Goal: Task Accomplishment & Management: Complete application form

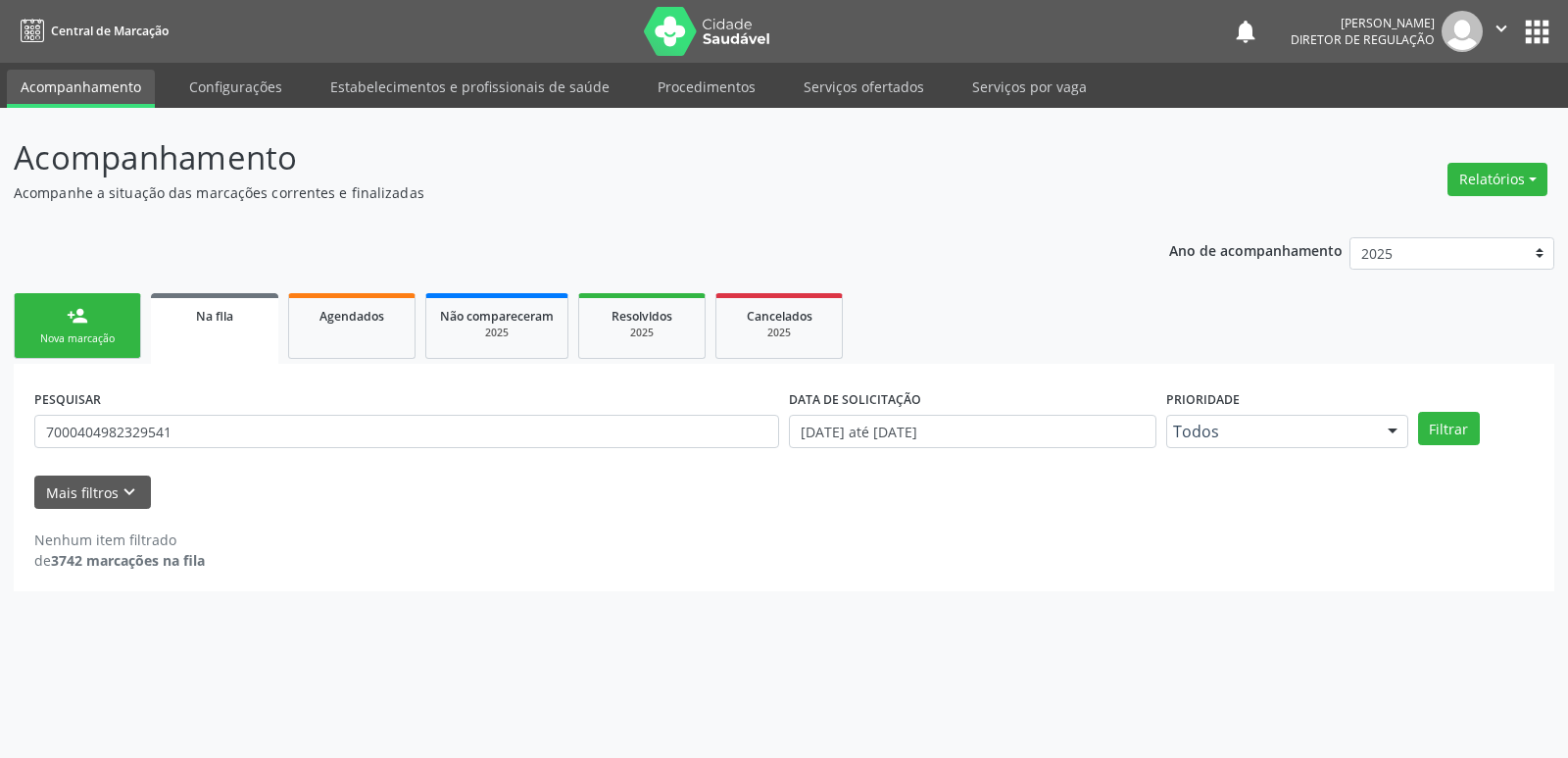
click at [116, 336] on div "Nova marcação" at bounding box center [77, 338] width 98 height 15
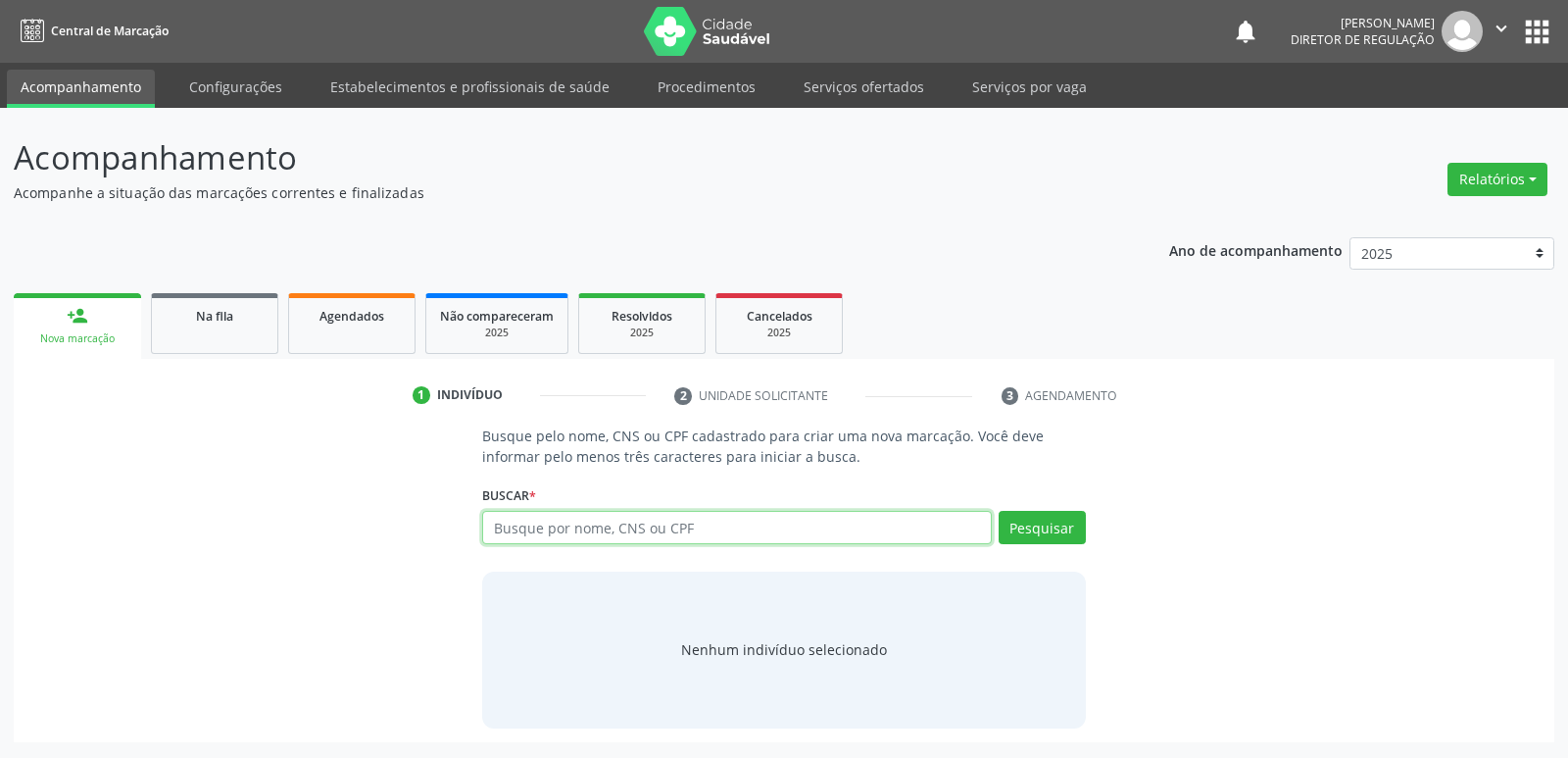
click at [632, 521] on input "text" at bounding box center [737, 528] width 509 height 34
type input "707806616511612"
click at [1054, 524] on button "Pesquisar" at bounding box center [1042, 528] width 87 height 34
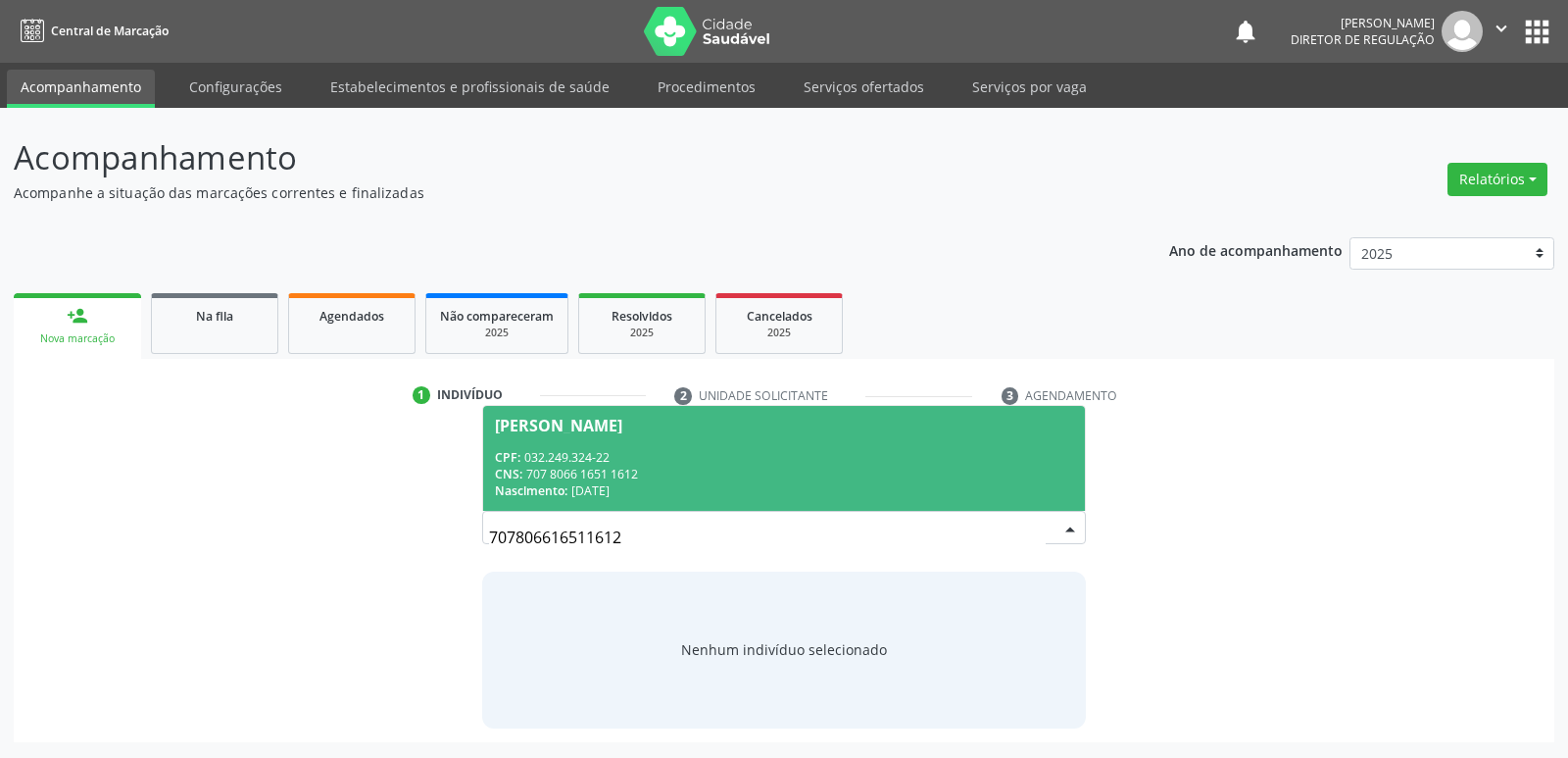
click at [616, 481] on div "CNS: 707 8066 1651 1612" at bounding box center [784, 474] width 577 height 17
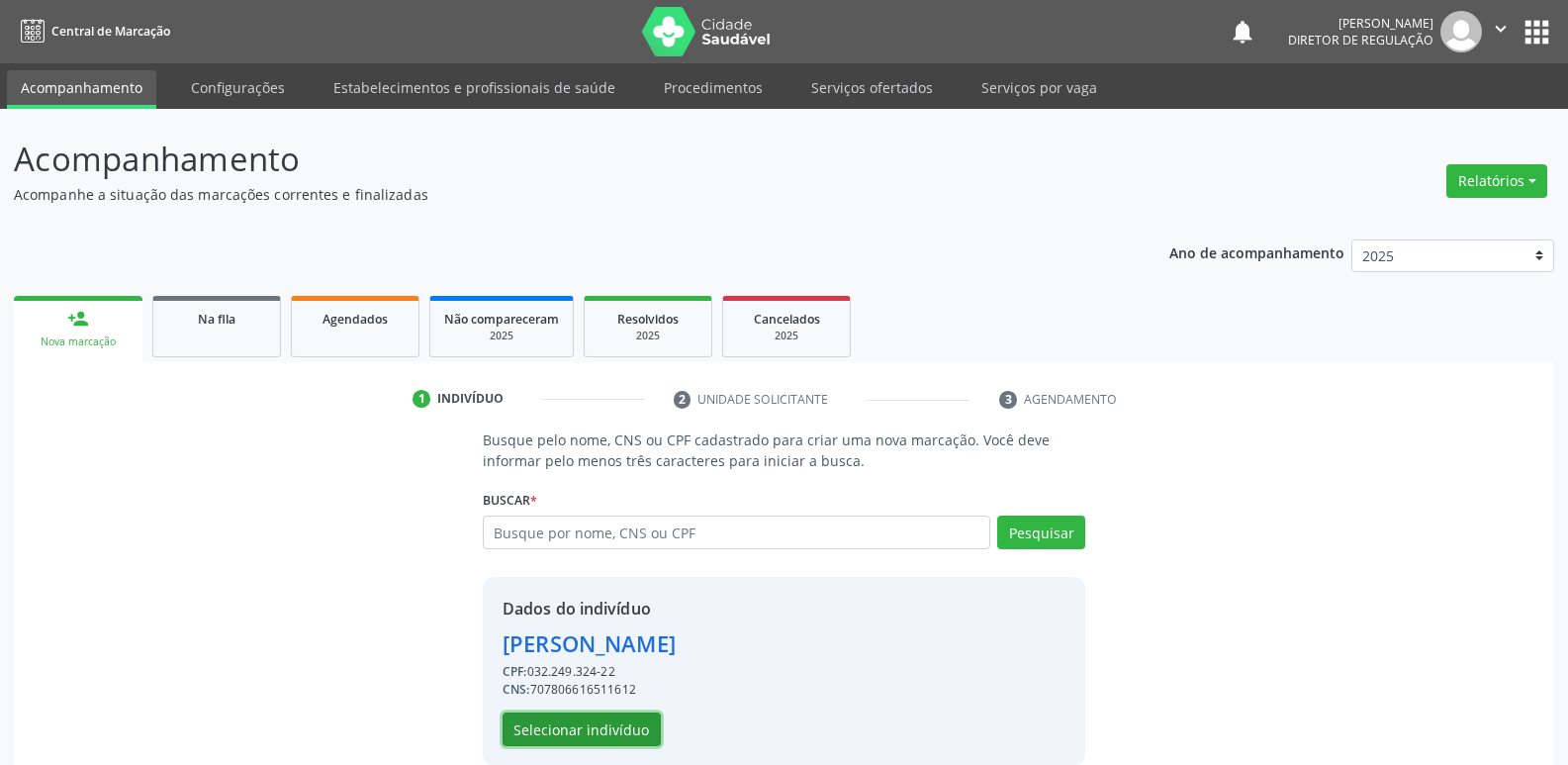
click at [595, 734] on button "Selecionar indivíduo" at bounding box center [582, 729] width 158 height 34
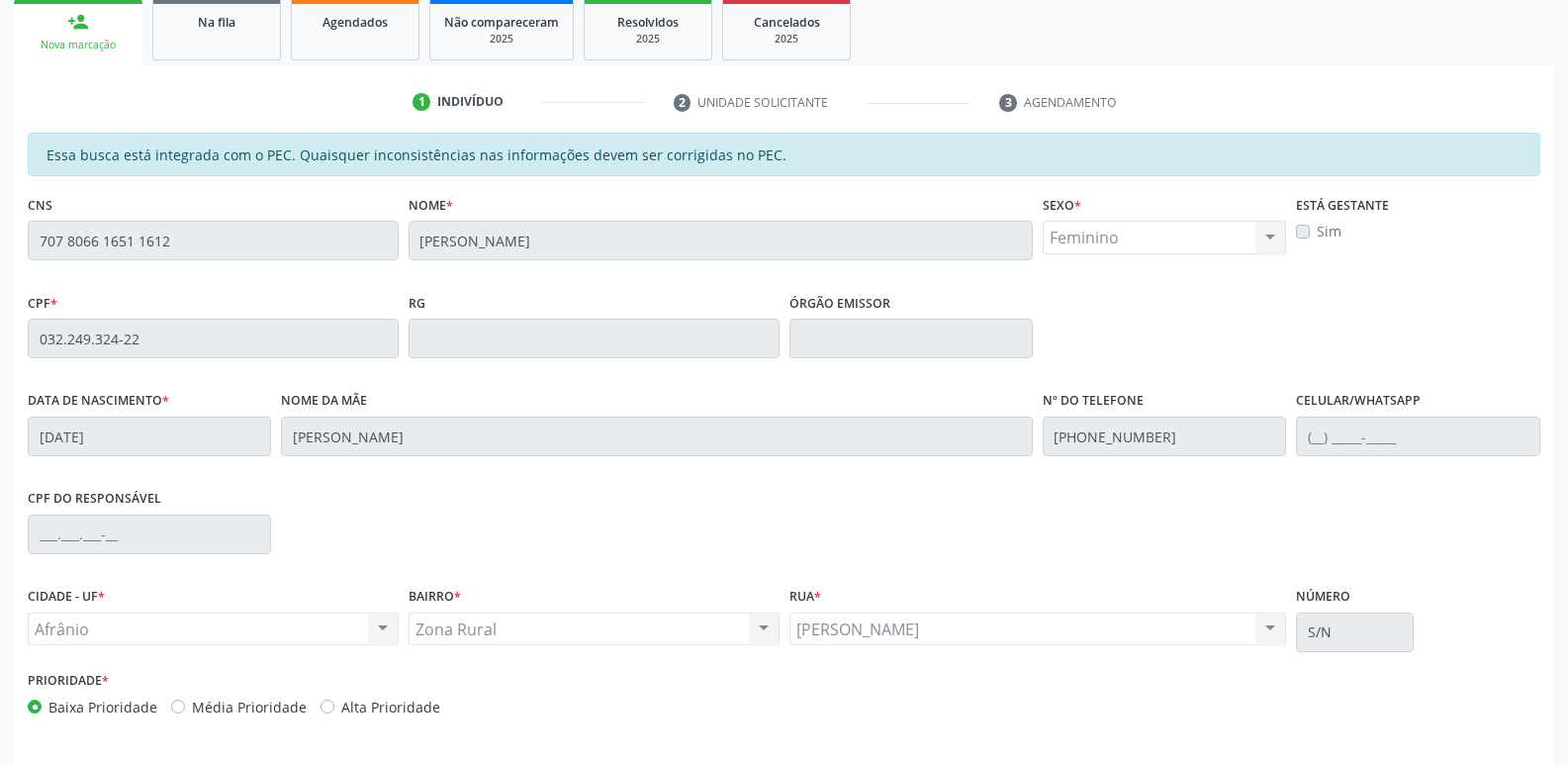
scroll to position [365, 0]
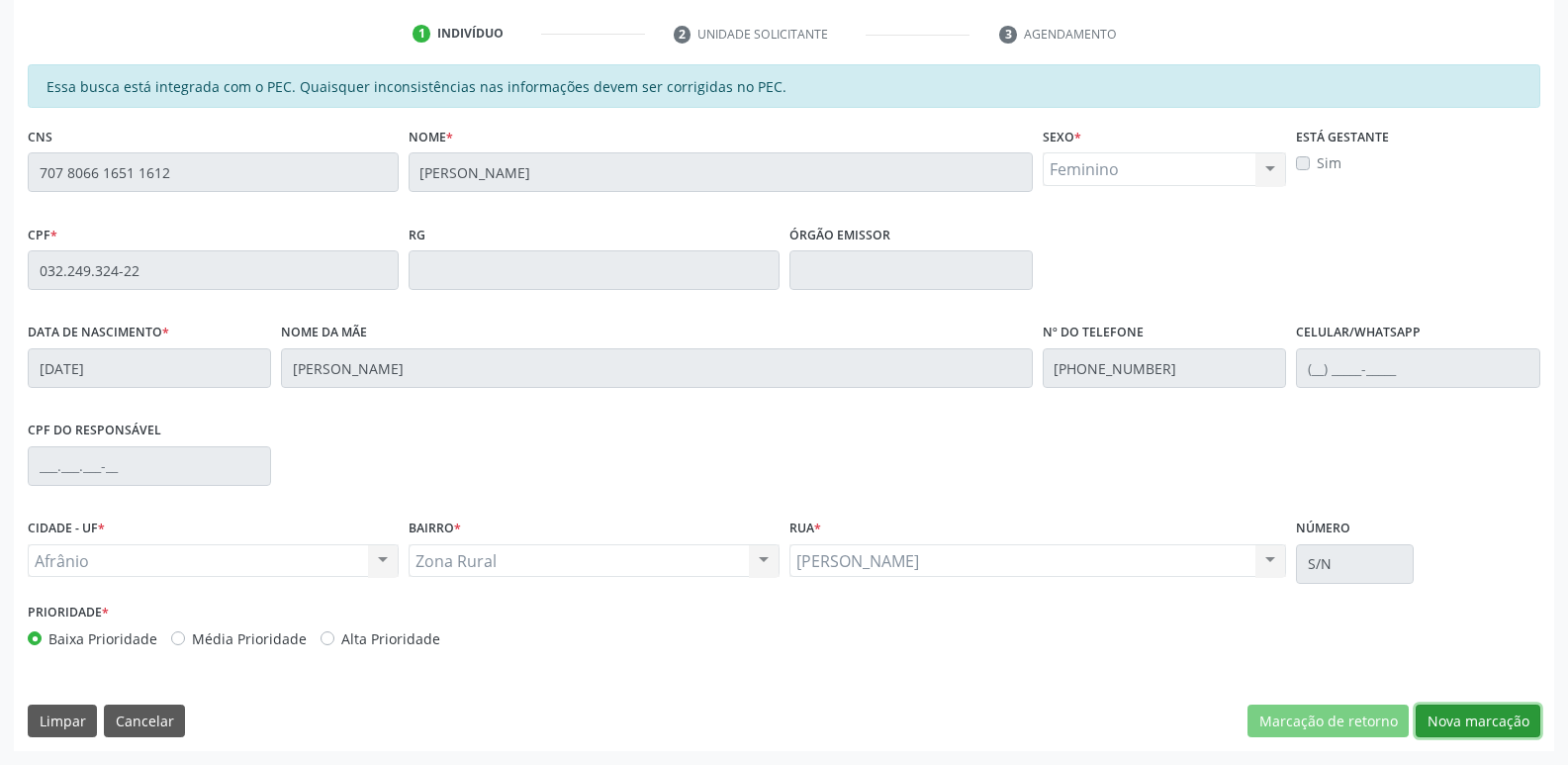
click at [1478, 718] on button "Nova marcação" at bounding box center [1478, 722] width 125 height 34
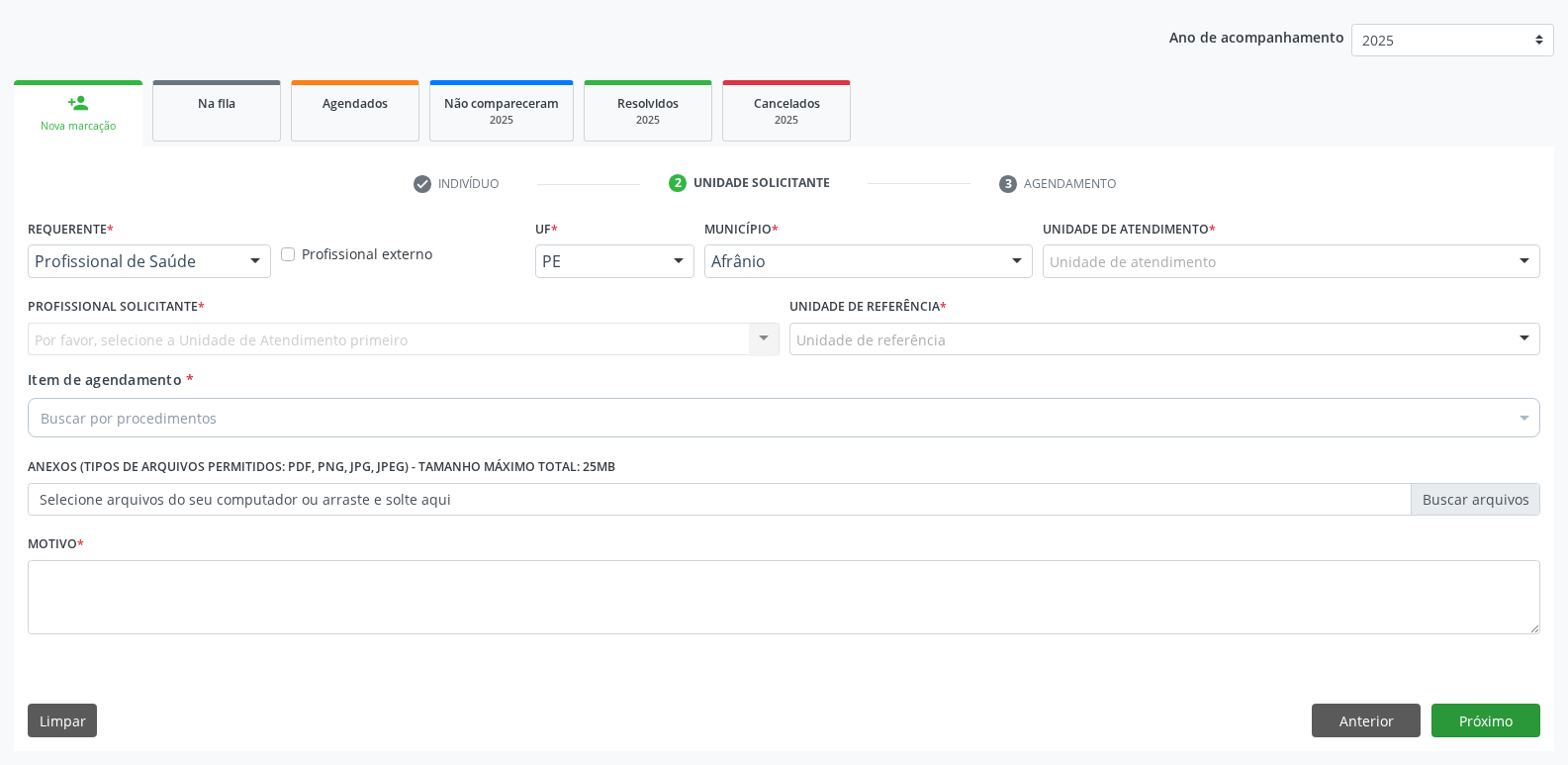
scroll to position [216, 0]
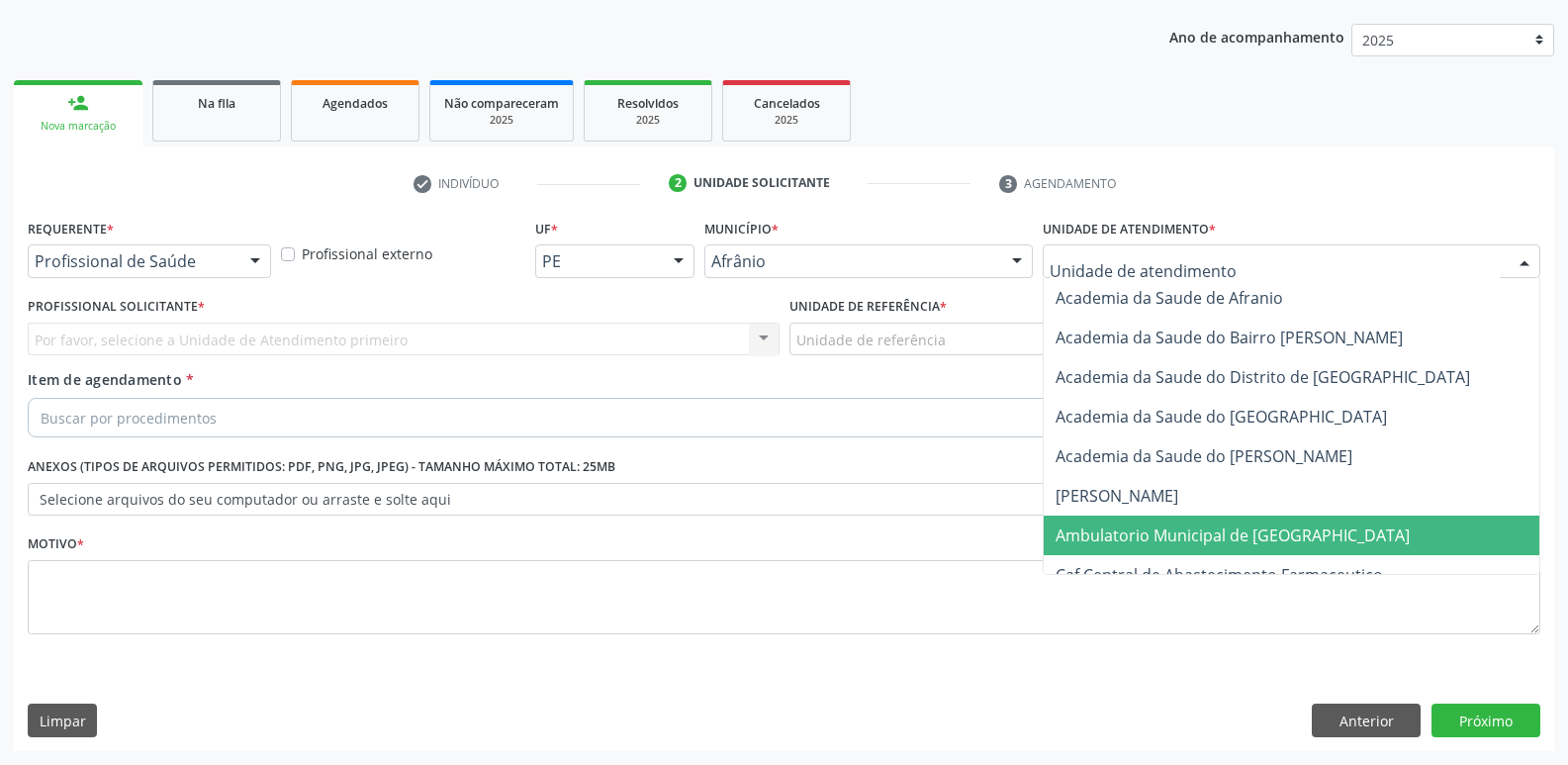
click at [1209, 533] on span "Ambulatorio Municipal de [GEOGRAPHIC_DATA]" at bounding box center [1233, 535] width 354 height 22
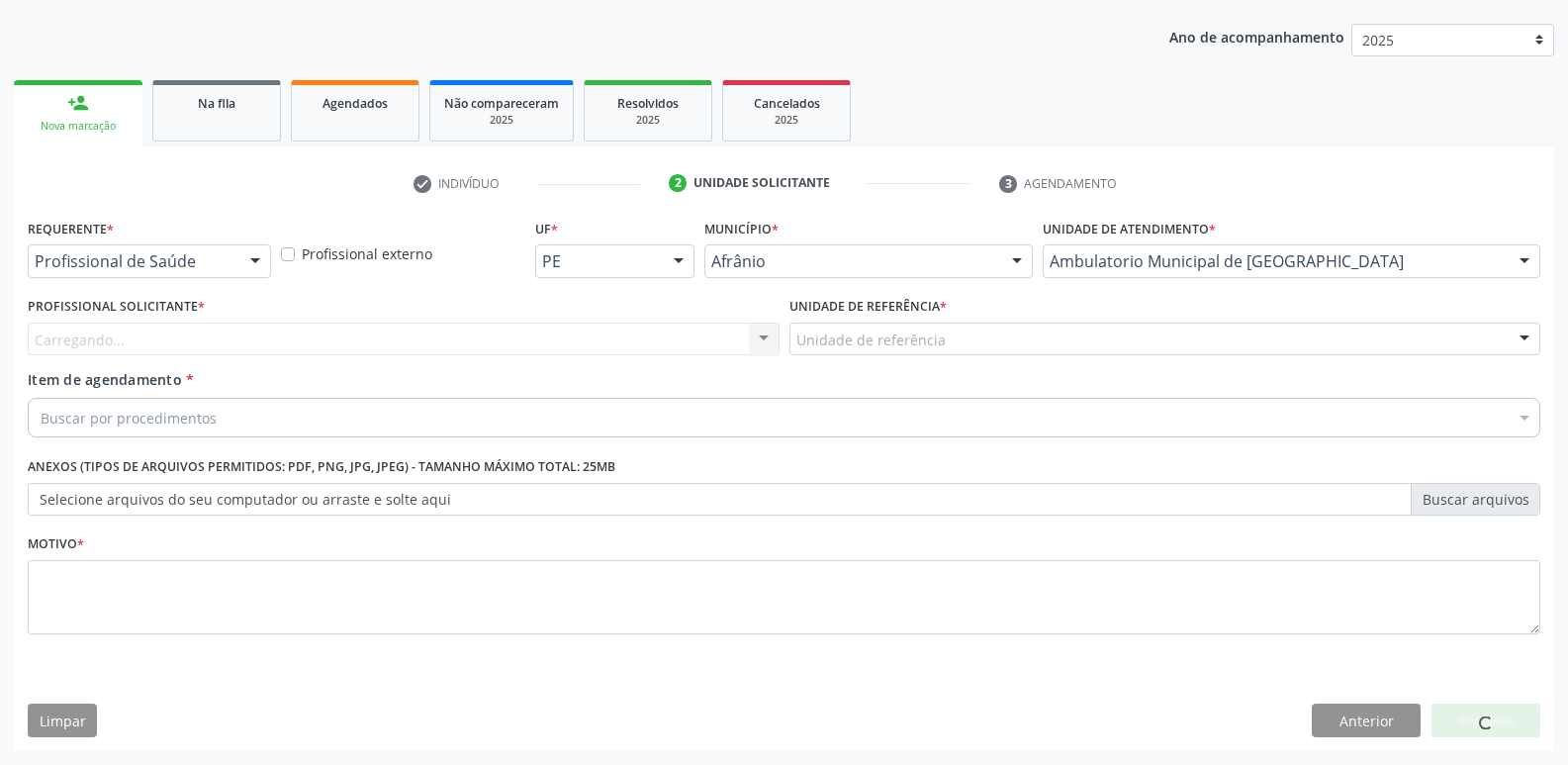
click at [952, 340] on div "Unidade de referência" at bounding box center [1166, 340] width 752 height 34
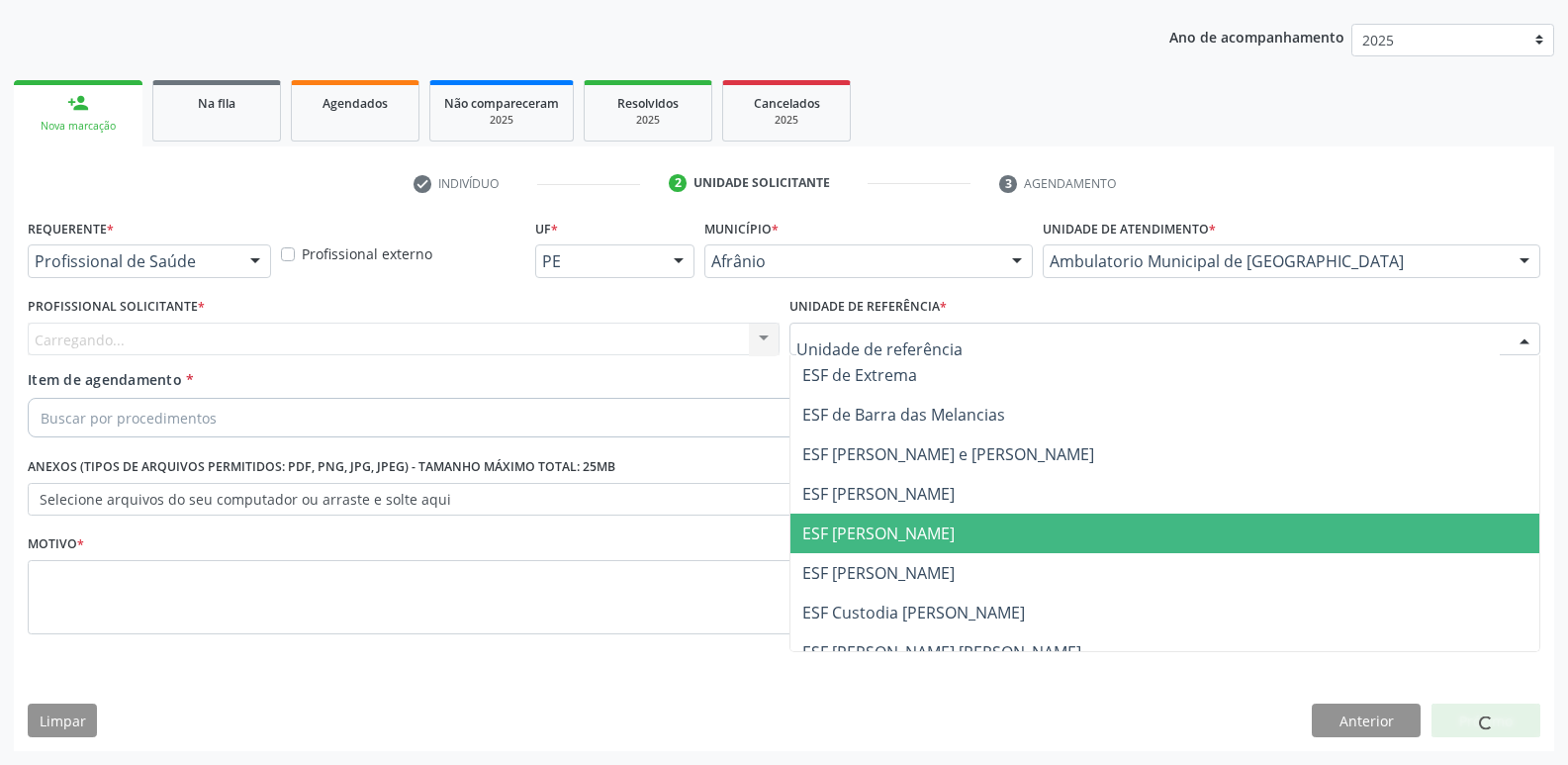
click at [920, 537] on span "ESF [PERSON_NAME]" at bounding box center [879, 533] width 152 height 22
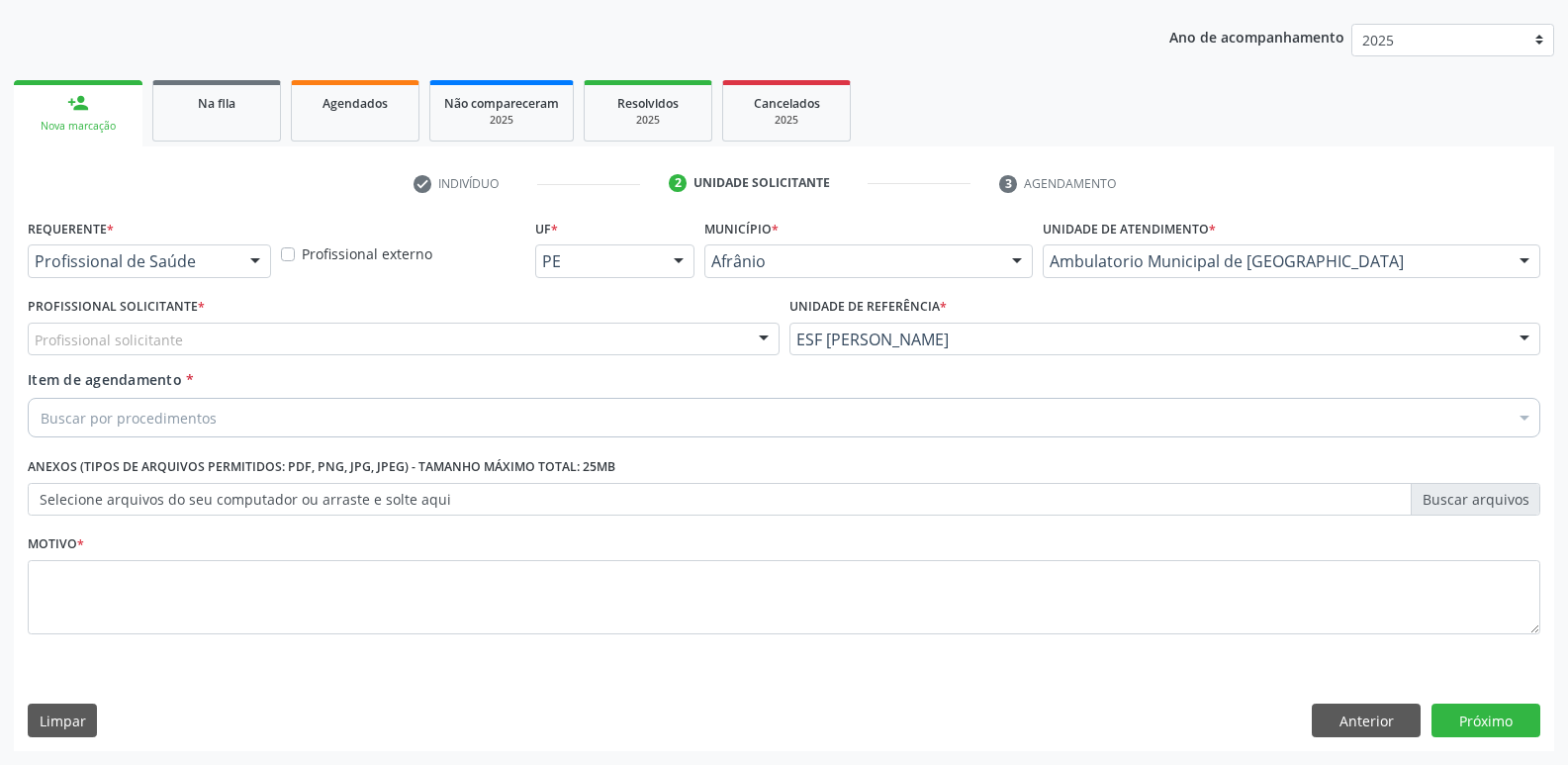
click at [409, 335] on div "Profissional solicitante" at bounding box center [404, 340] width 752 height 34
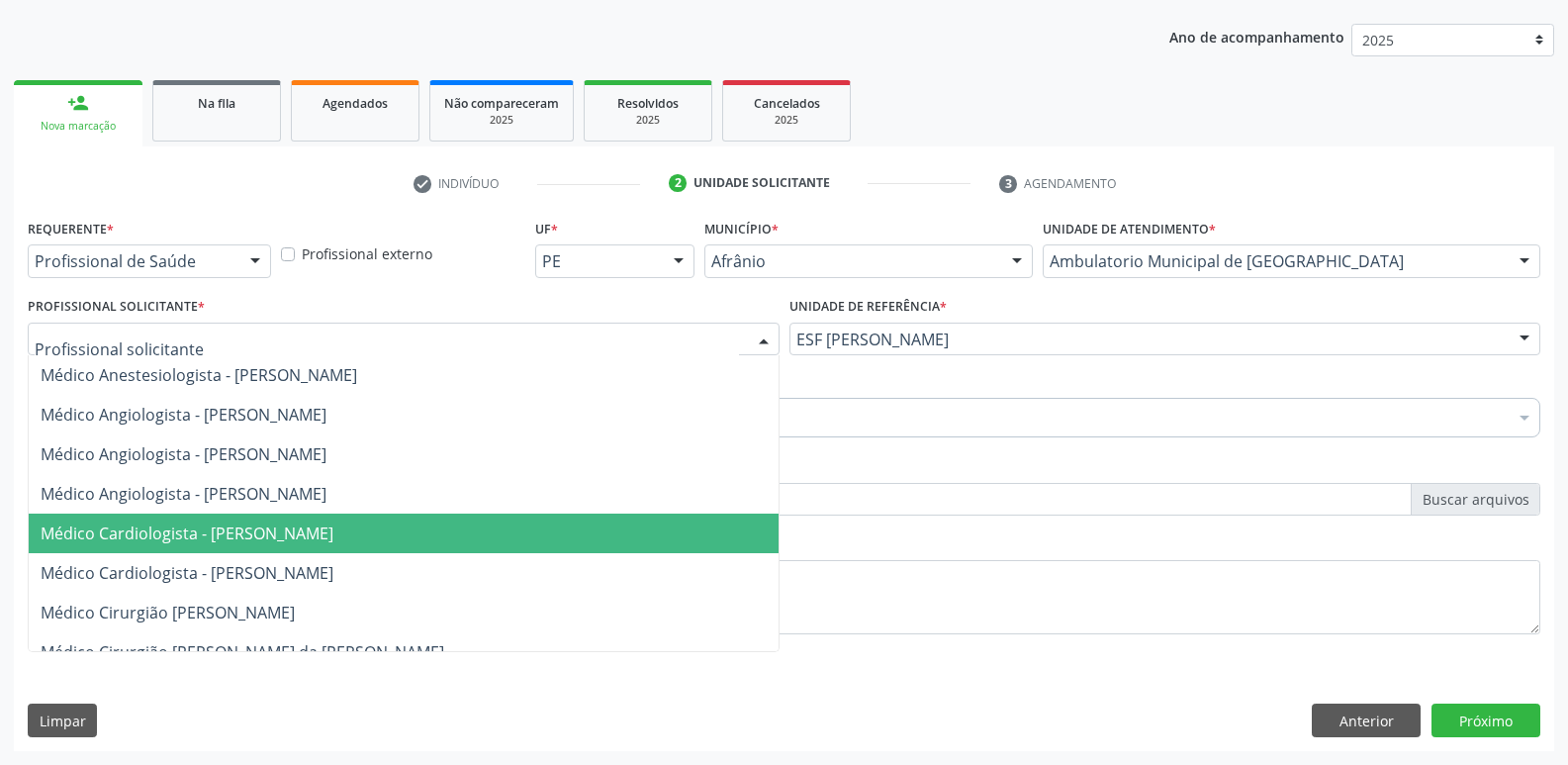
click at [333, 526] on span "Médico Cardiologista - [PERSON_NAME]" at bounding box center [187, 533] width 293 height 22
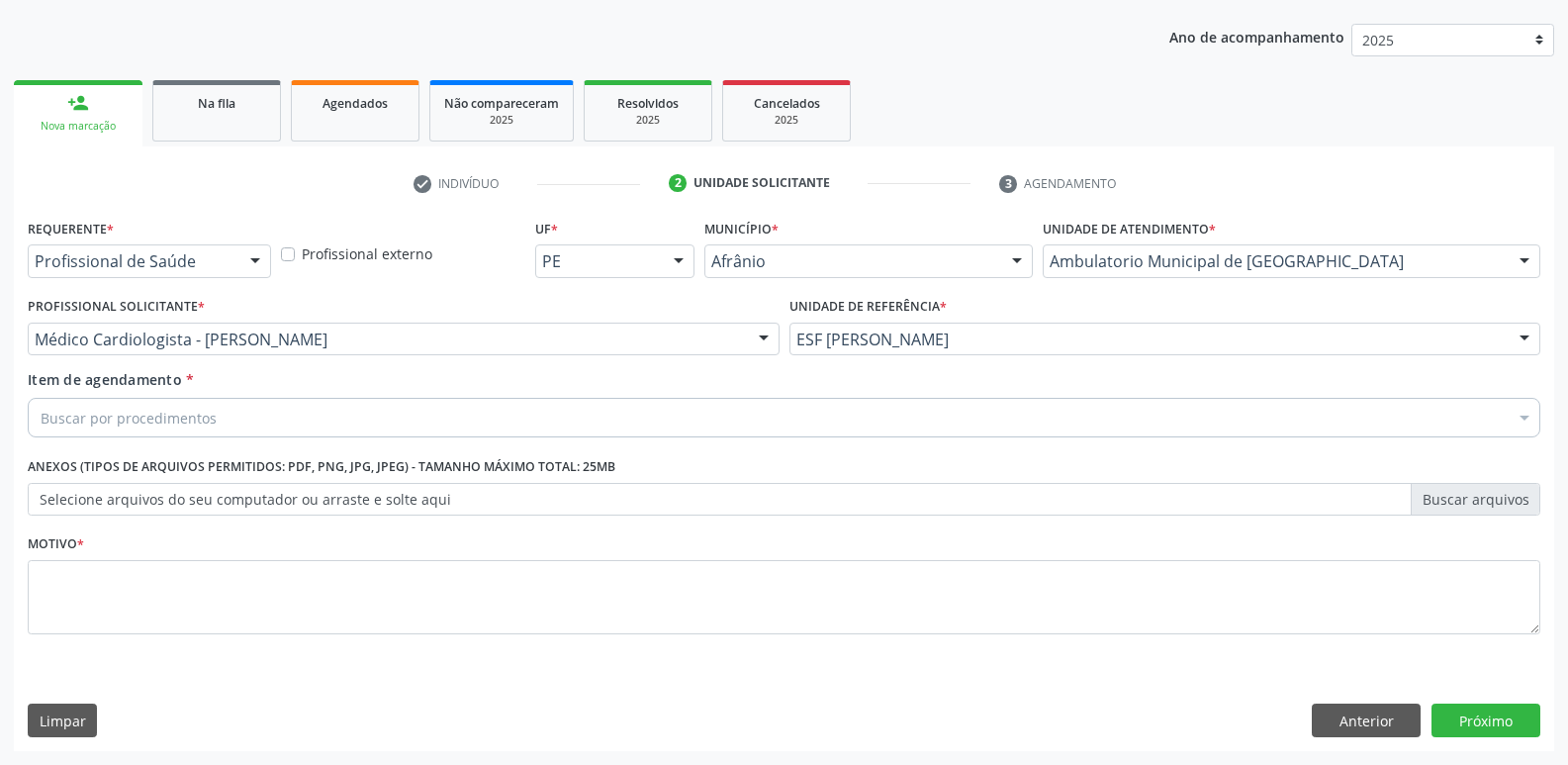
click at [341, 414] on div "Buscar por procedimentos" at bounding box center [784, 418] width 1513 height 40
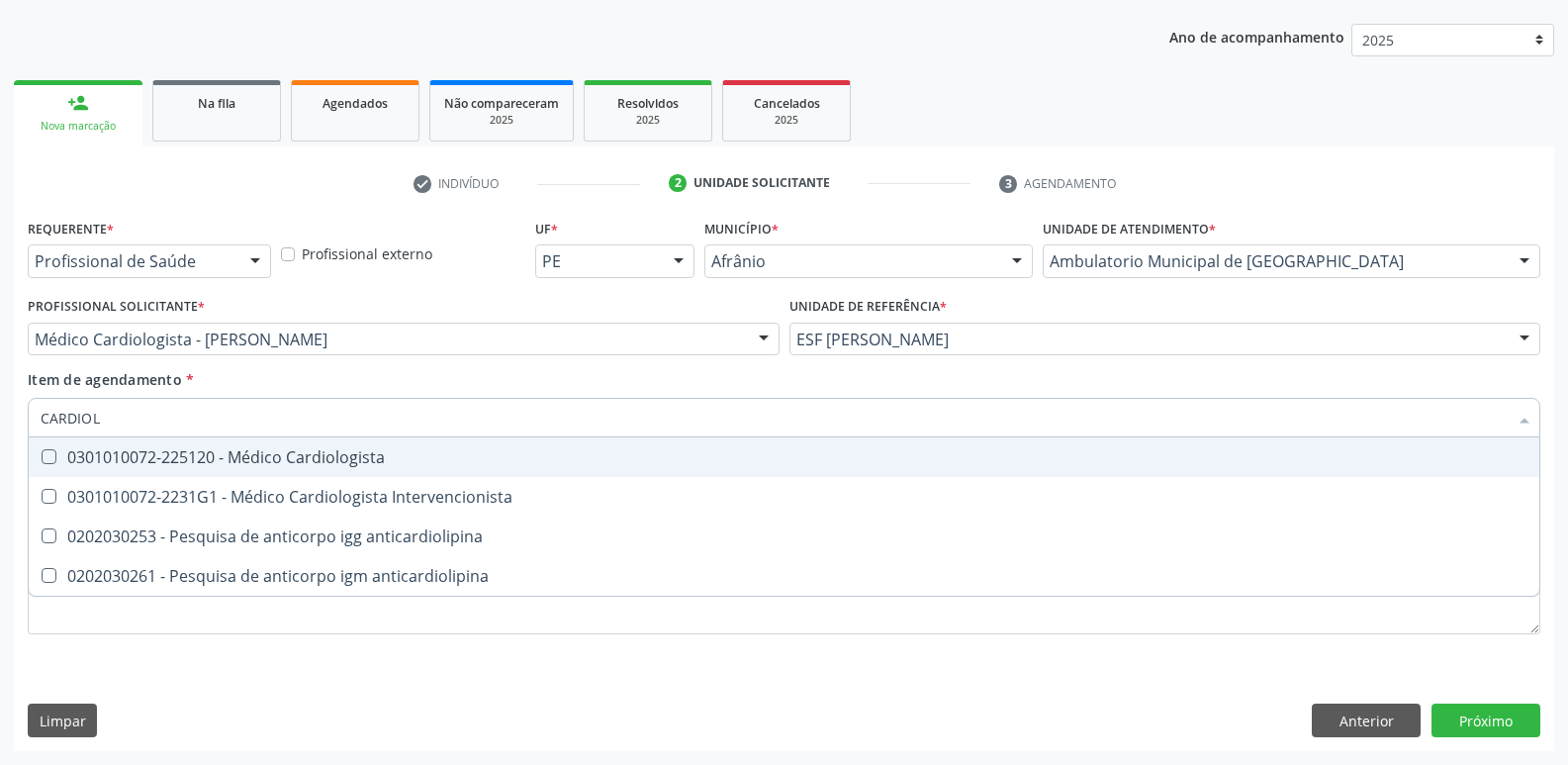
type input "CARDIOLO"
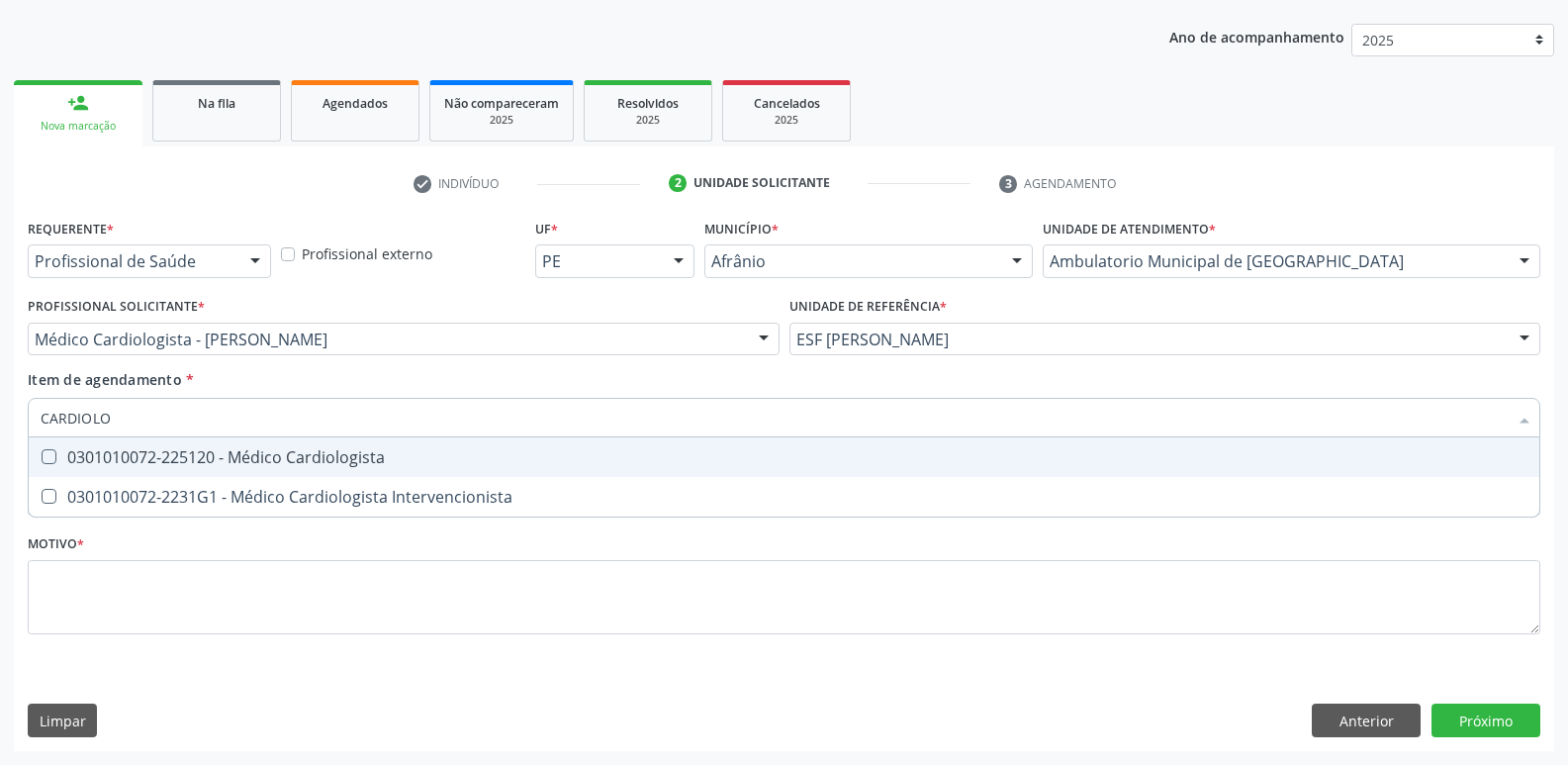
click at [331, 455] on div "0301010072-225120 - Médico Cardiologista" at bounding box center [784, 457] width 1487 height 16
checkbox Cardiologista "true"
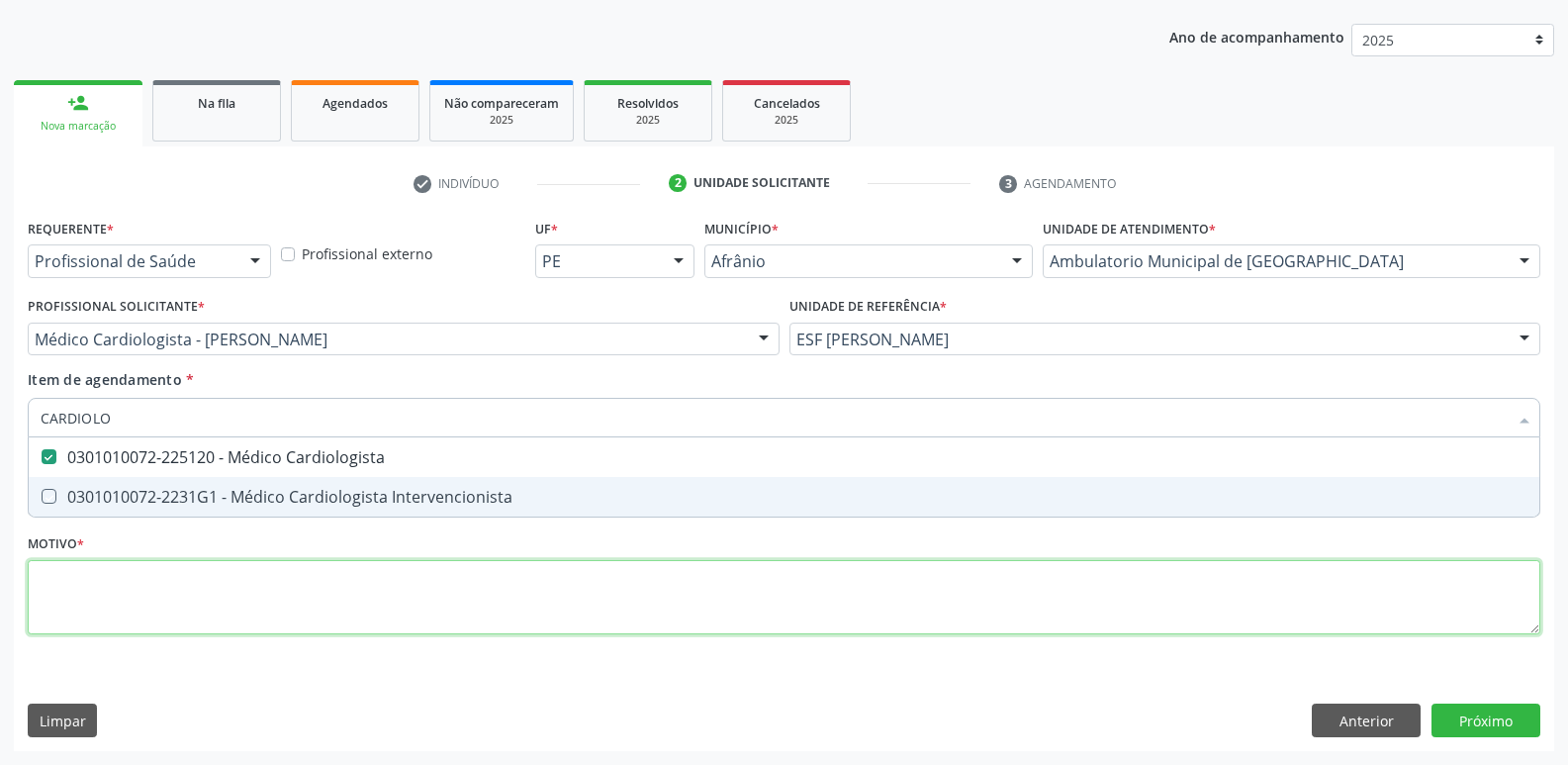
click at [300, 586] on div "Requerente * Profissional de Saúde Profissional de Saúde Paciente Nenhum result…" at bounding box center [784, 438] width 1513 height 448
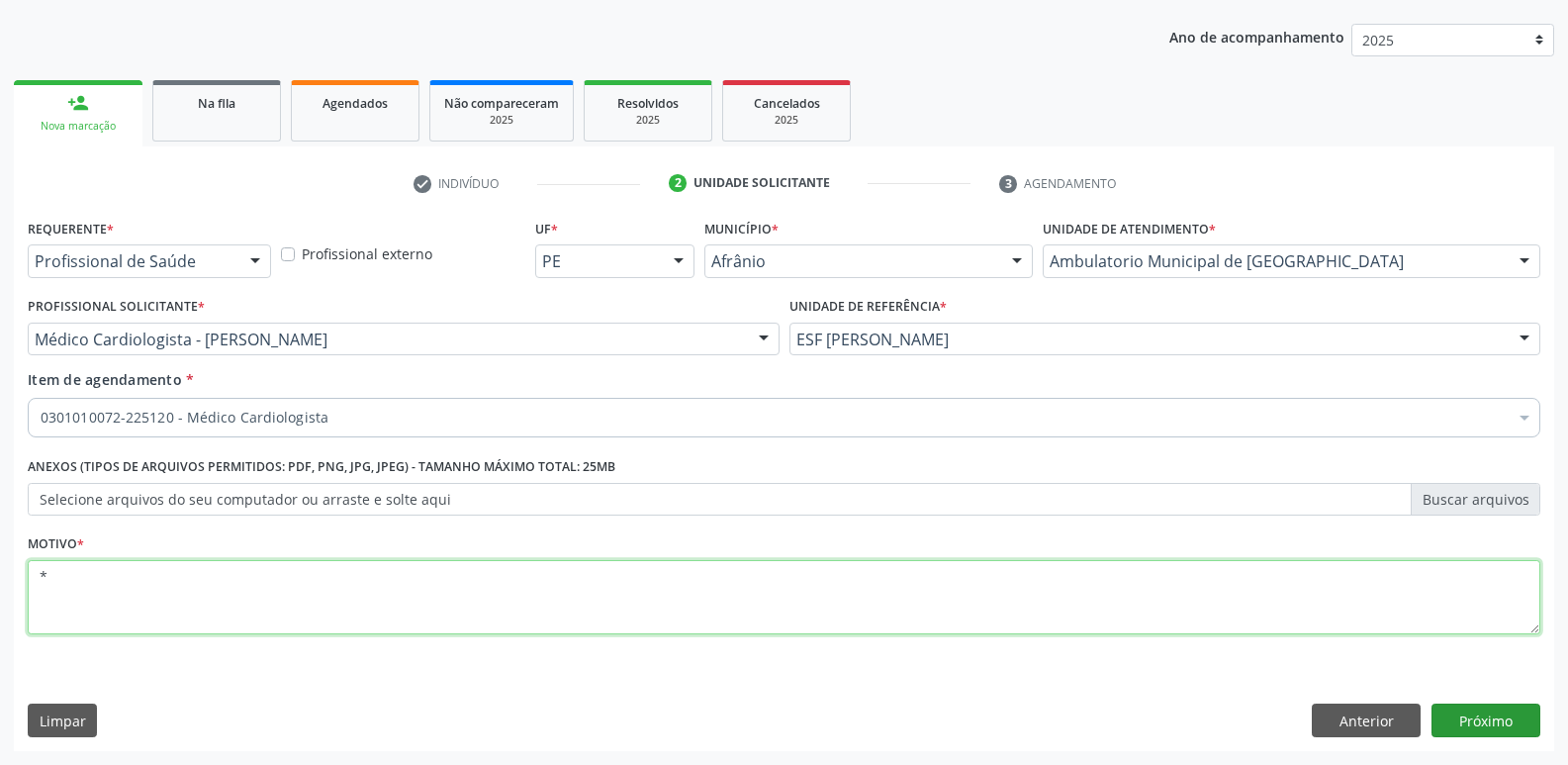
type textarea "*"
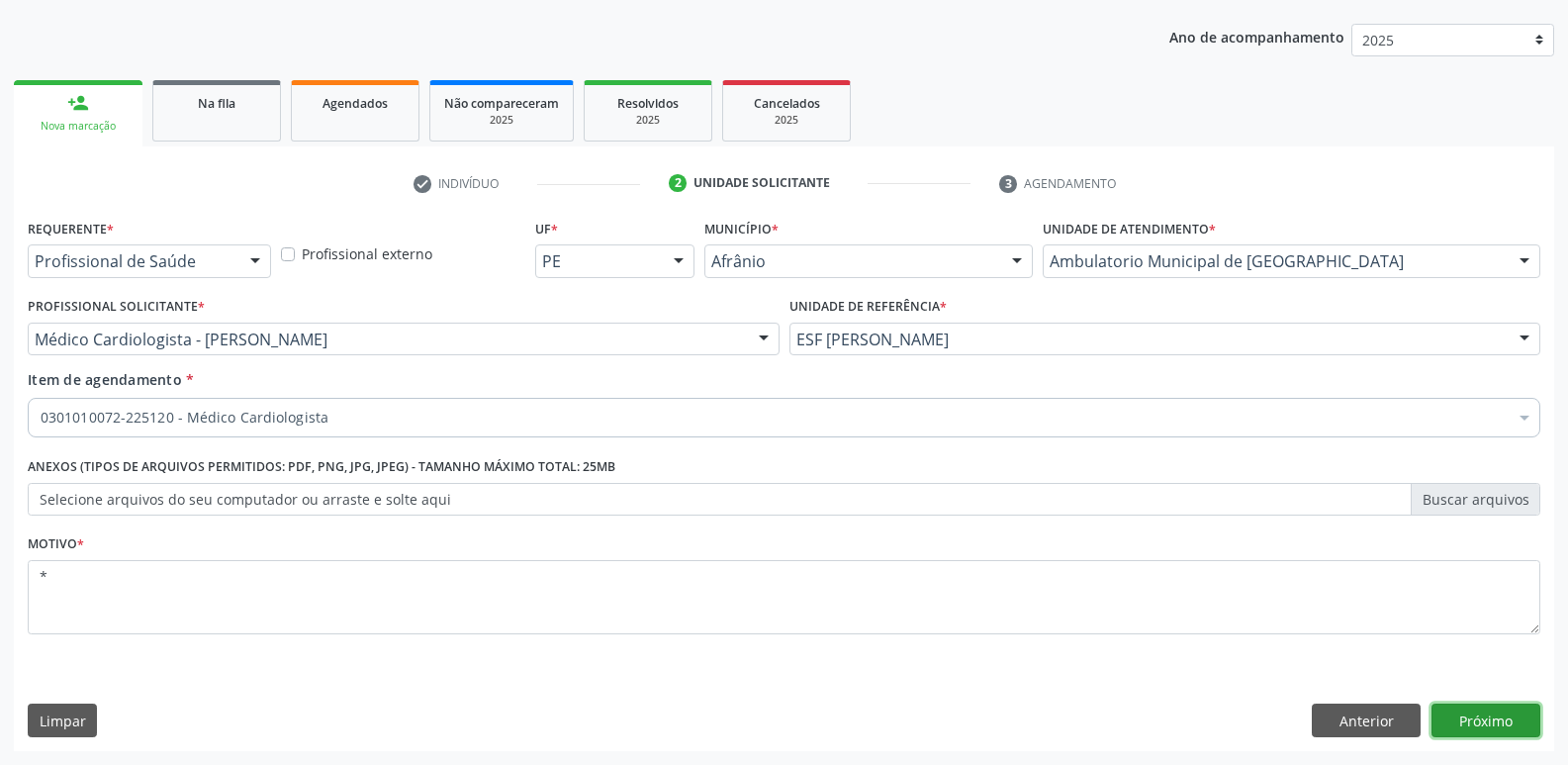
click at [1494, 713] on button "Próximo" at bounding box center [1486, 721] width 109 height 34
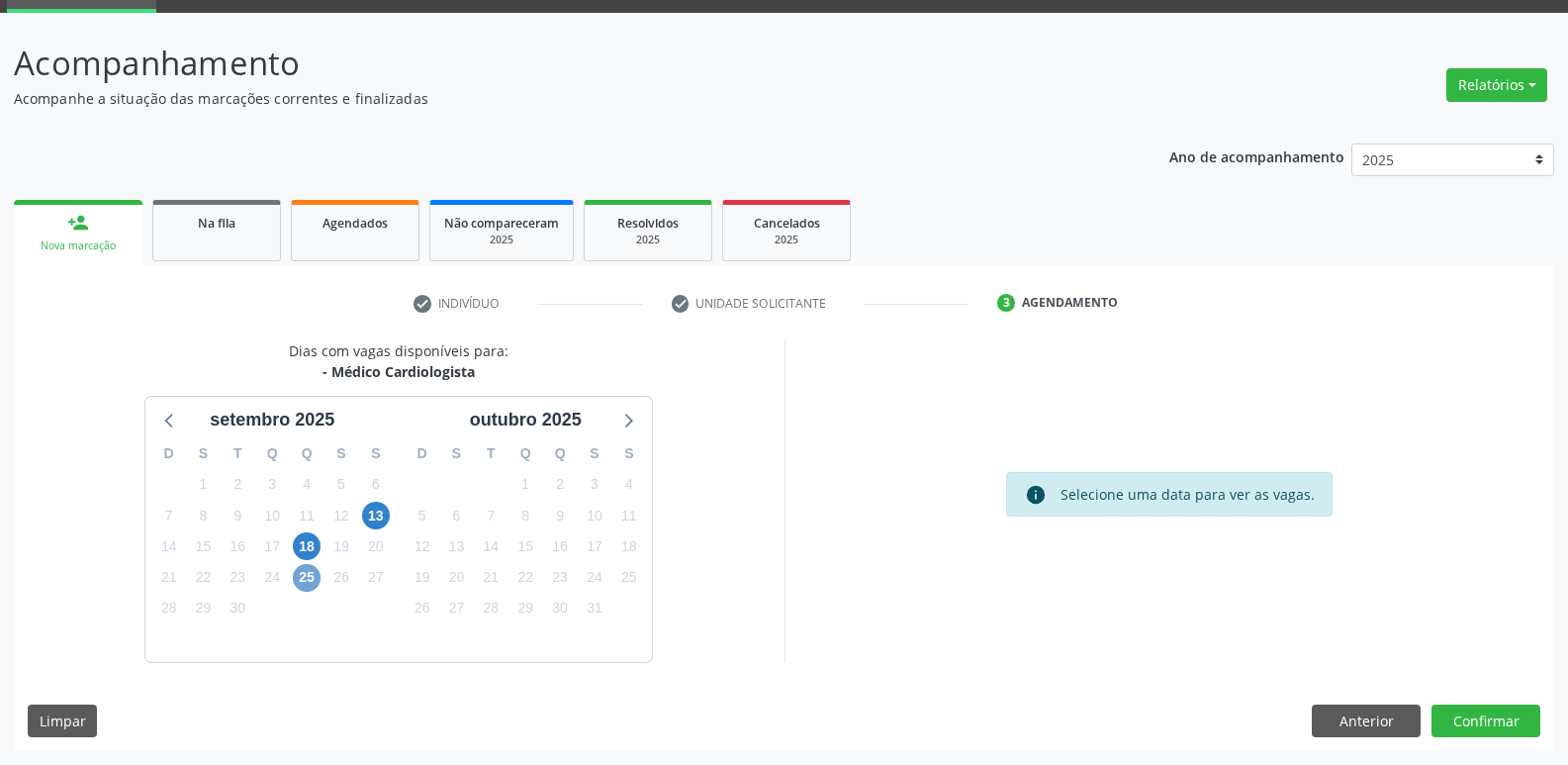
click at [301, 575] on span "25" at bounding box center [307, 578] width 28 height 28
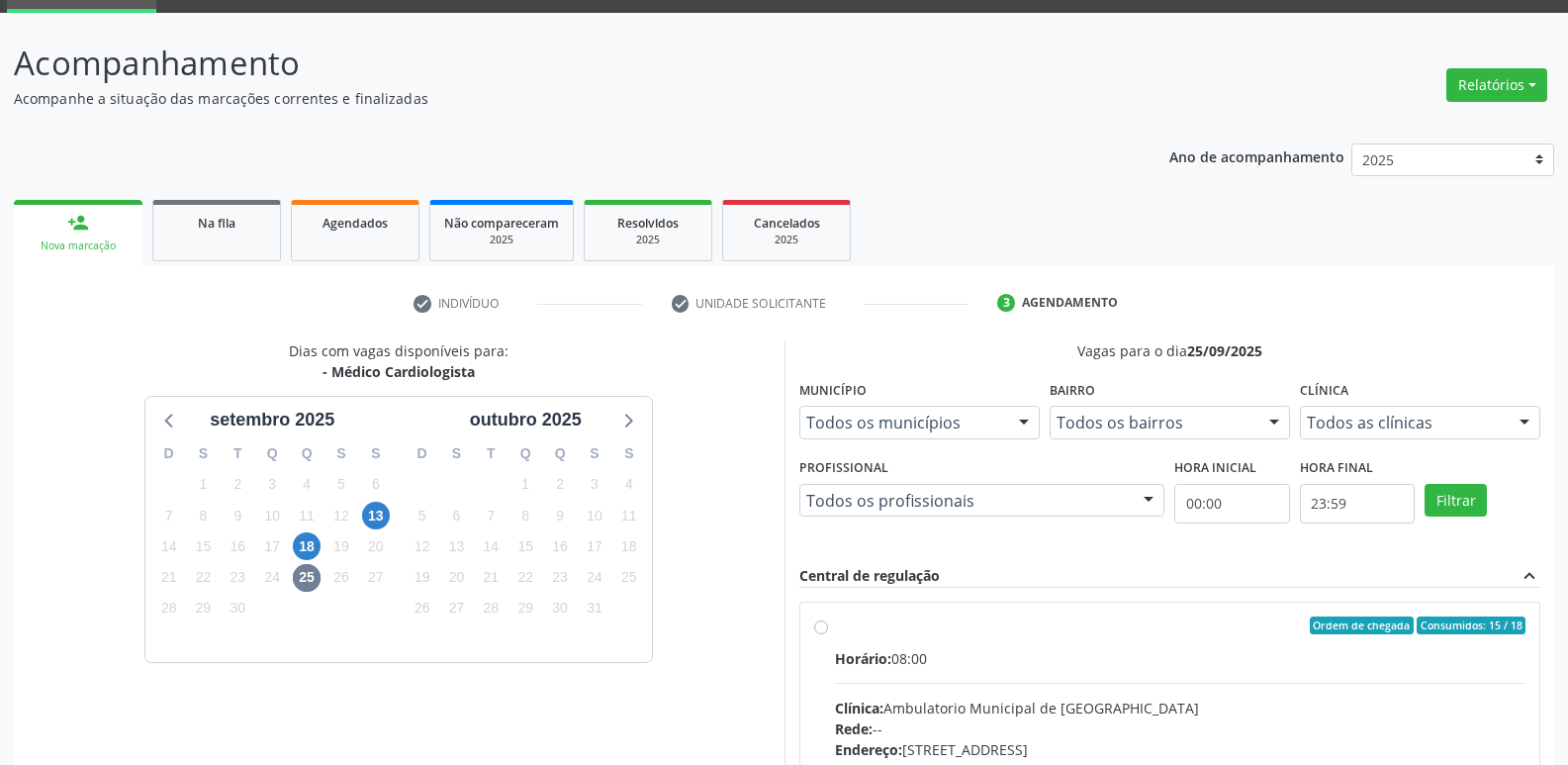
click at [934, 633] on div "Ordem de chegada Consumidos: 15 / 18" at bounding box center [1181, 625] width 692 height 18
click at [828, 633] on input "Ordem de chegada Consumidos: 15 / 18 Horário: 08:00 Clínica: Ambulatorio Munici…" at bounding box center [821, 625] width 14 height 18
radio input "true"
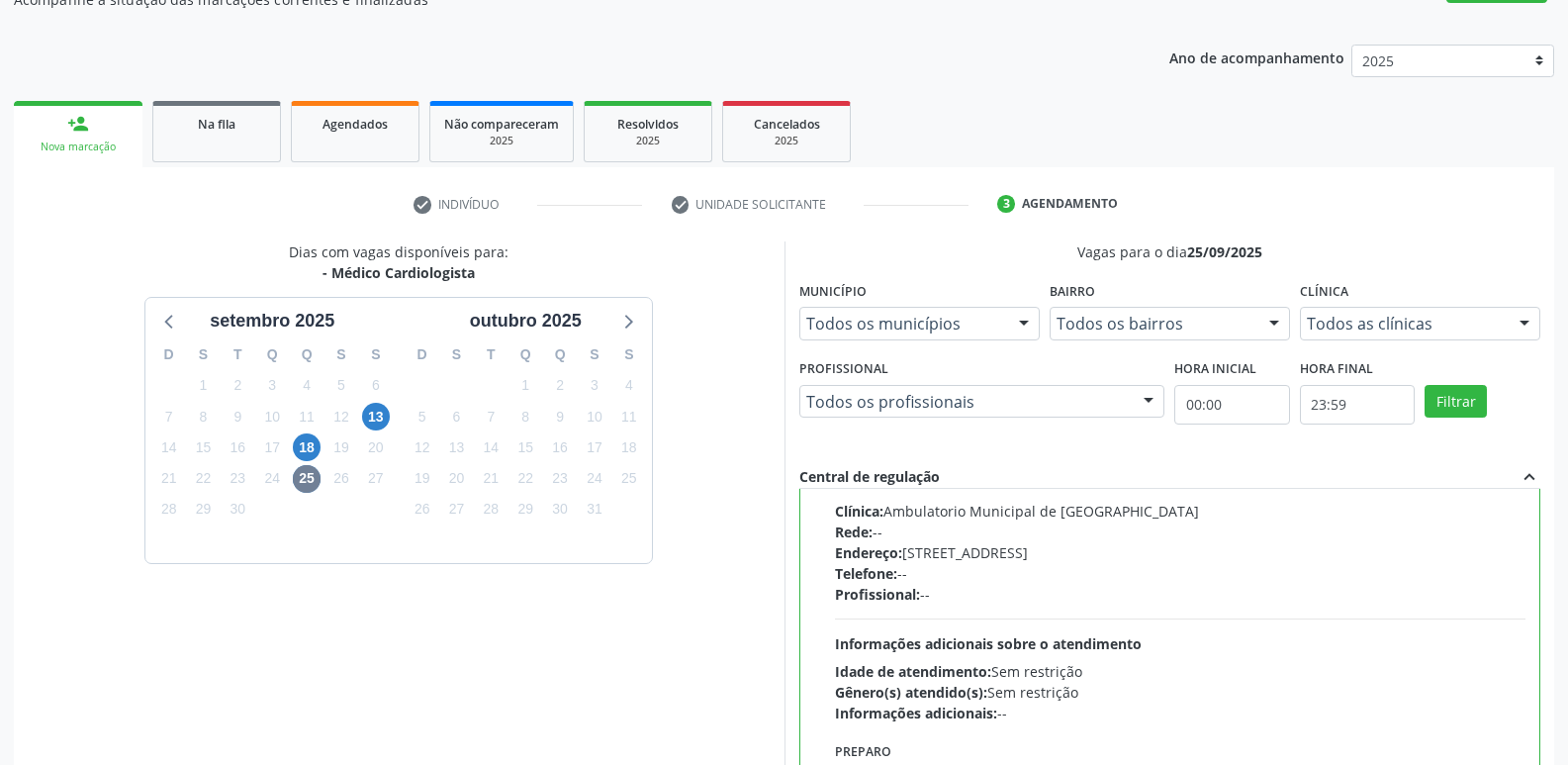
scroll to position [418, 0]
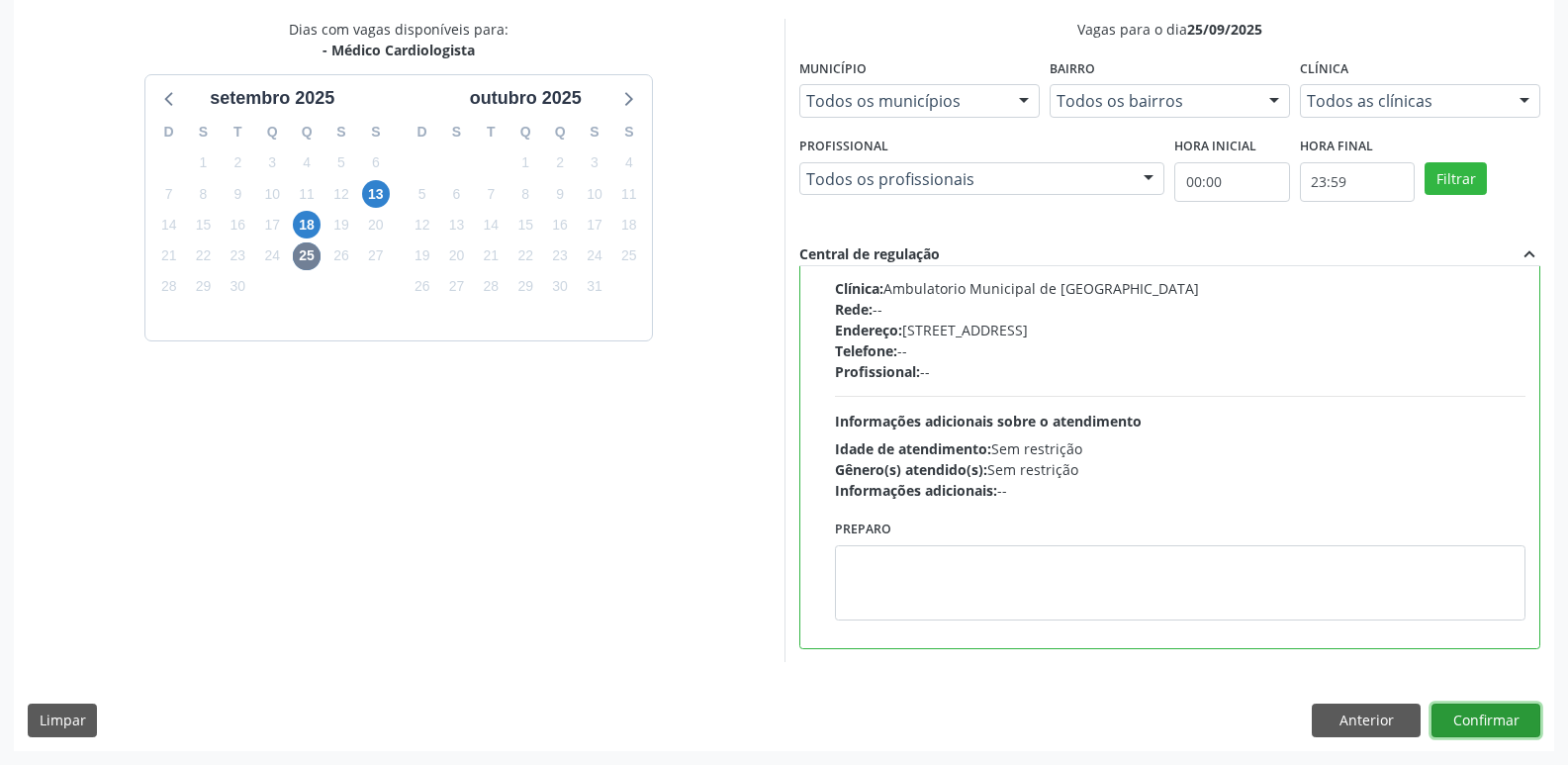
click at [1489, 718] on button "Confirmar" at bounding box center [1486, 721] width 109 height 34
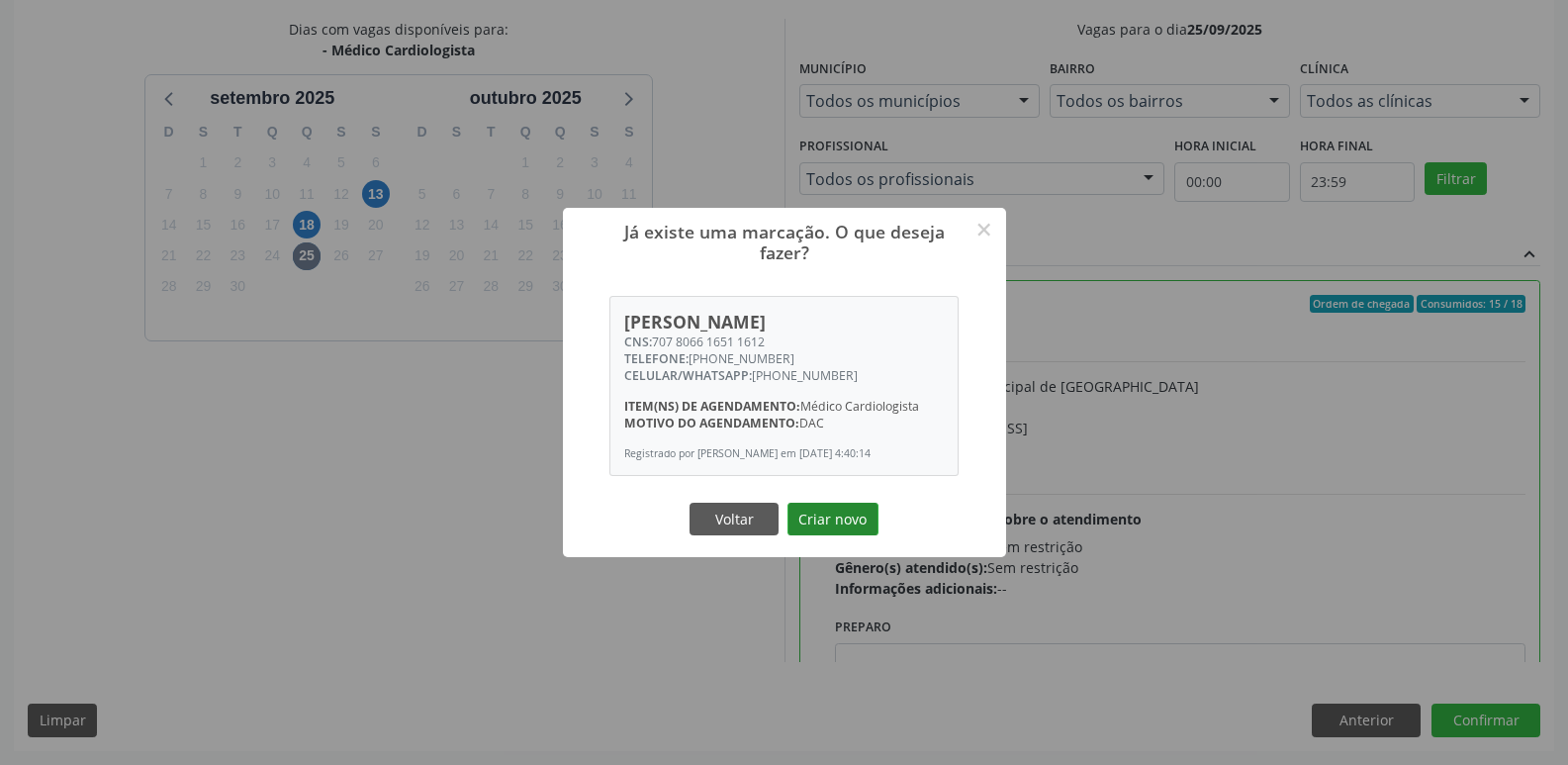
click at [861, 531] on button "Criar novo" at bounding box center [833, 520] width 91 height 34
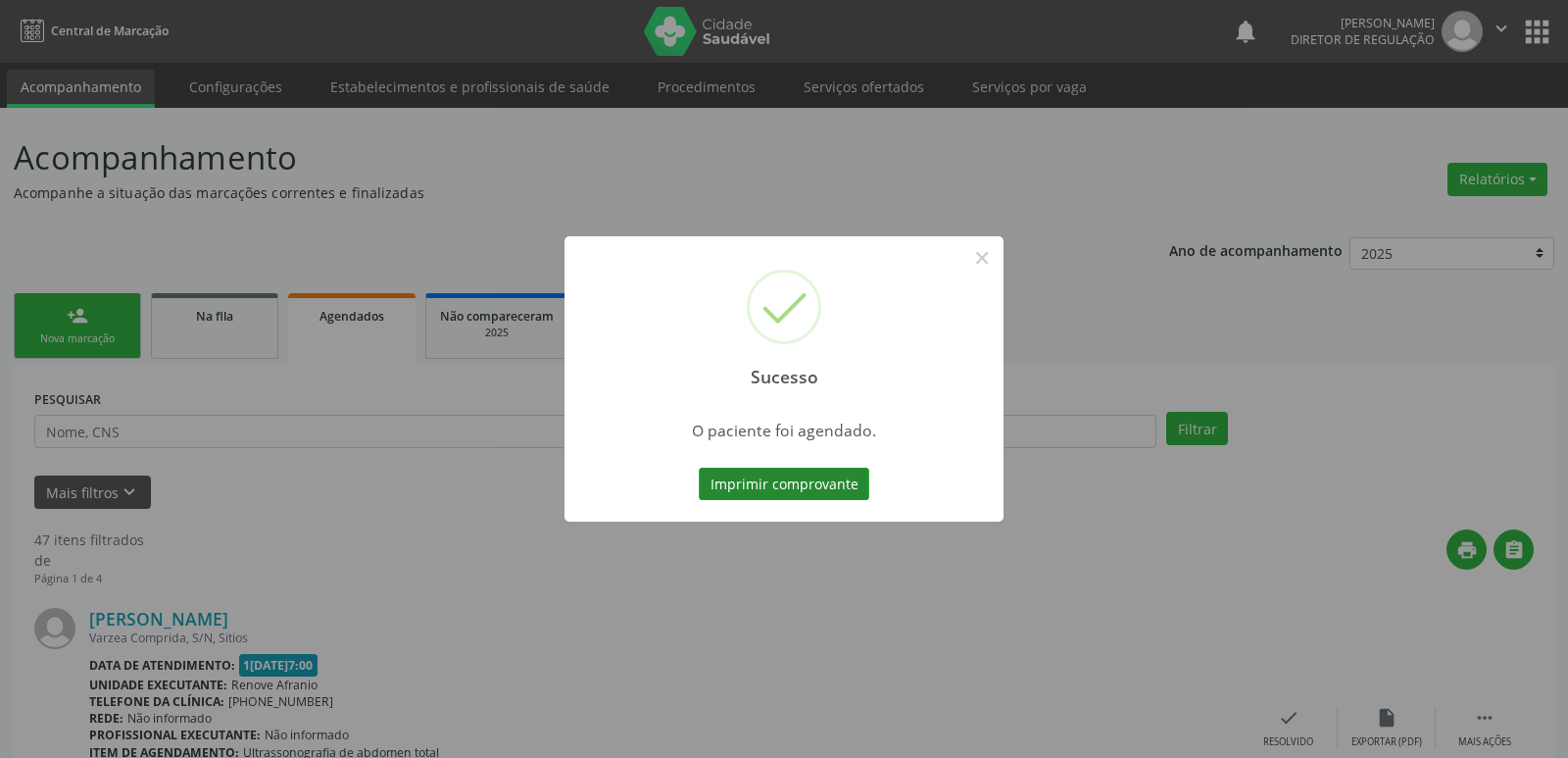
click at [775, 484] on button "Imprimir comprovante" at bounding box center [784, 485] width 170 height 34
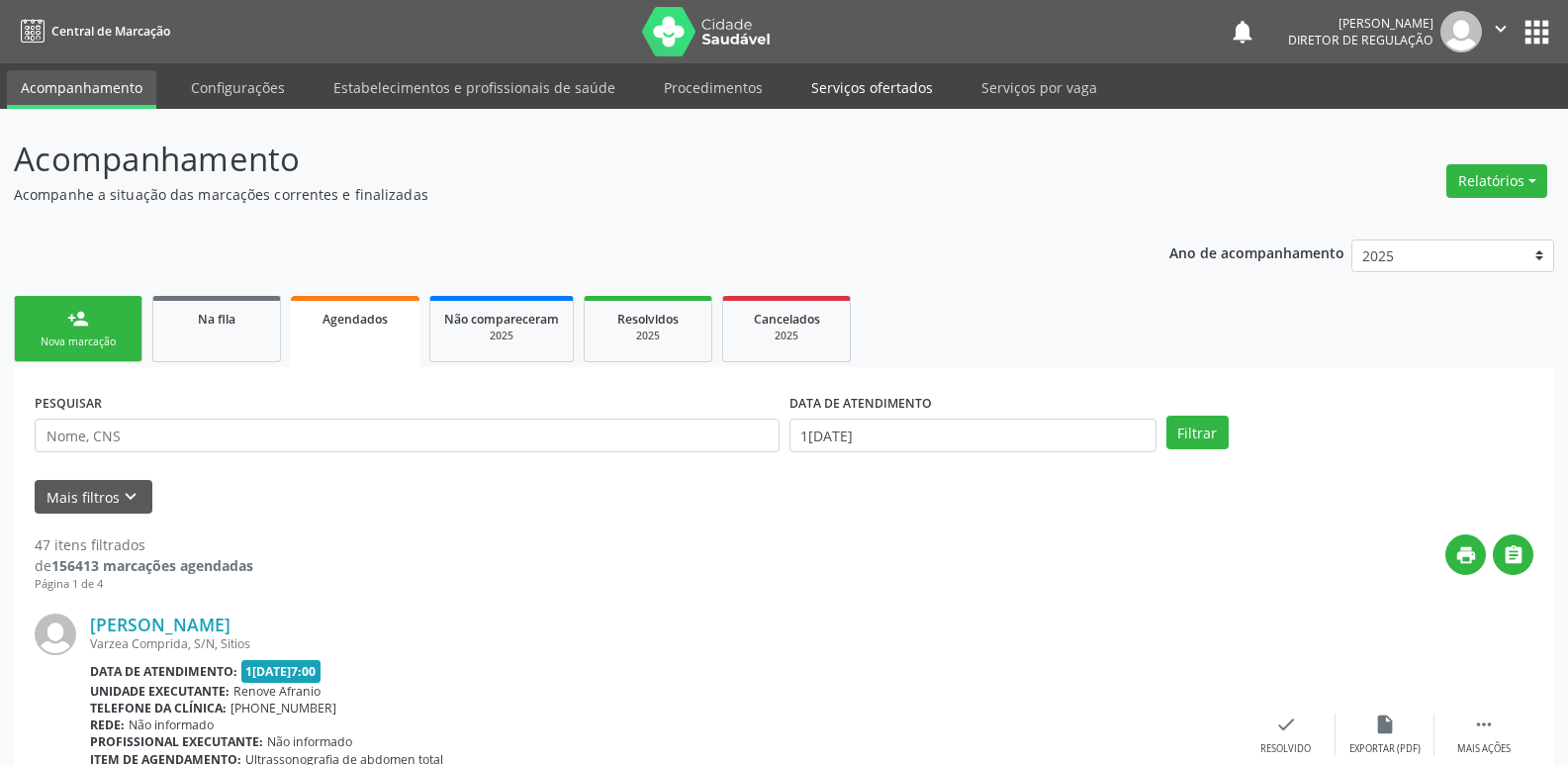
click at [887, 91] on link "Serviços ofertados" at bounding box center [872, 87] width 149 height 35
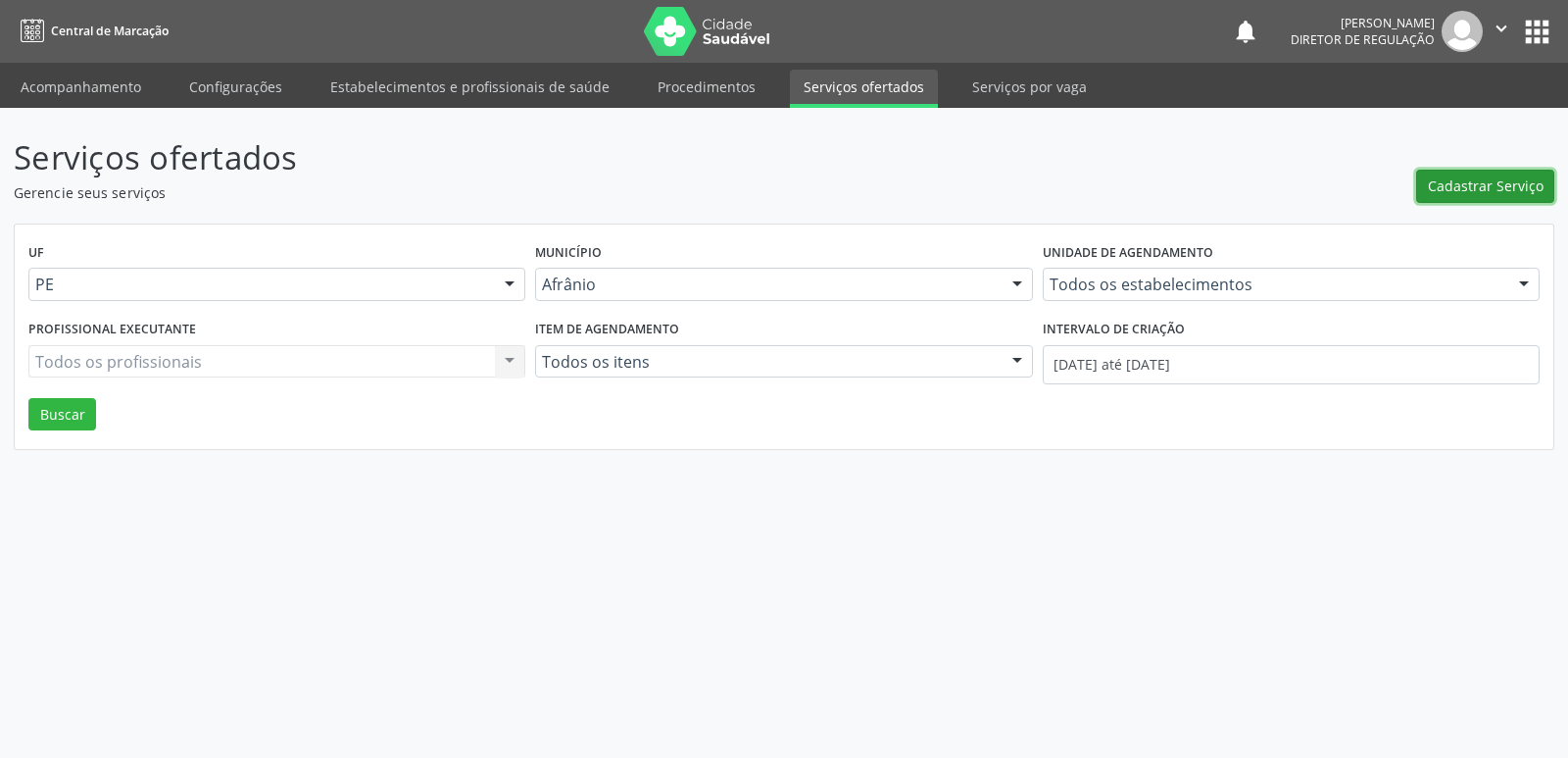
click at [1470, 185] on span "Cadastrar Serviço" at bounding box center [1486, 185] width 116 height 21
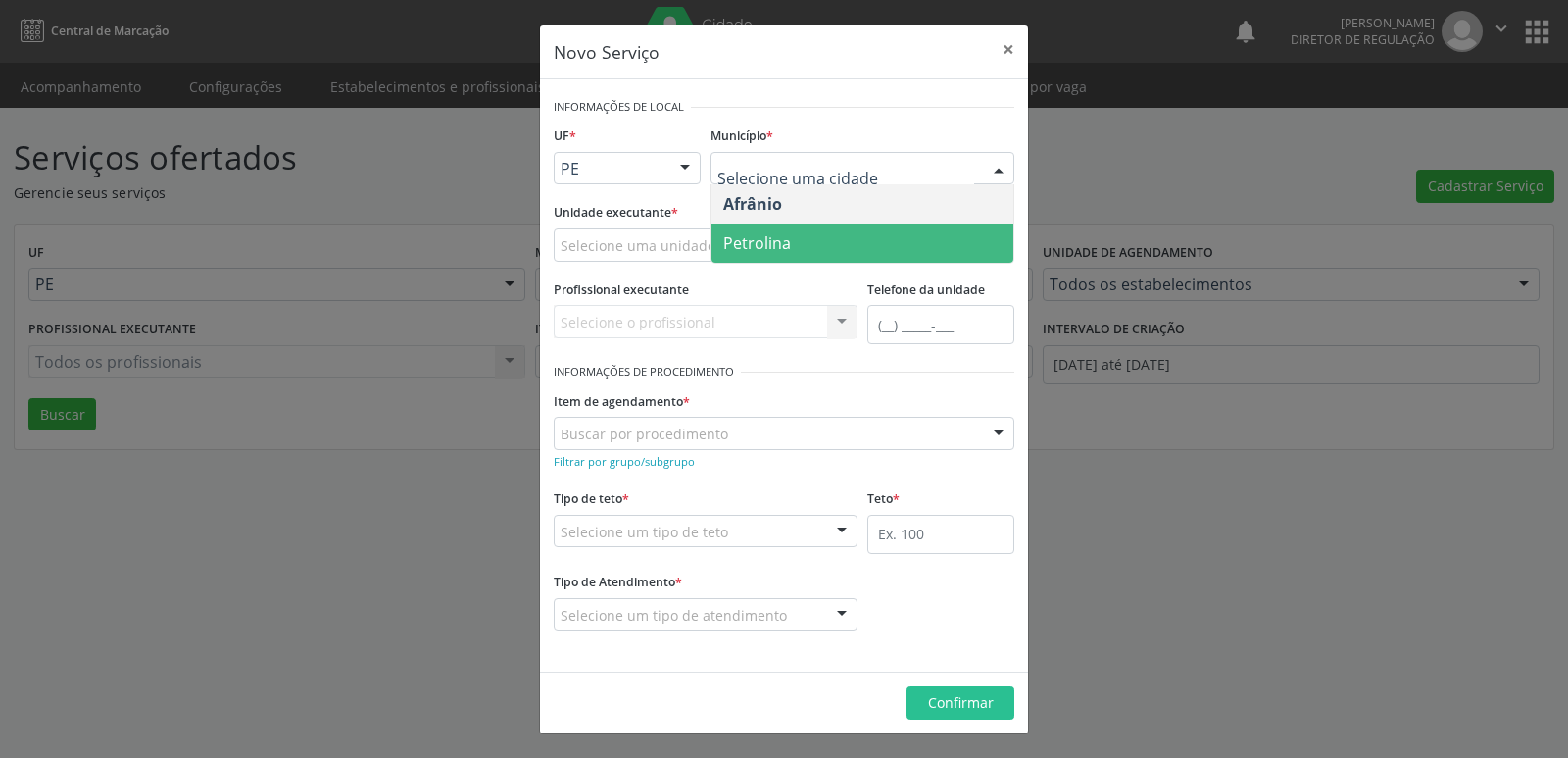
click at [858, 241] on span "Petrolina" at bounding box center [862, 244] width 302 height 40
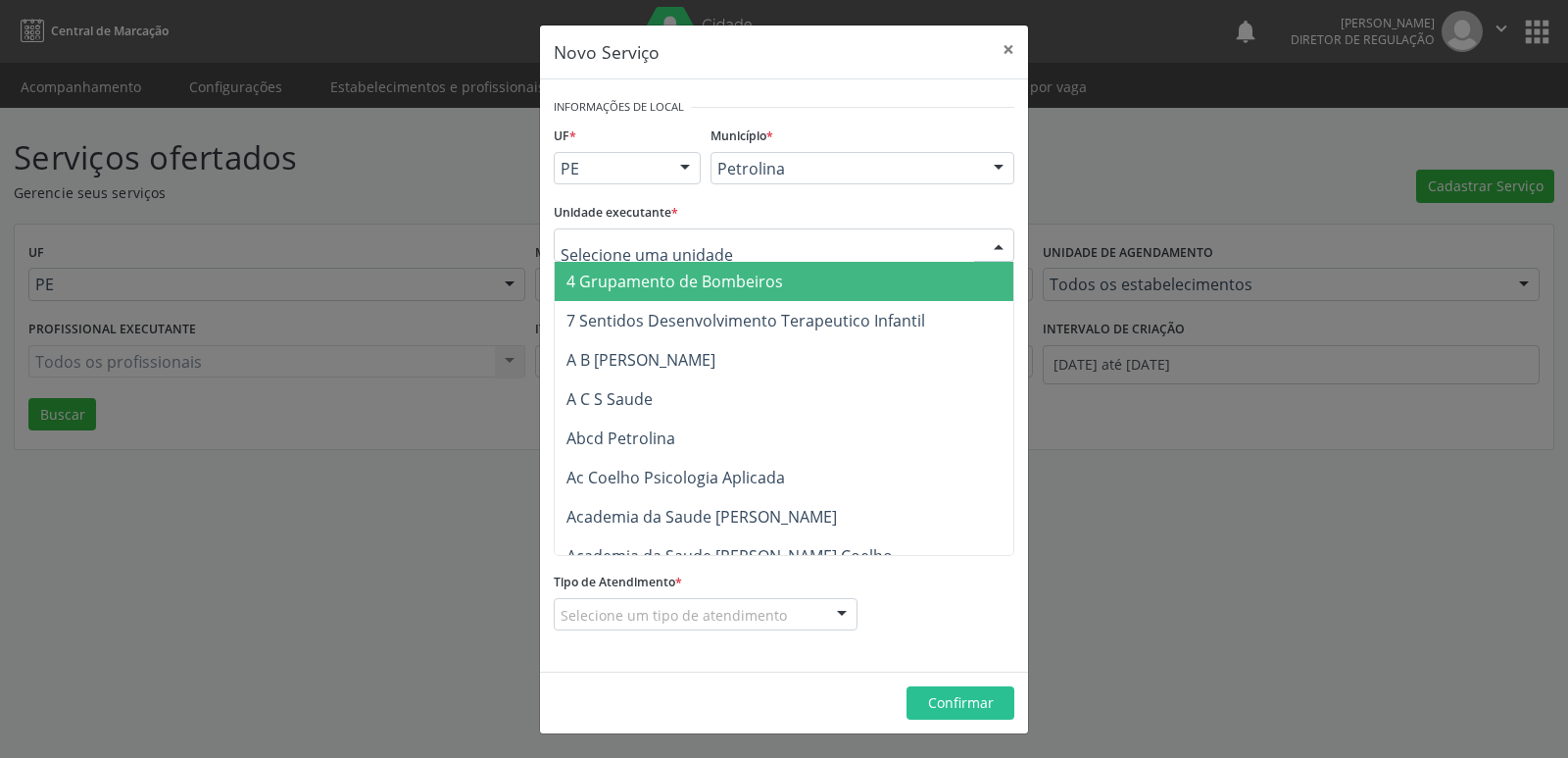
click at [755, 236] on div at bounding box center [784, 246] width 461 height 34
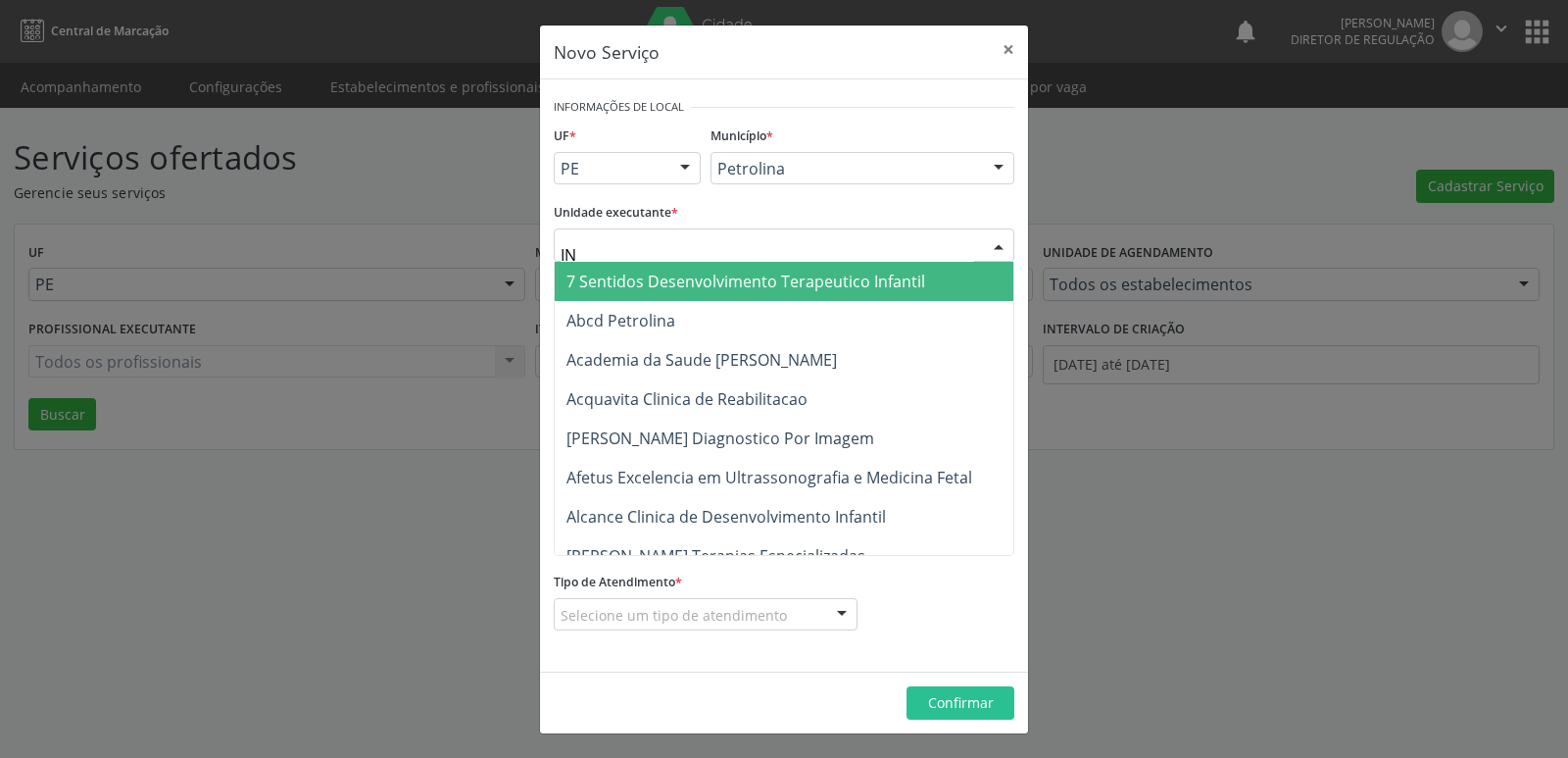
type input "INN"
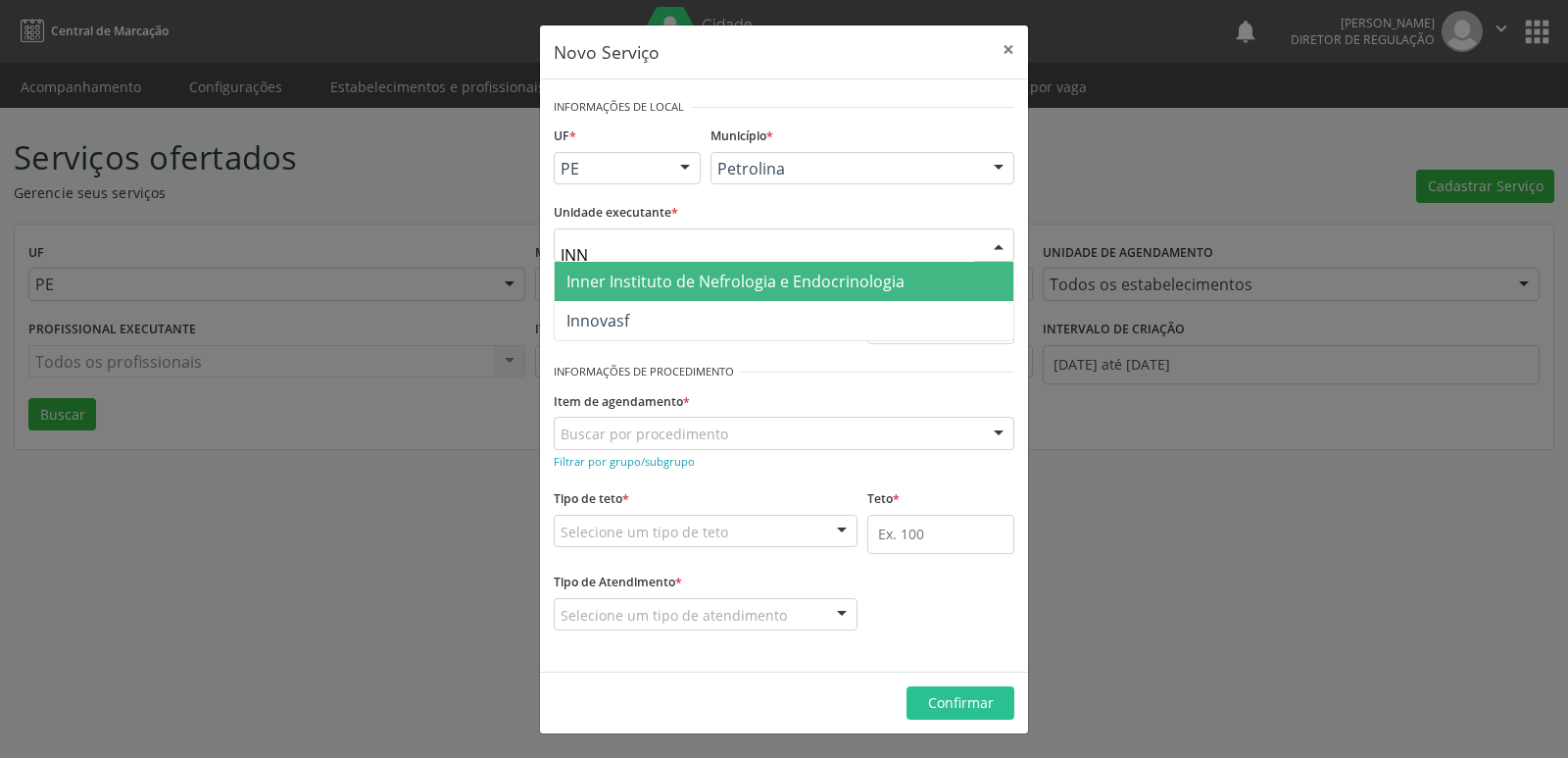
drag, startPoint x: 734, startPoint y: 276, endPoint x: 730, endPoint y: 261, distance: 15.5
click at [731, 267] on span "Inner Instituto de Nefrologia e Endocrinologia" at bounding box center [784, 281] width 459 height 40
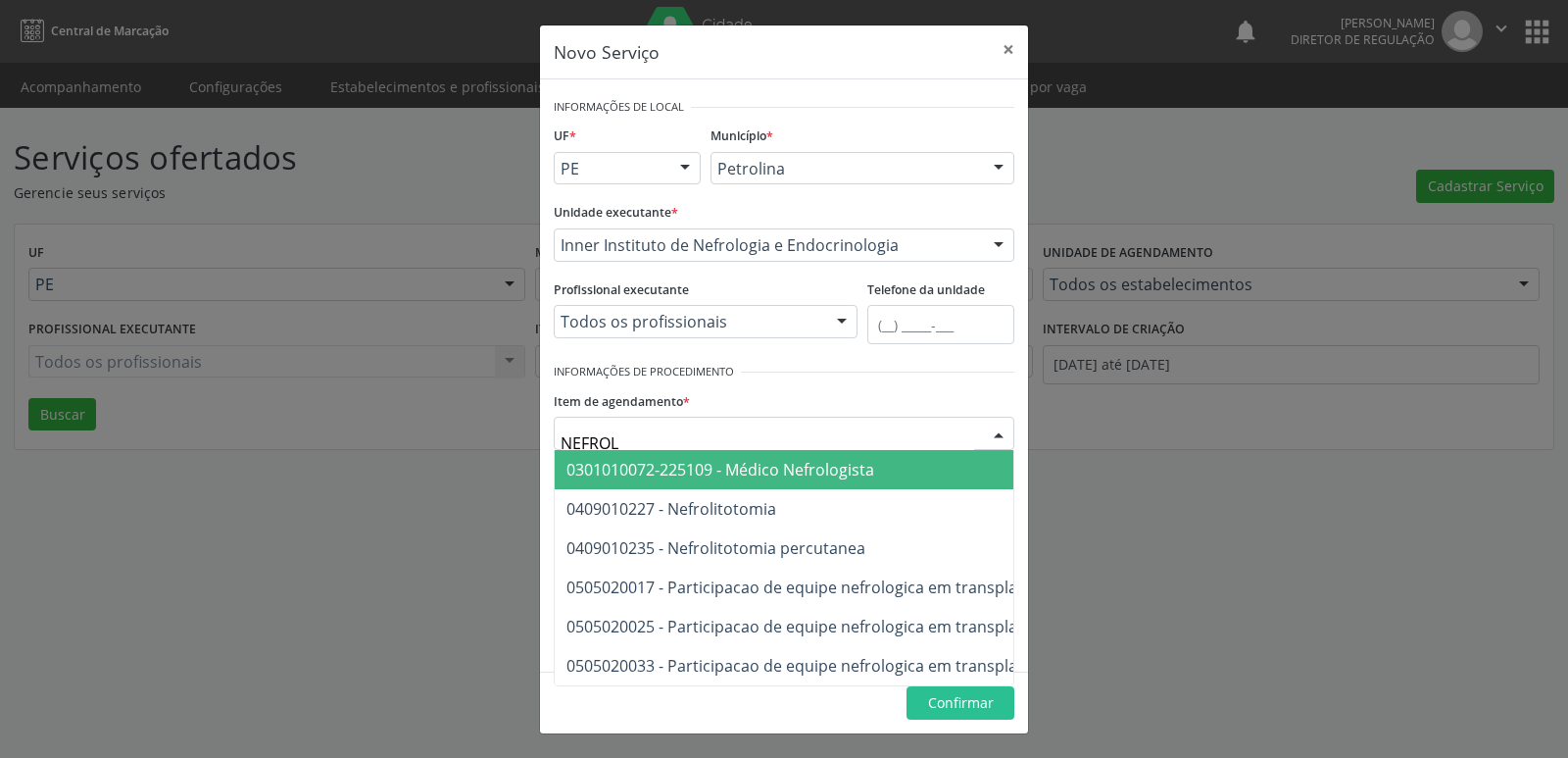
type input "NEFROLO"
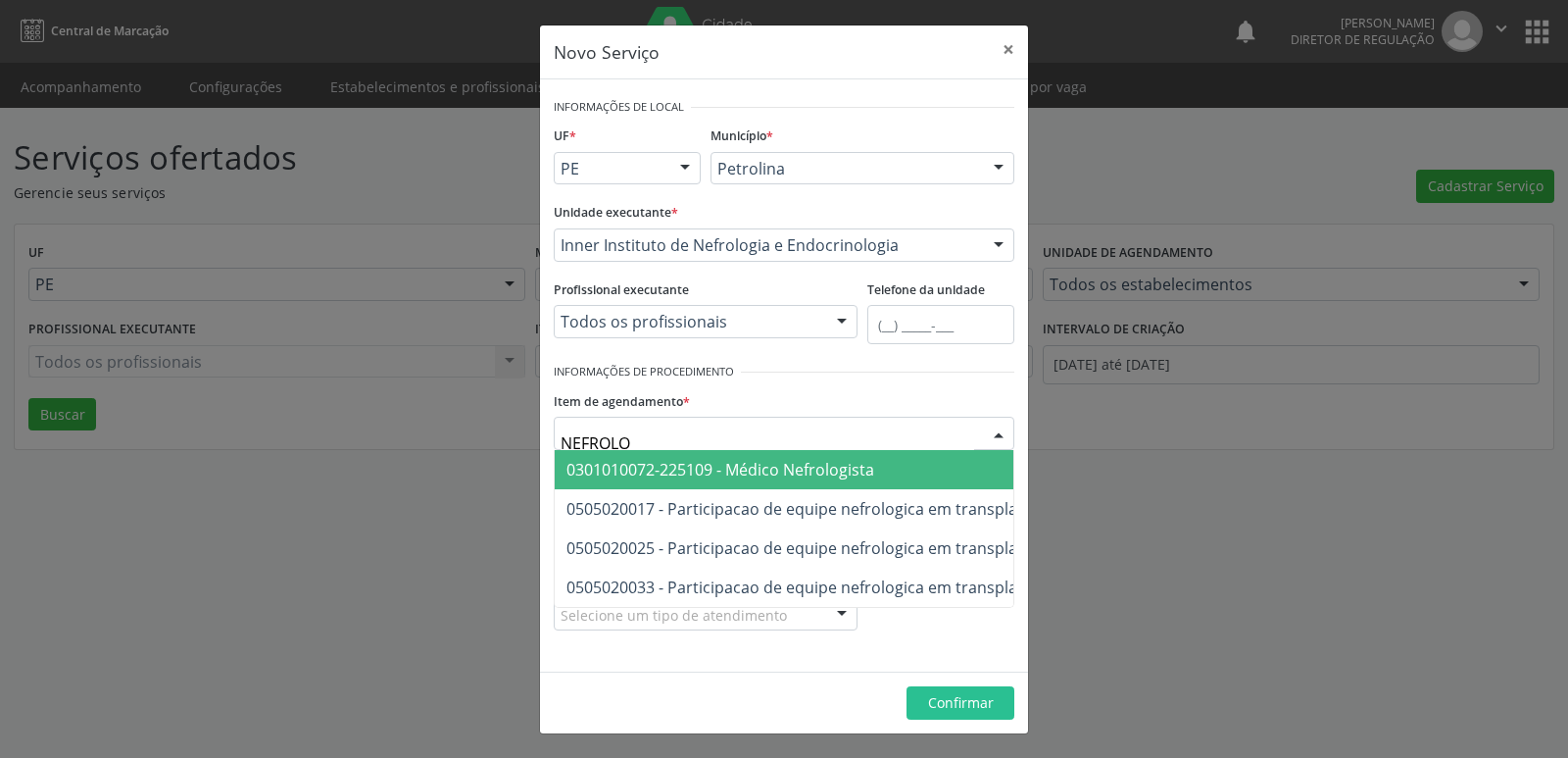
click at [762, 472] on span "0301010072-225109 - Médico Nefrologista" at bounding box center [720, 470] width 308 height 22
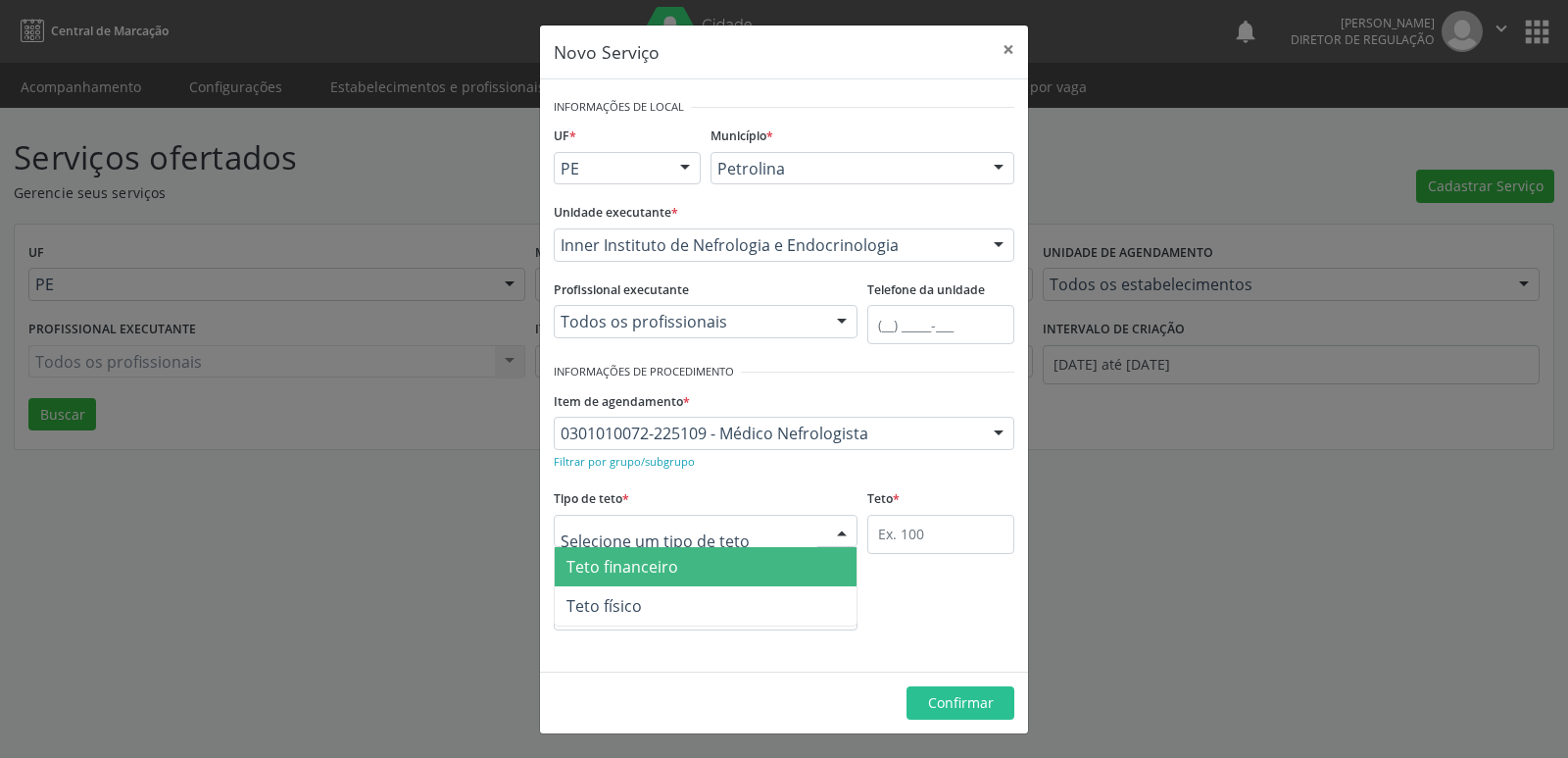
click at [758, 533] on div at bounding box center [705, 532] width 304 height 34
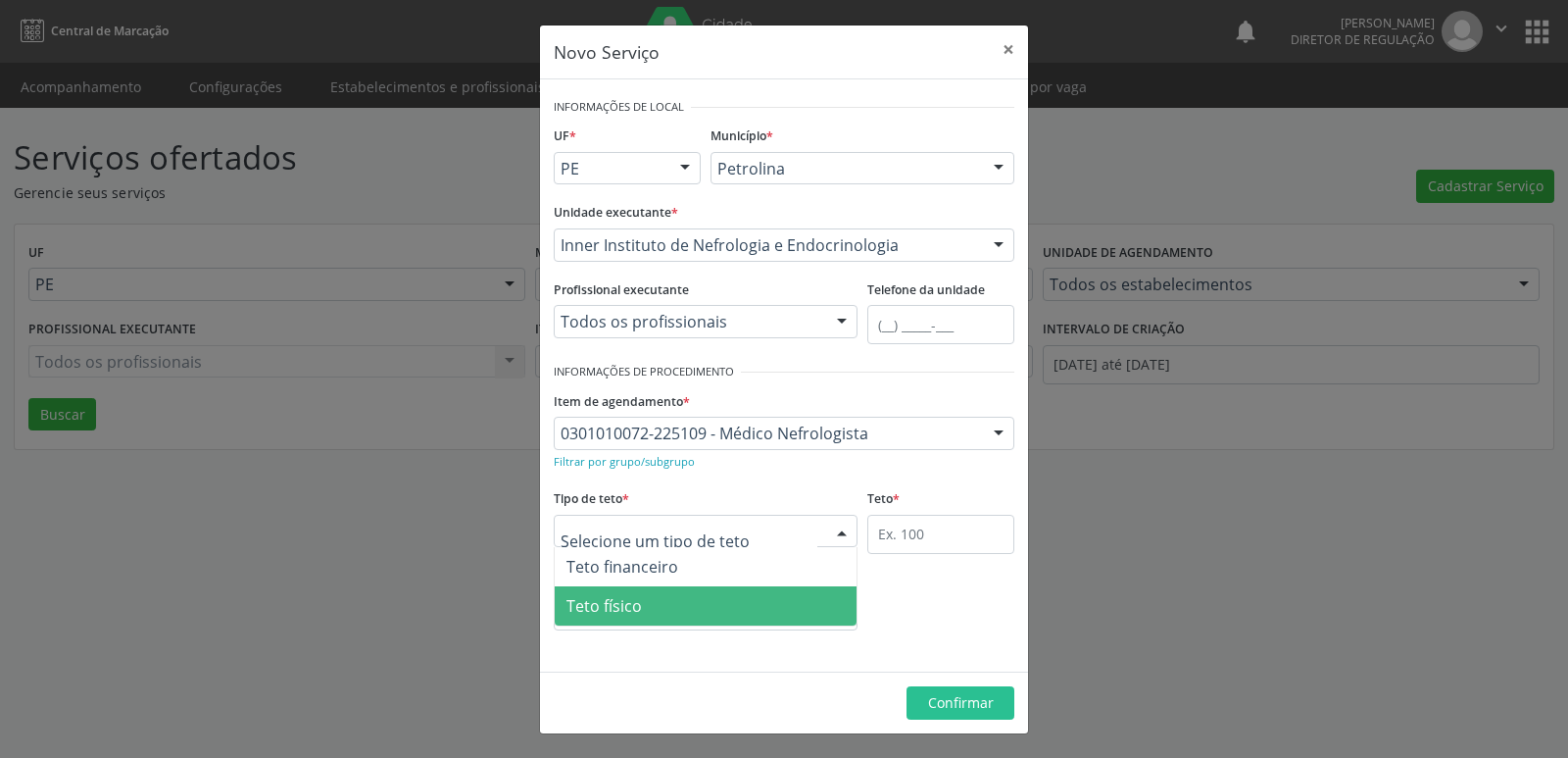
click at [734, 605] on span "Teto físico" at bounding box center [705, 606] width 302 height 40
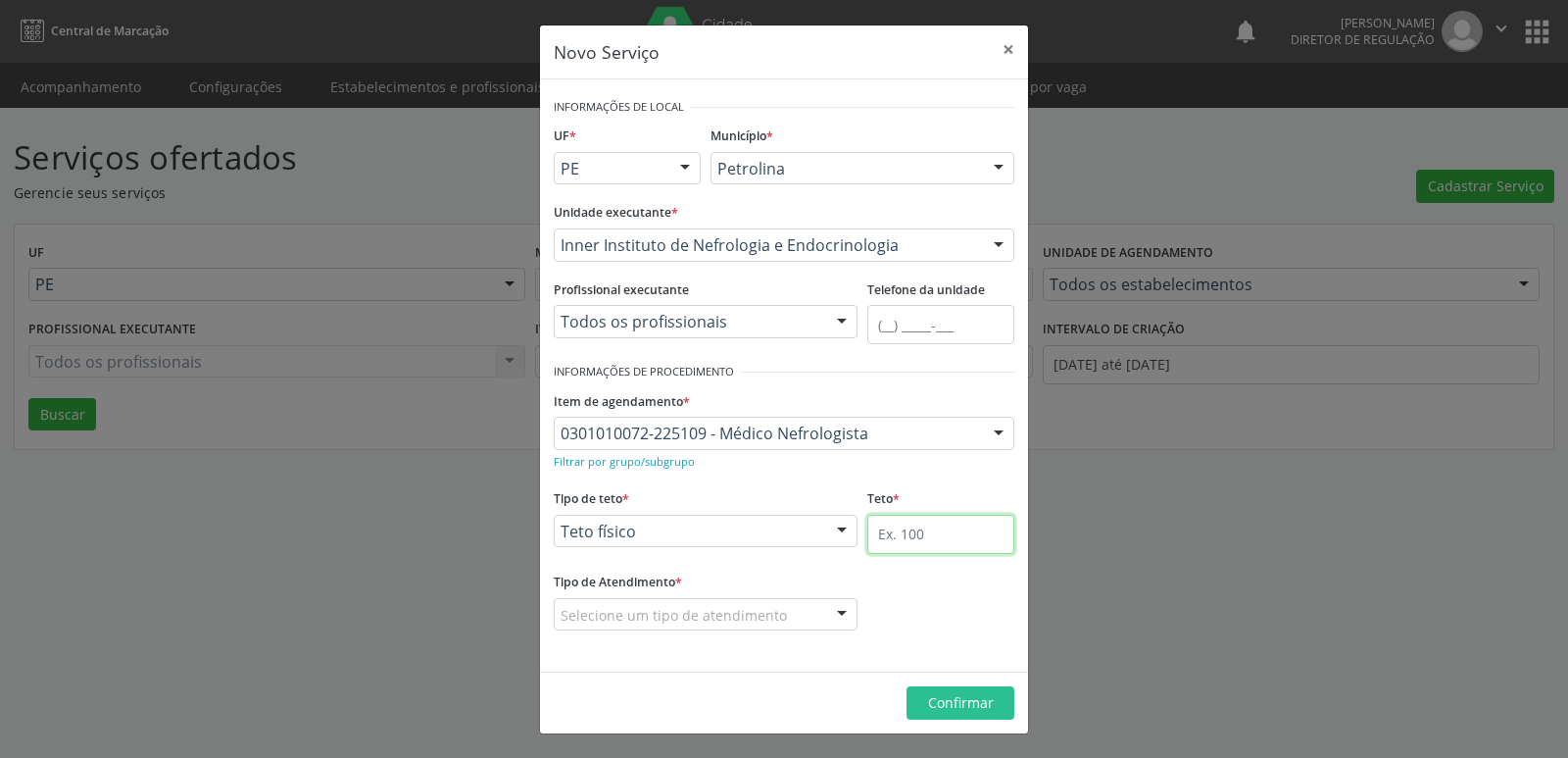
click at [923, 535] on input "text" at bounding box center [941, 535] width 147 height 40
type input "12"
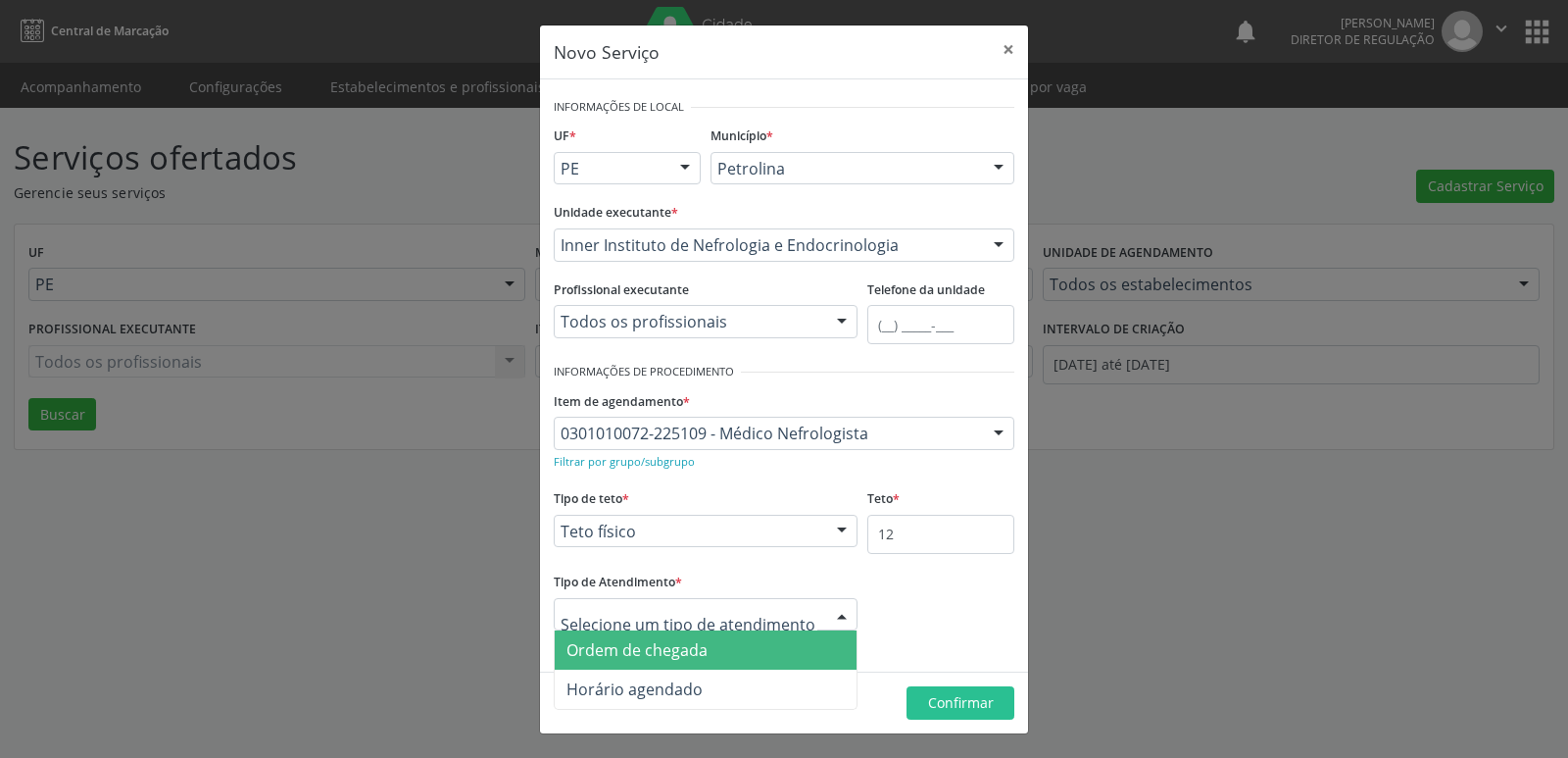
click at [719, 657] on span "Ordem de chegada" at bounding box center [705, 650] width 302 height 40
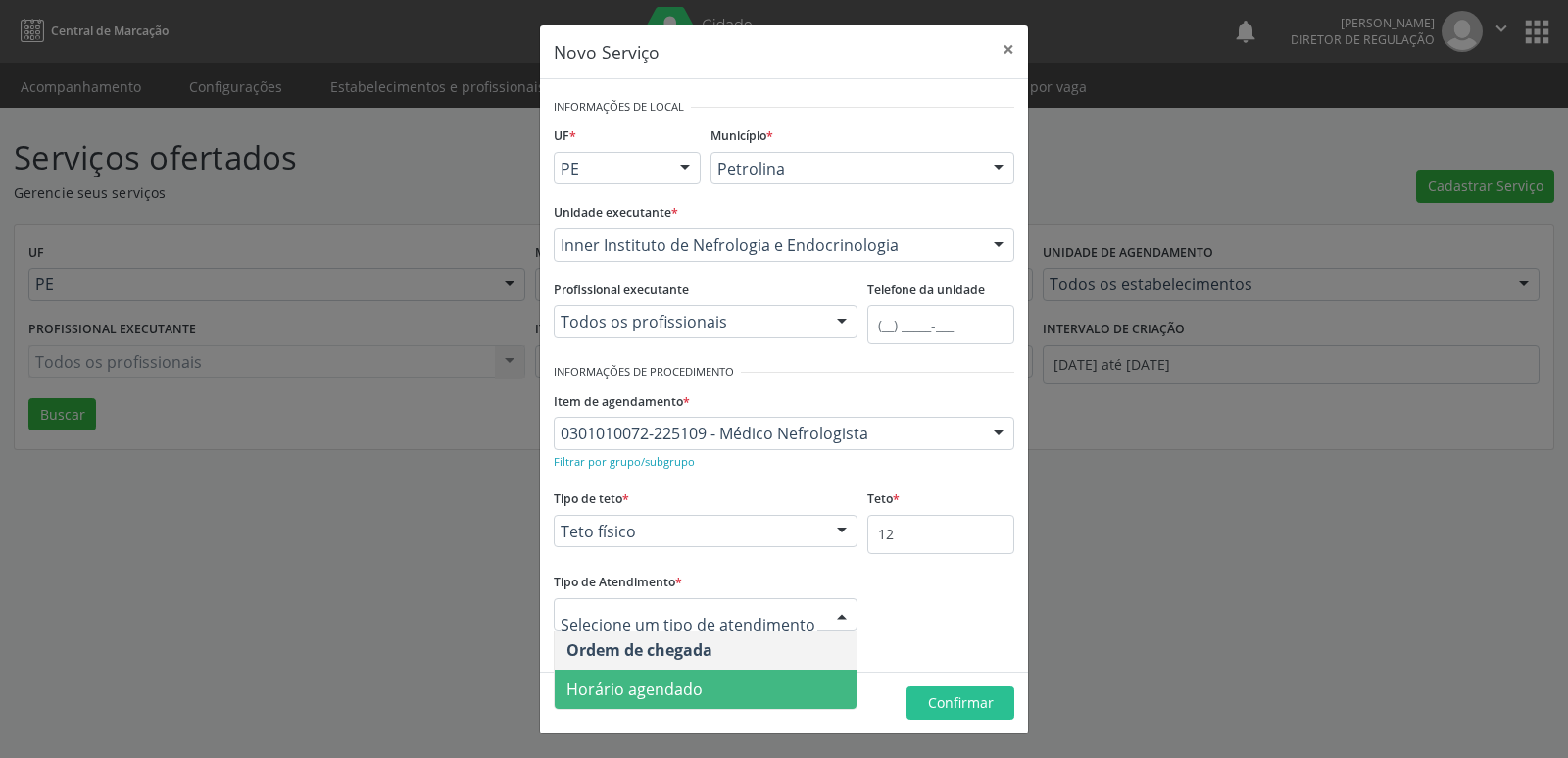
click at [722, 698] on span "Horário agendado" at bounding box center [705, 690] width 302 height 40
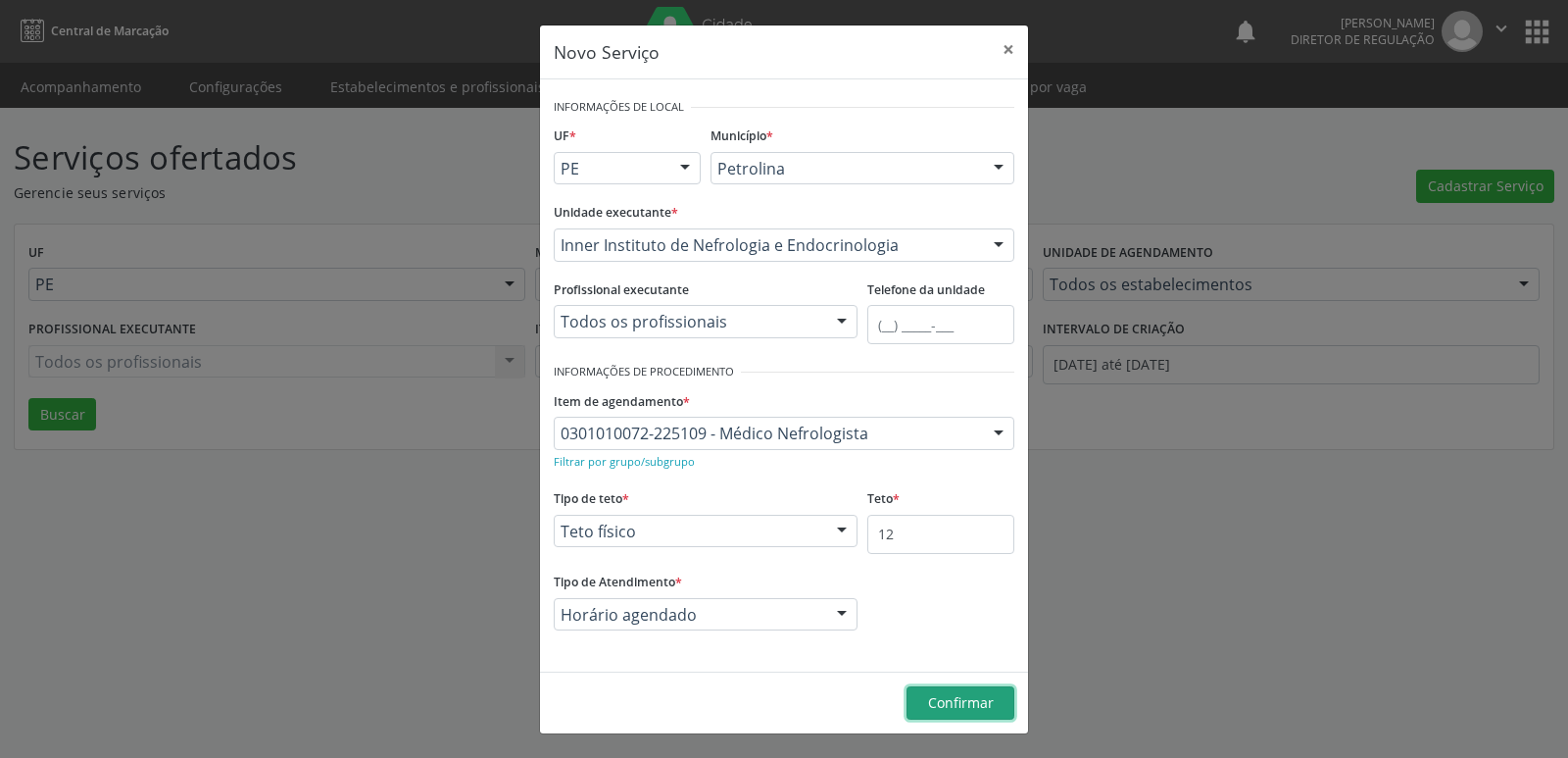
click at [945, 704] on span "Confirmar" at bounding box center [961, 703] width 65 height 19
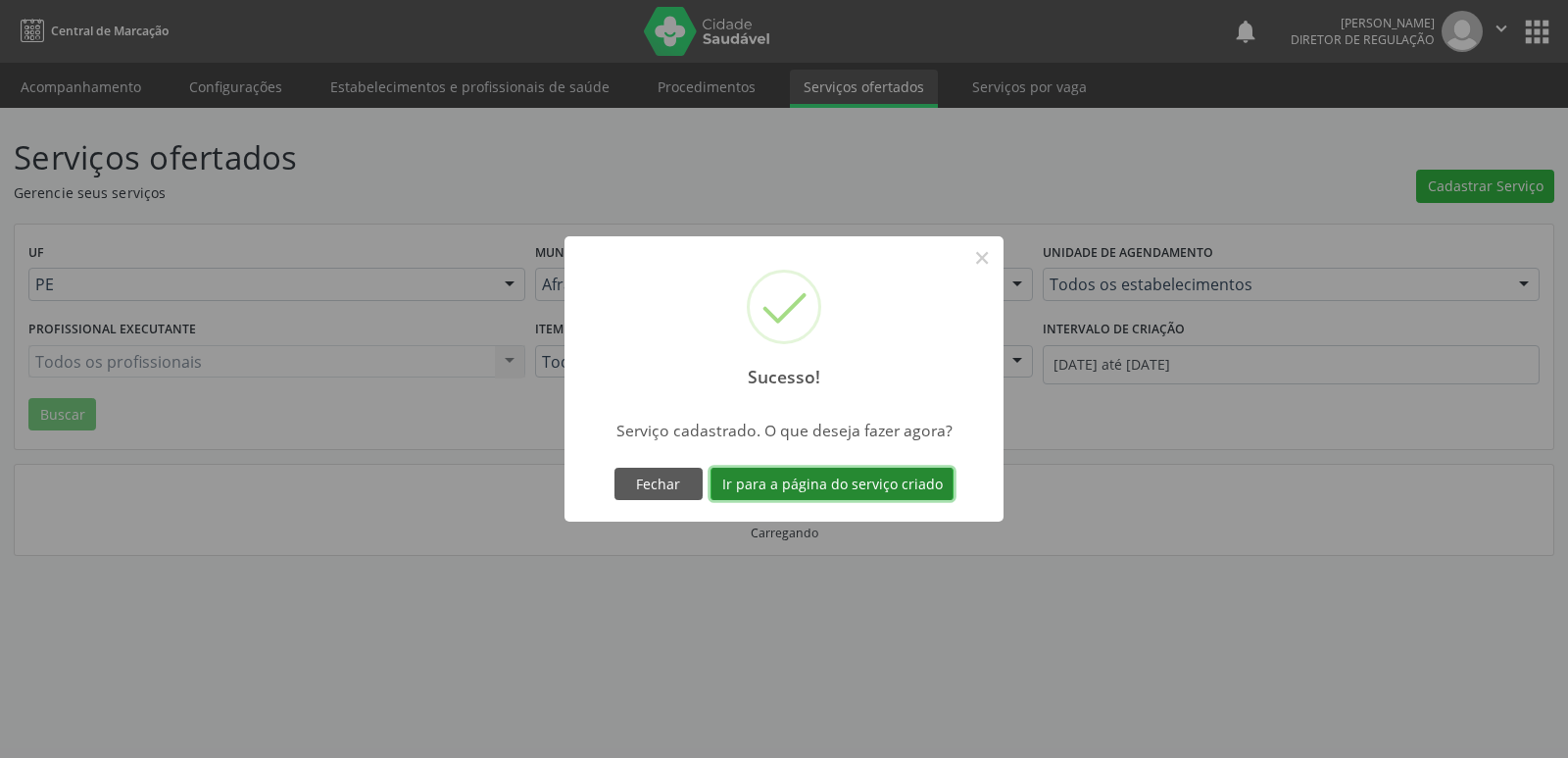
click at [880, 482] on button "Ir para a página do serviço criado" at bounding box center [831, 485] width 243 height 34
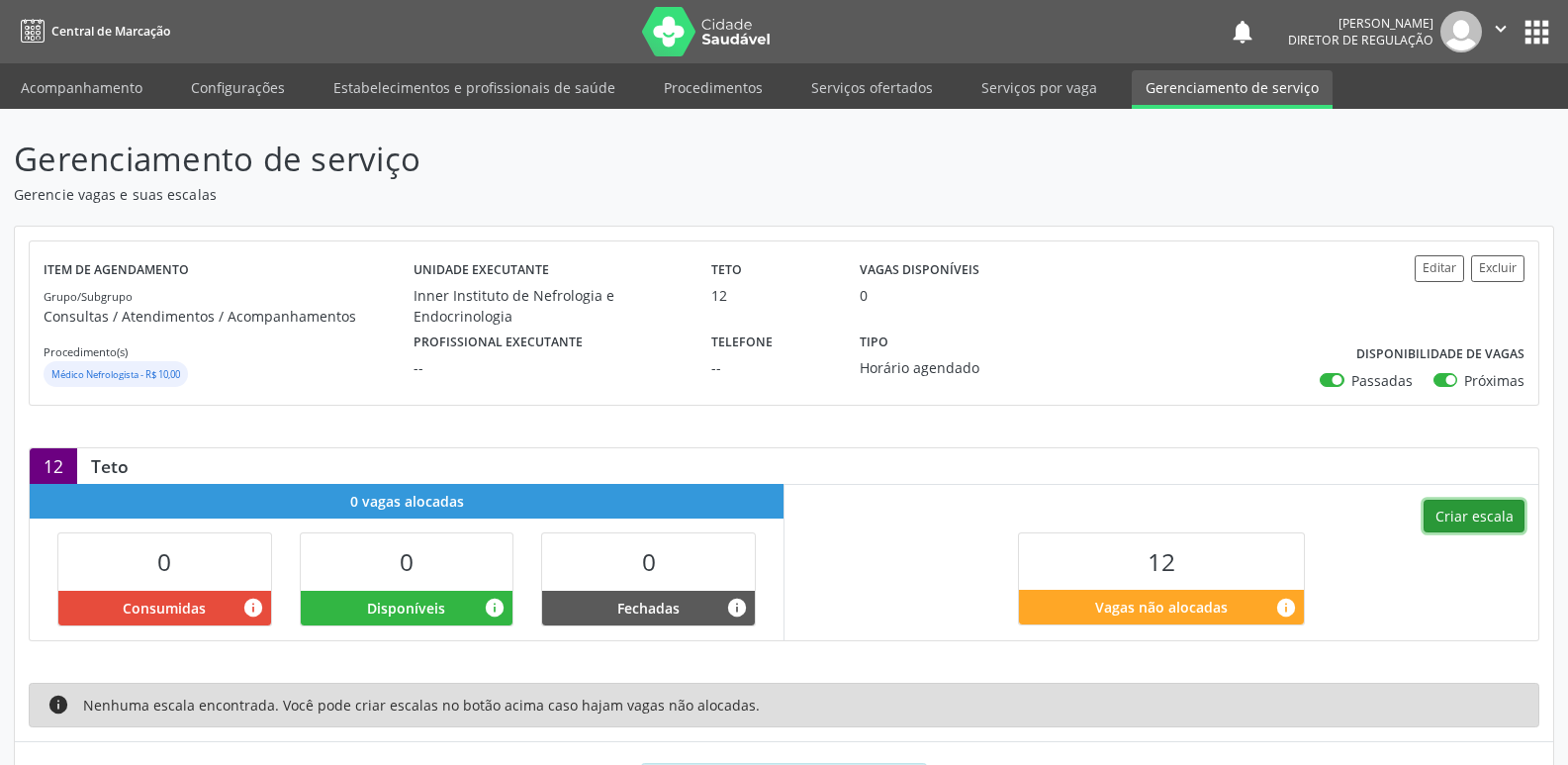
click at [1479, 515] on button "Criar escala" at bounding box center [1474, 517] width 101 height 34
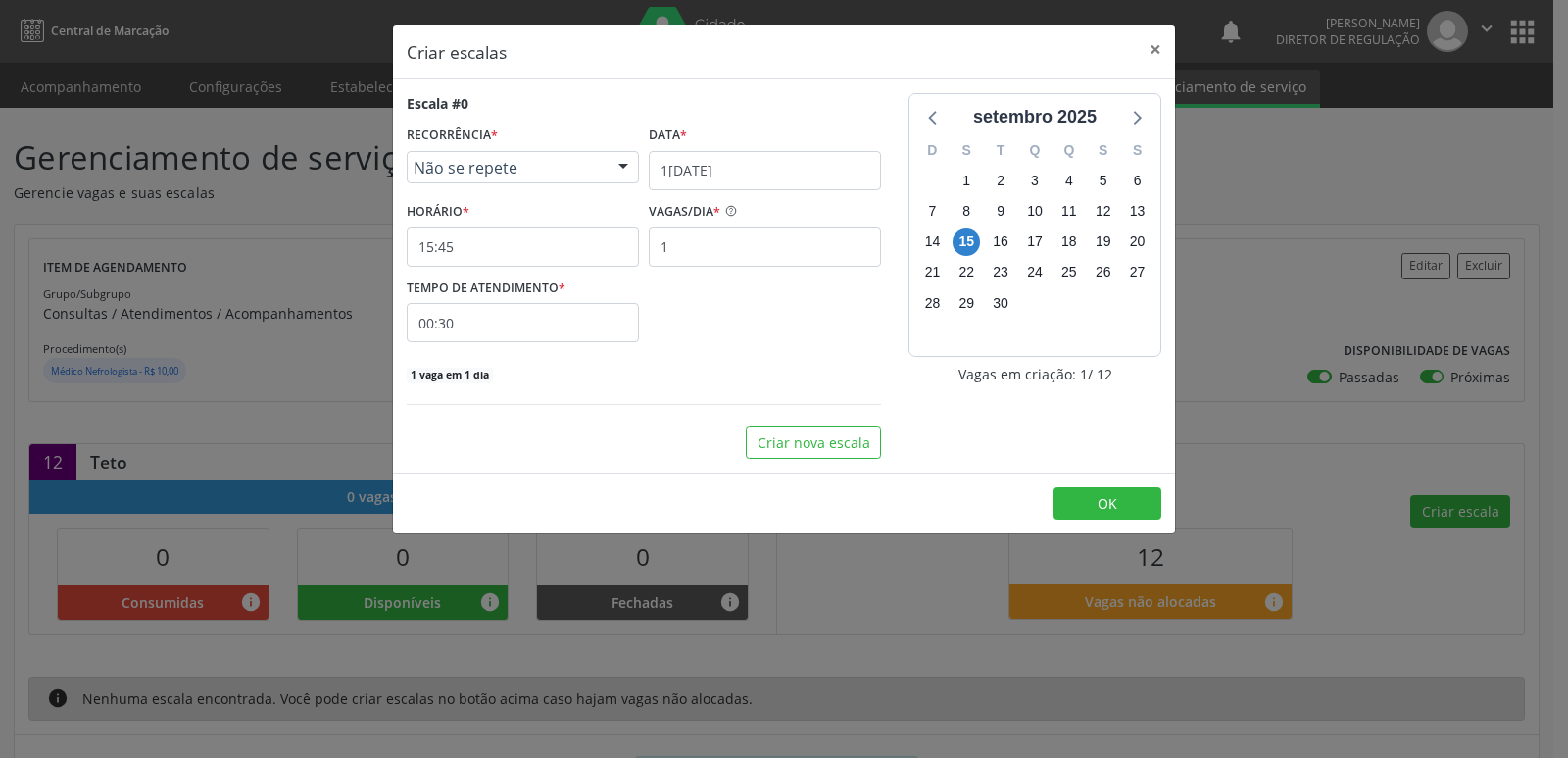
click at [562, 166] on span "Não se repete" at bounding box center [506, 167] width 185 height 20
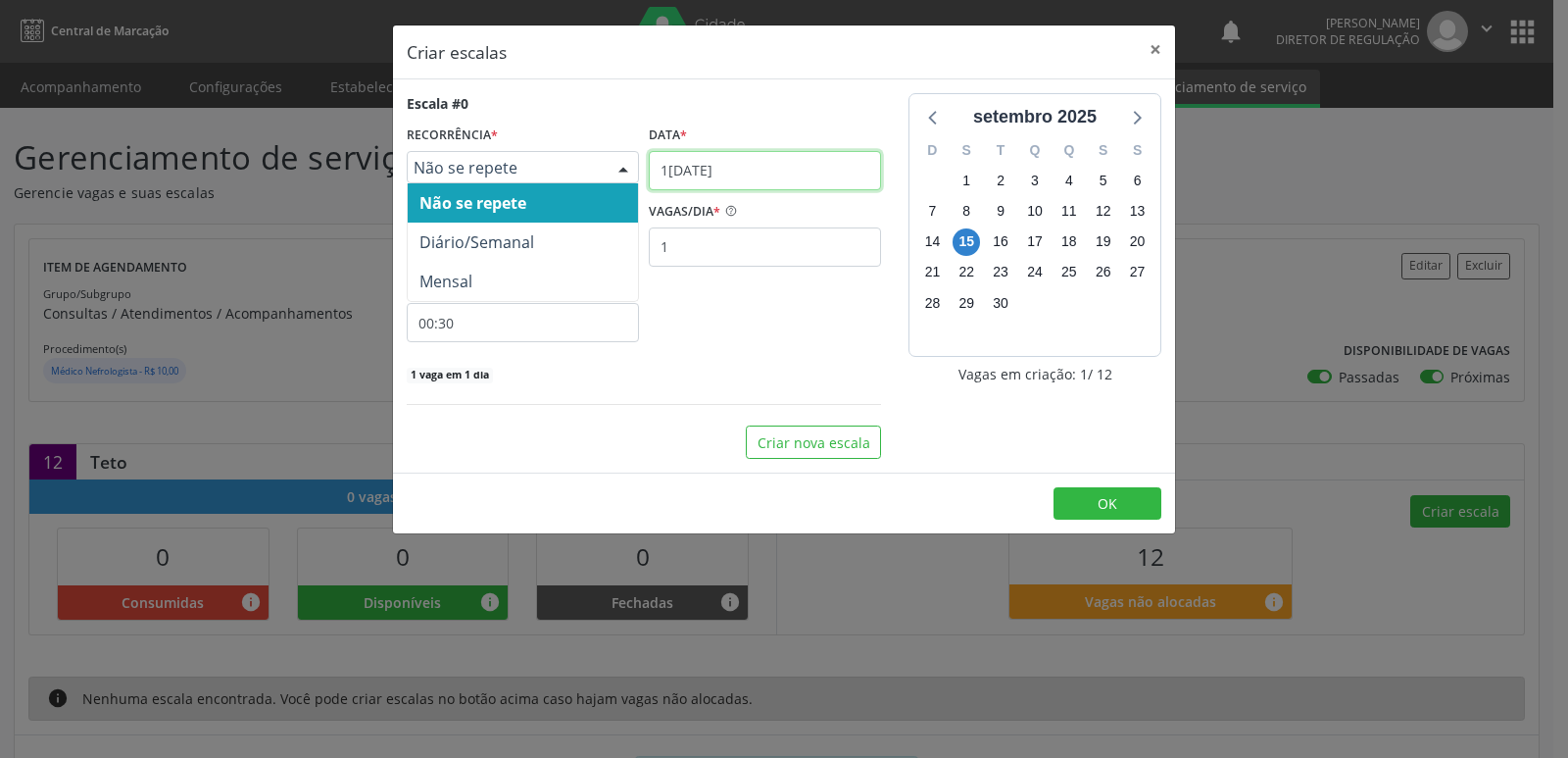
click at [690, 172] on input "1[DATE]" at bounding box center [765, 170] width 233 height 40
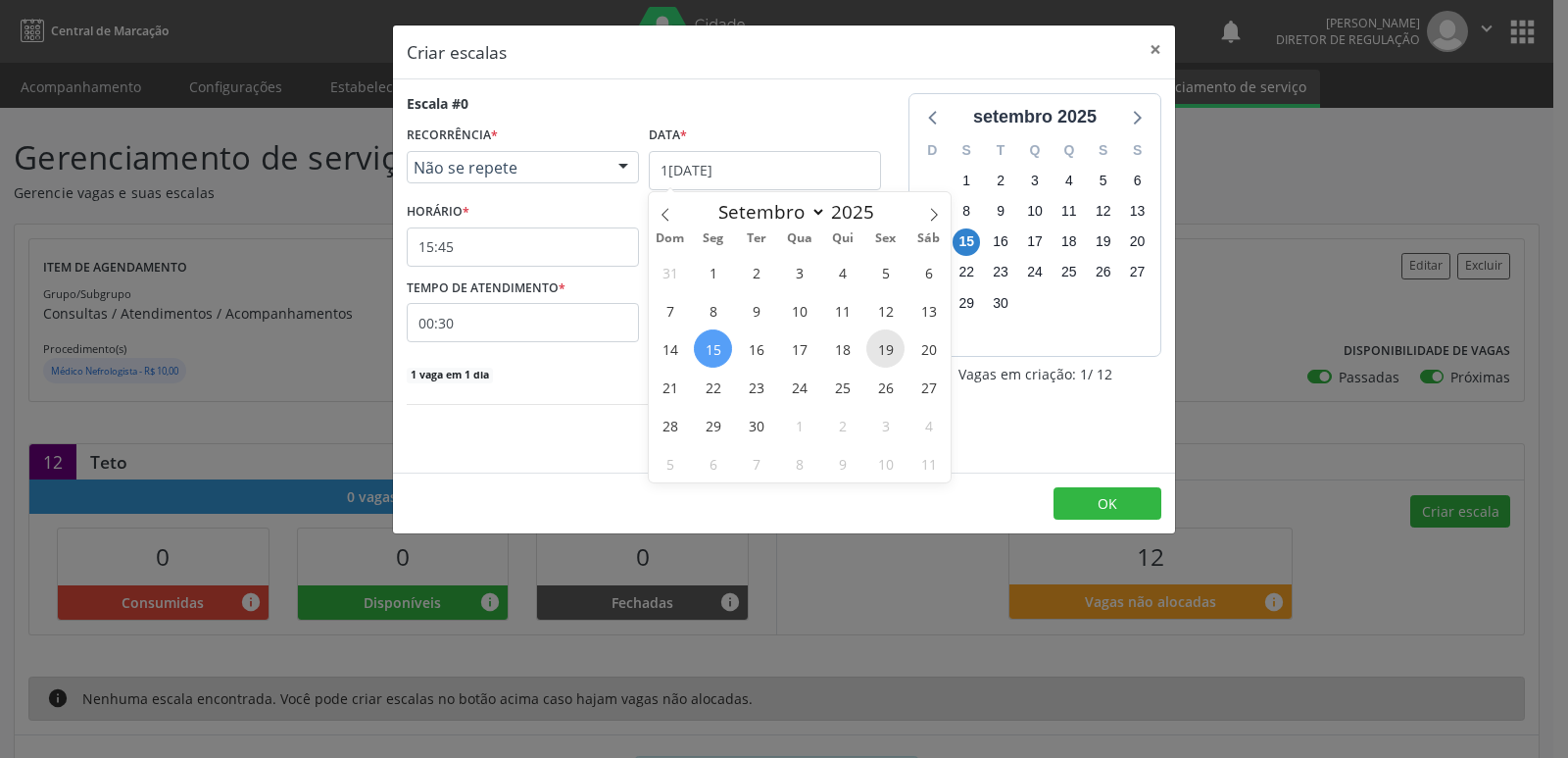
click at [889, 350] on span "19" at bounding box center [886, 348] width 39 height 39
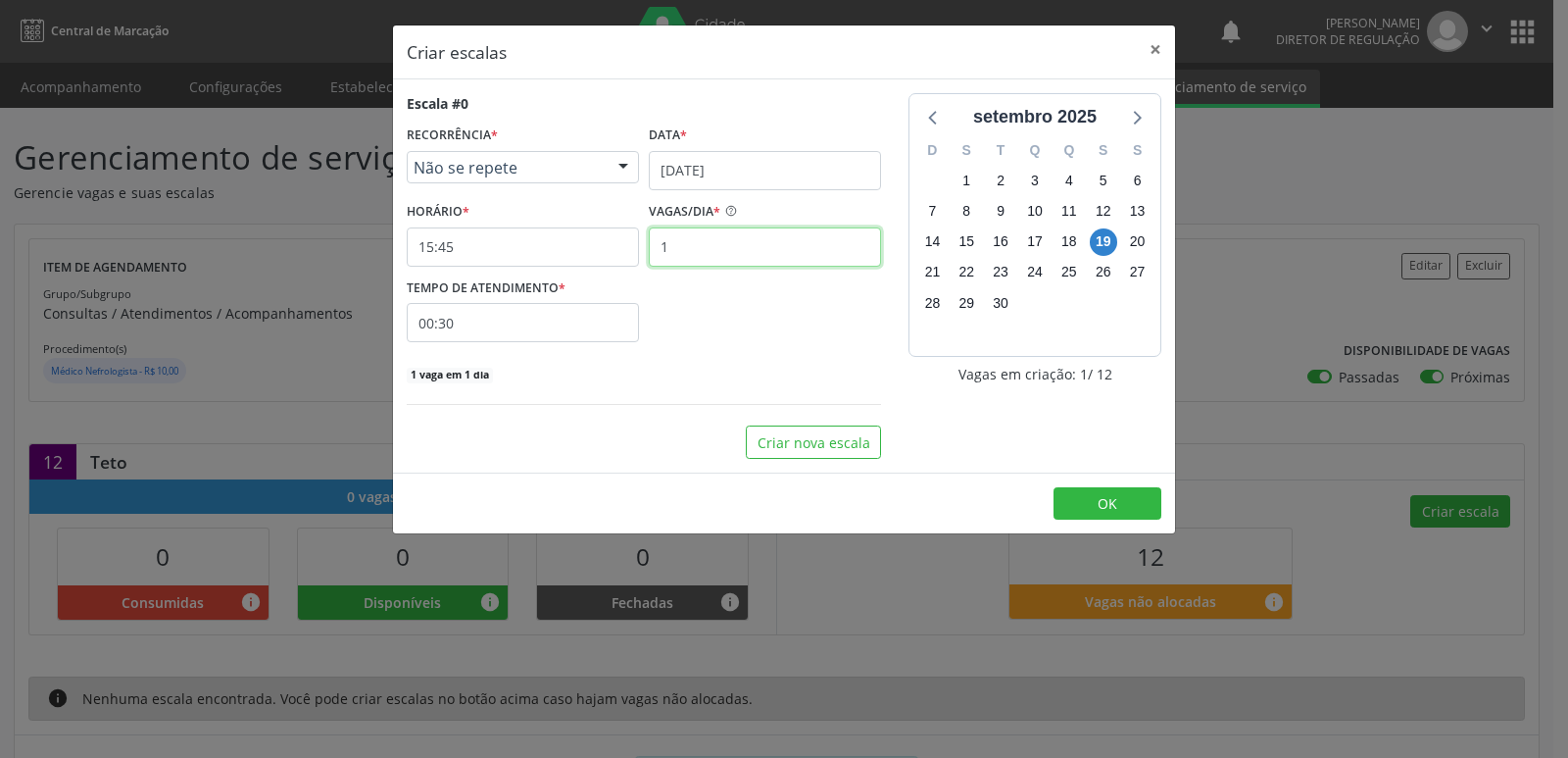
click at [700, 258] on input "1" at bounding box center [765, 248] width 233 height 40
type input "6"
click at [1118, 508] on button "OK" at bounding box center [1107, 504] width 108 height 34
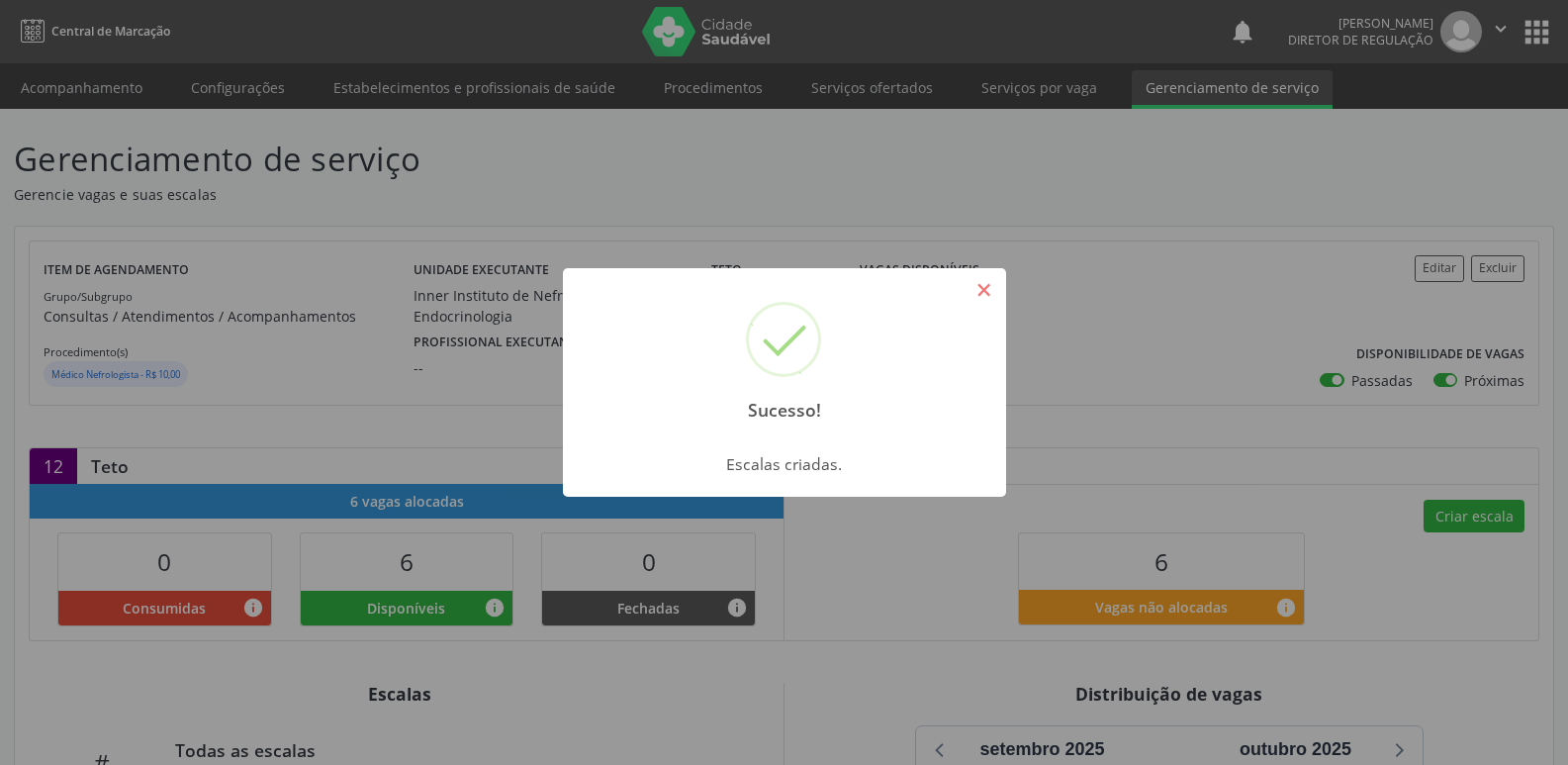
click at [978, 288] on button "×" at bounding box center [985, 290] width 34 height 34
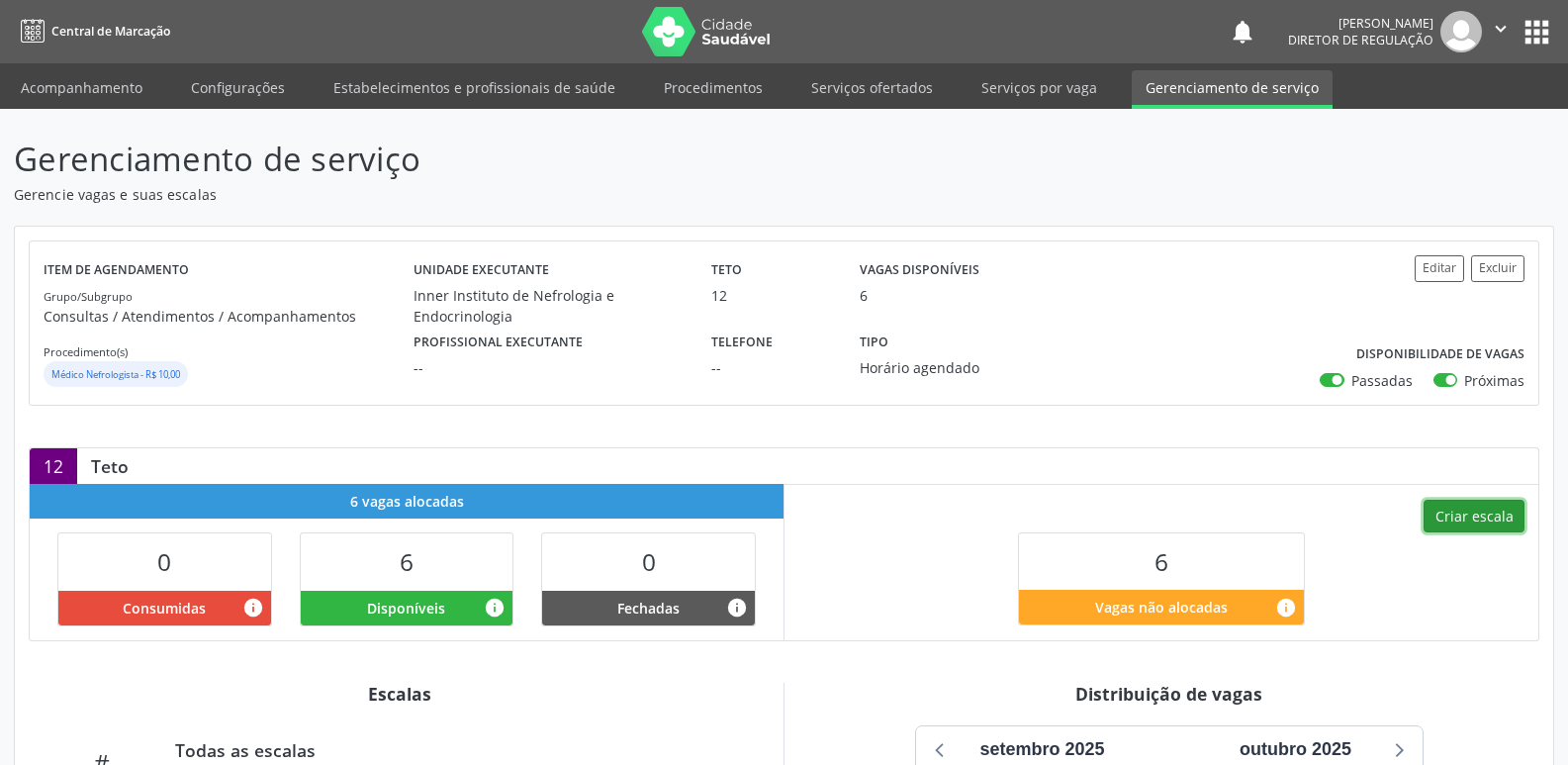
click at [1475, 518] on button "Criar escala" at bounding box center [1474, 517] width 101 height 34
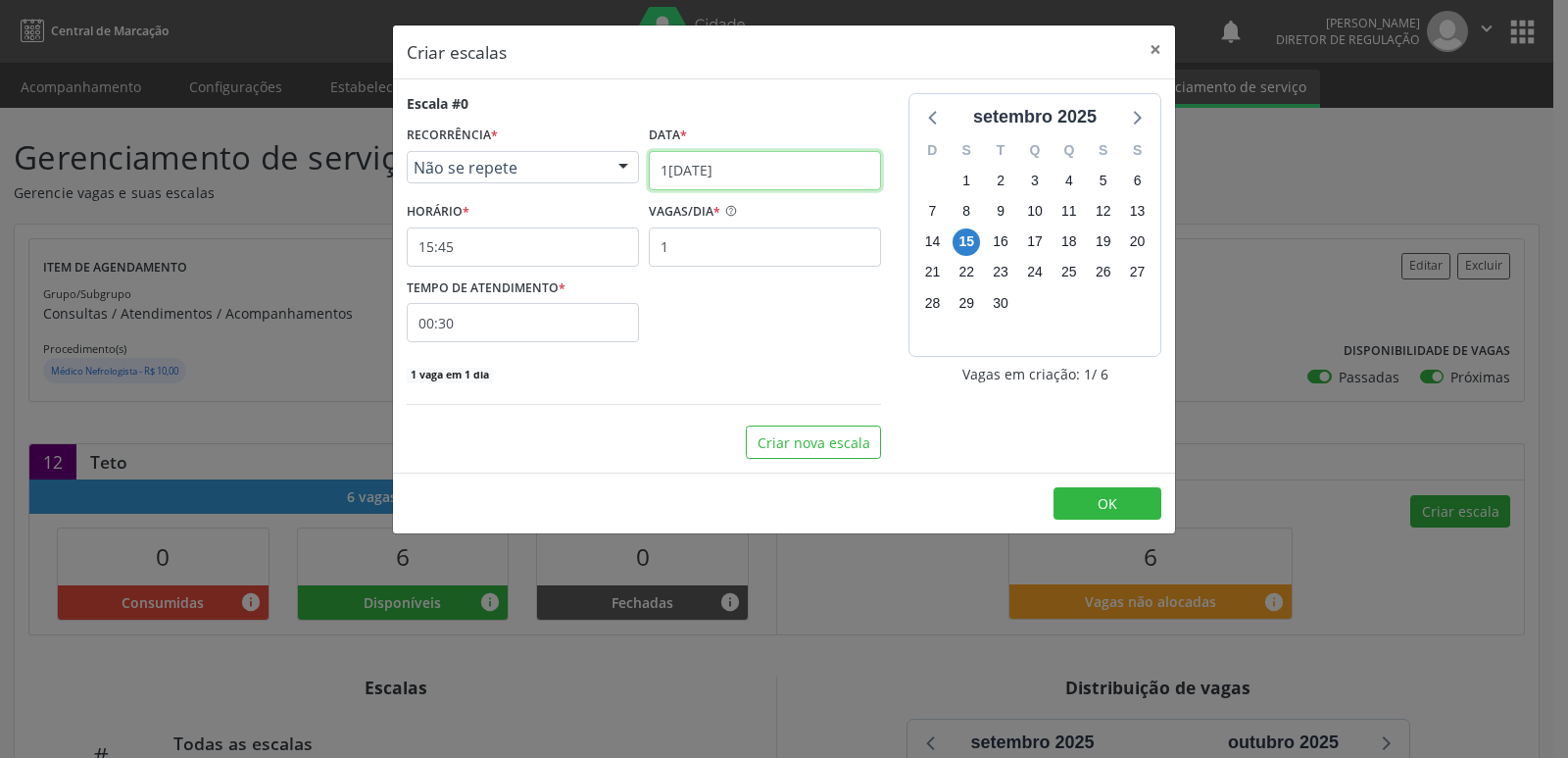
click at [771, 173] on input "1[DATE]" at bounding box center [765, 170] width 233 height 40
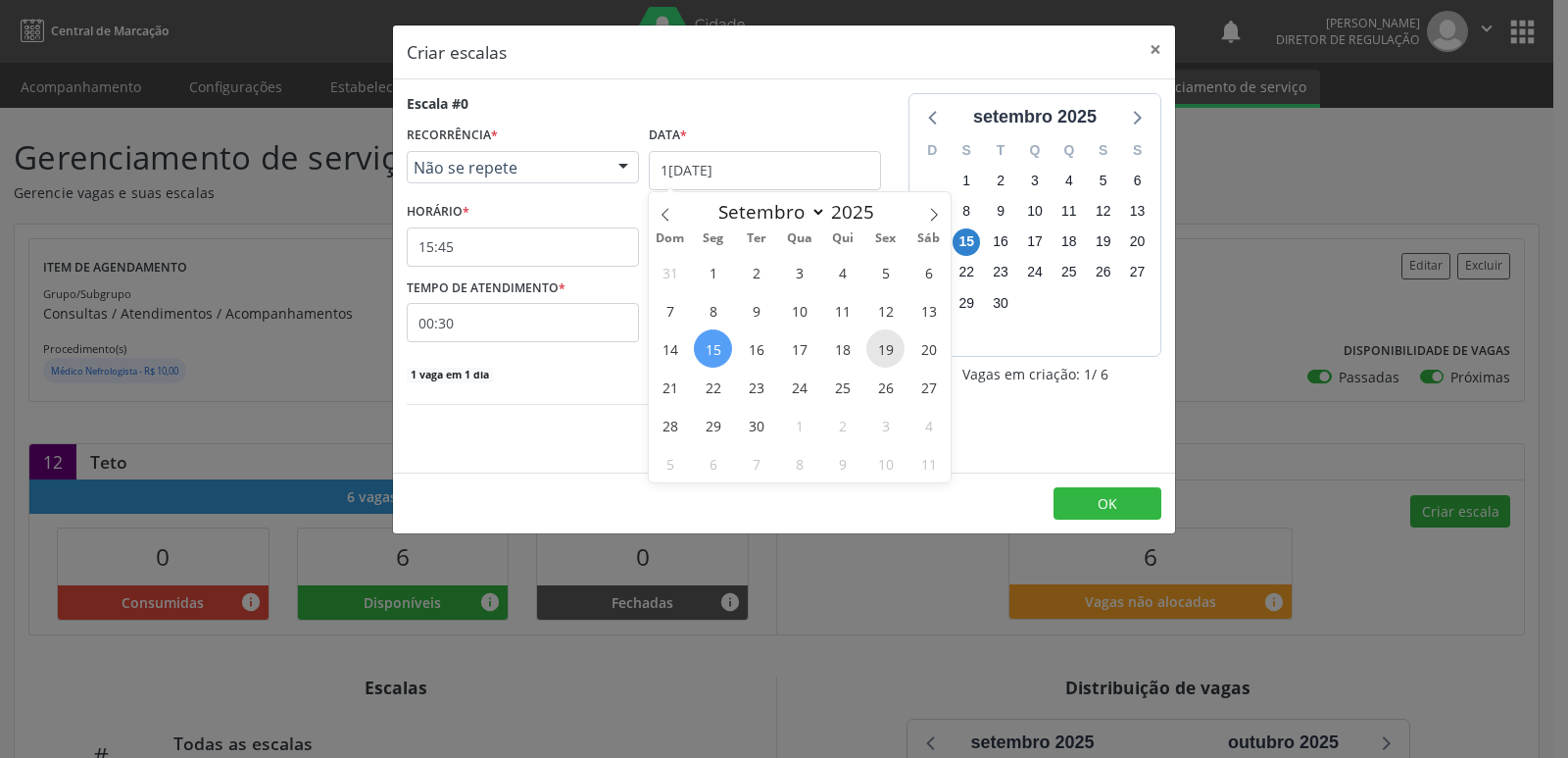
click at [889, 351] on span "19" at bounding box center [886, 348] width 39 height 39
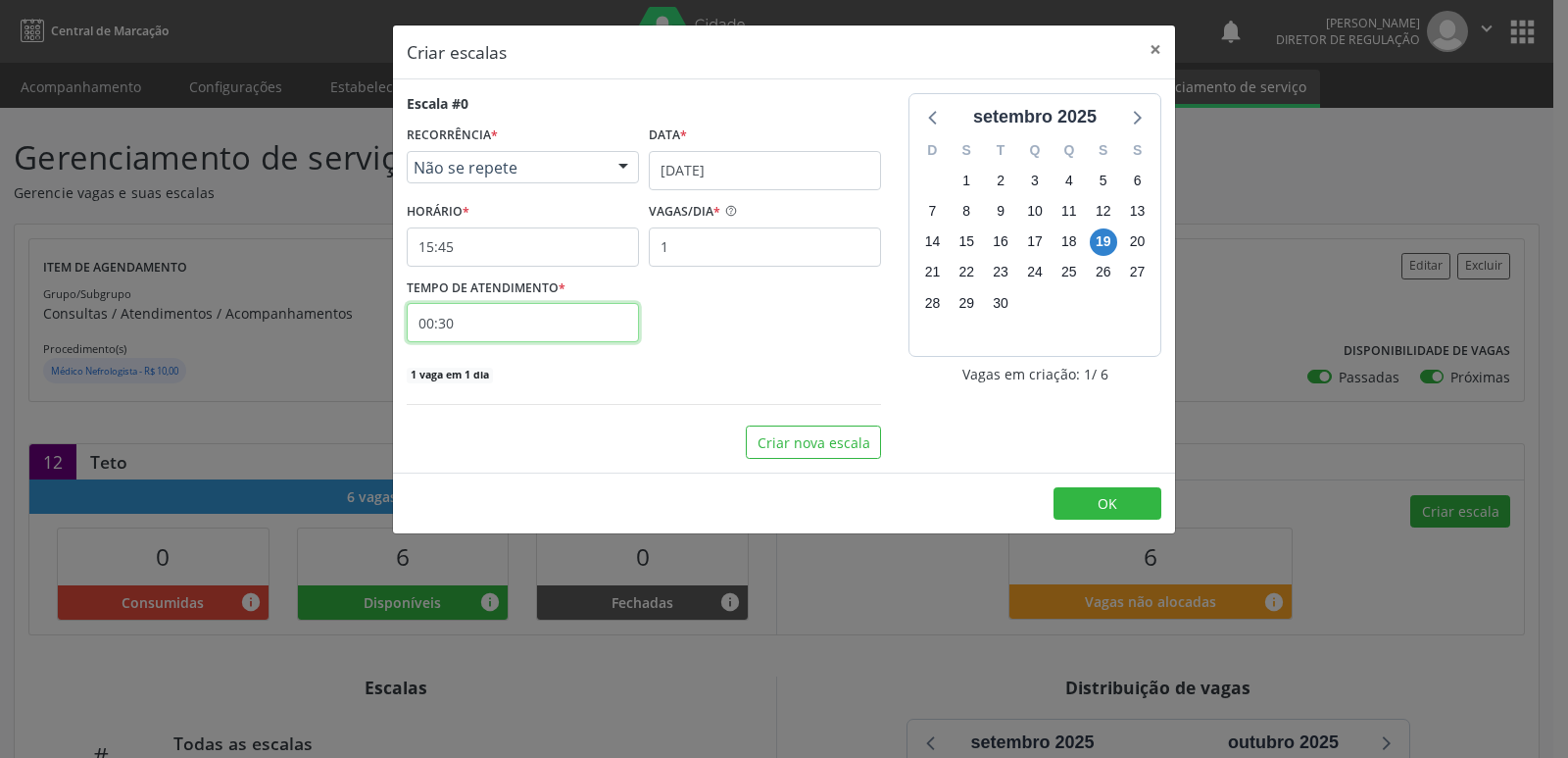
click at [582, 321] on input "00:30" at bounding box center [523, 323] width 233 height 40
click at [1157, 47] on button "×" at bounding box center [1156, 50] width 40 height 48
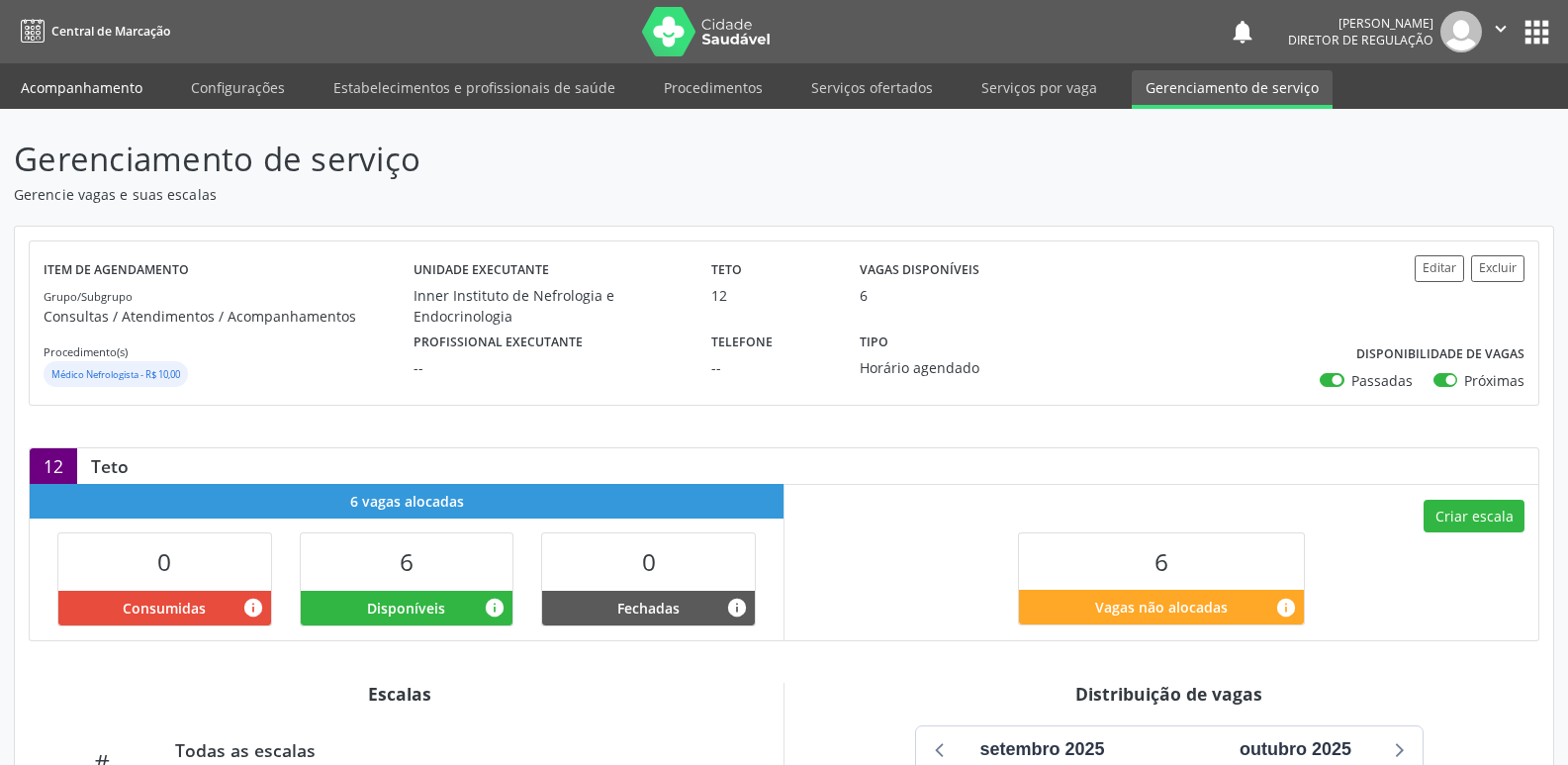
click at [113, 82] on link "Acompanhamento" at bounding box center [81, 87] width 149 height 35
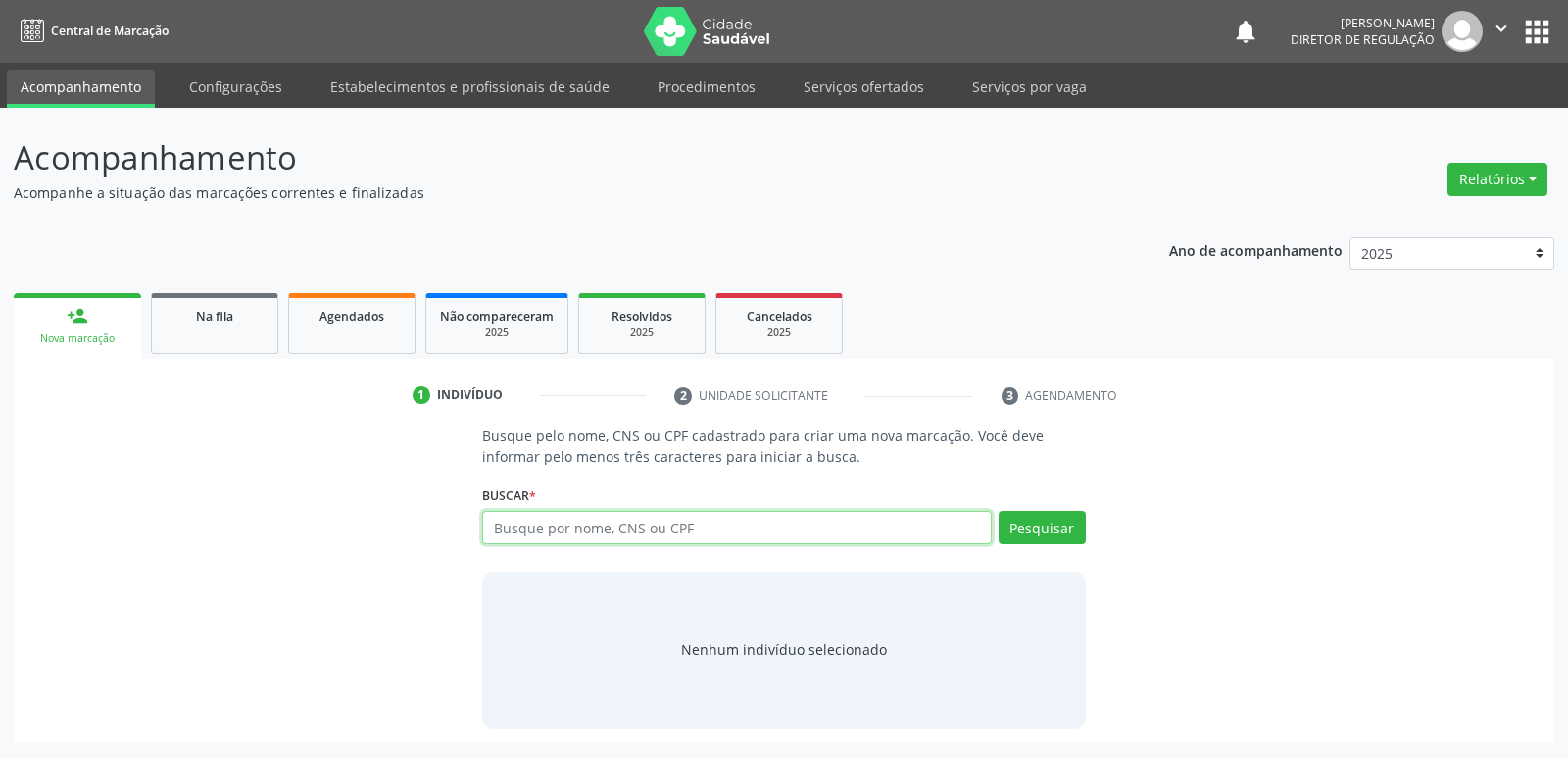
click at [555, 530] on input "text" at bounding box center [737, 528] width 509 height 34
type input "700808909930980"
click at [1022, 532] on button "Pesquisar" at bounding box center [1042, 528] width 87 height 34
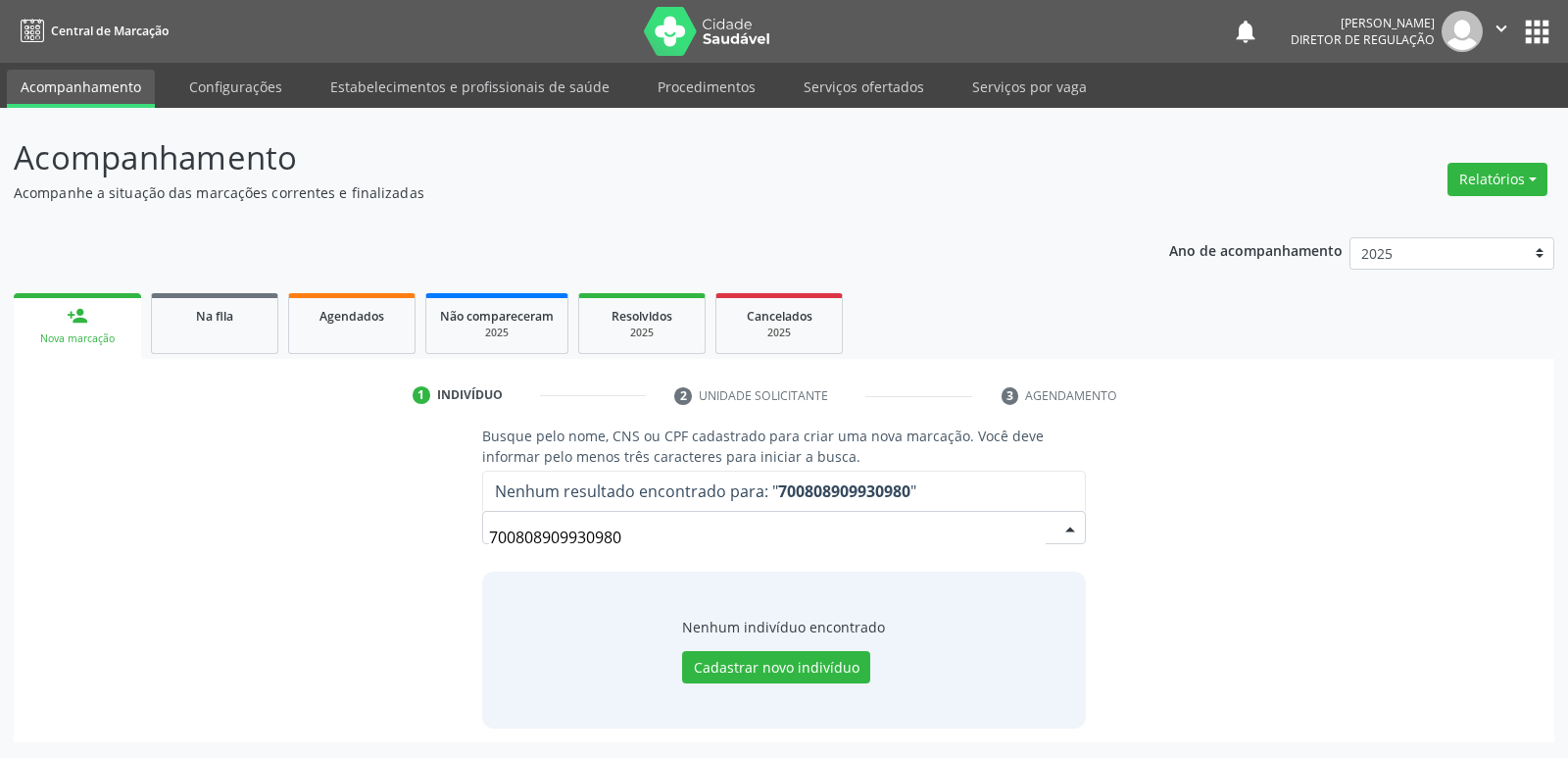
click at [568, 533] on input "700808909930980" at bounding box center [767, 537] width 556 height 40
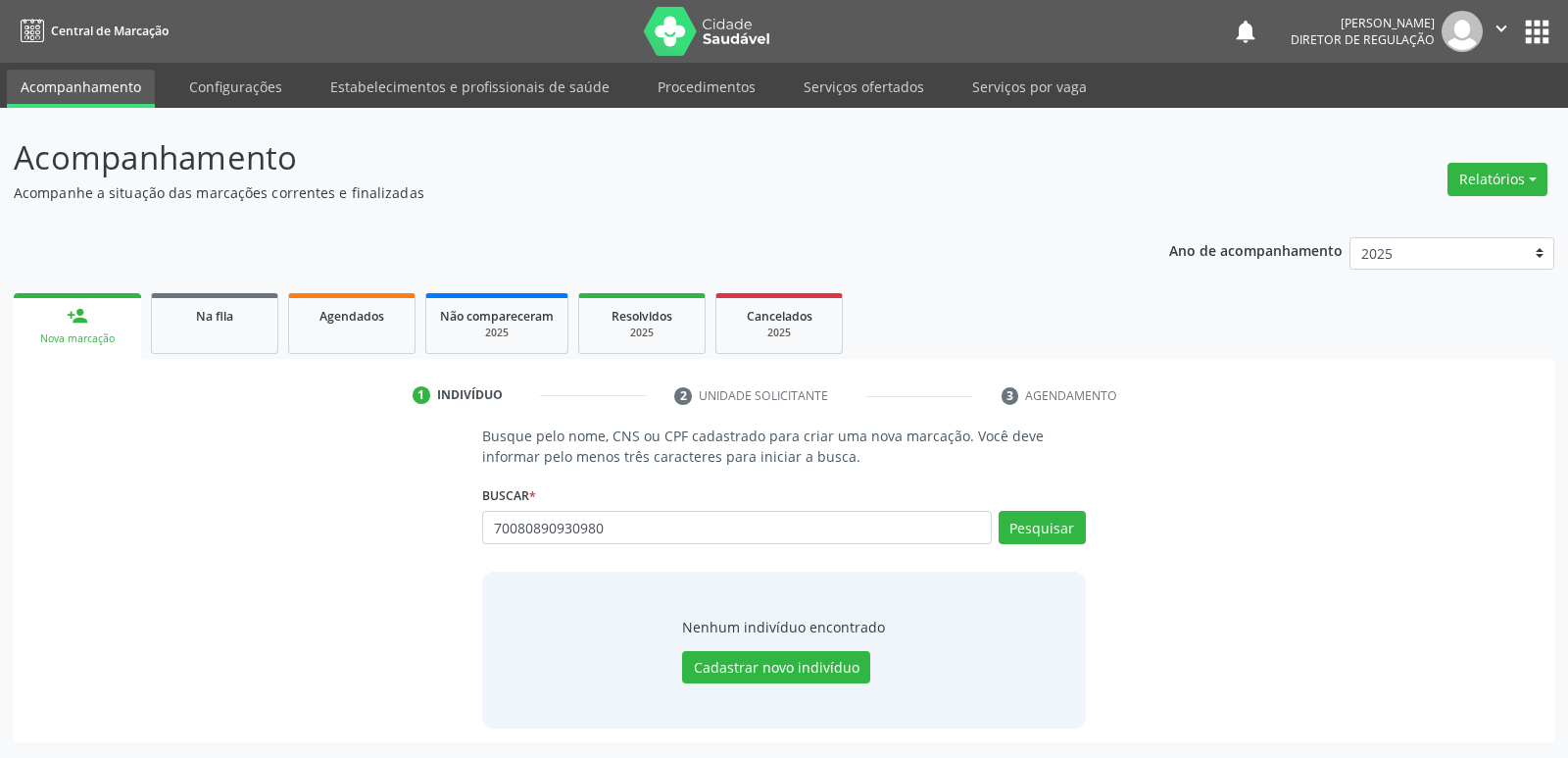
click at [556, 525] on input "70080890930980" at bounding box center [737, 528] width 509 height 34
type input "700808903930980"
click at [1048, 522] on button "Pesquisar" at bounding box center [1042, 528] width 87 height 34
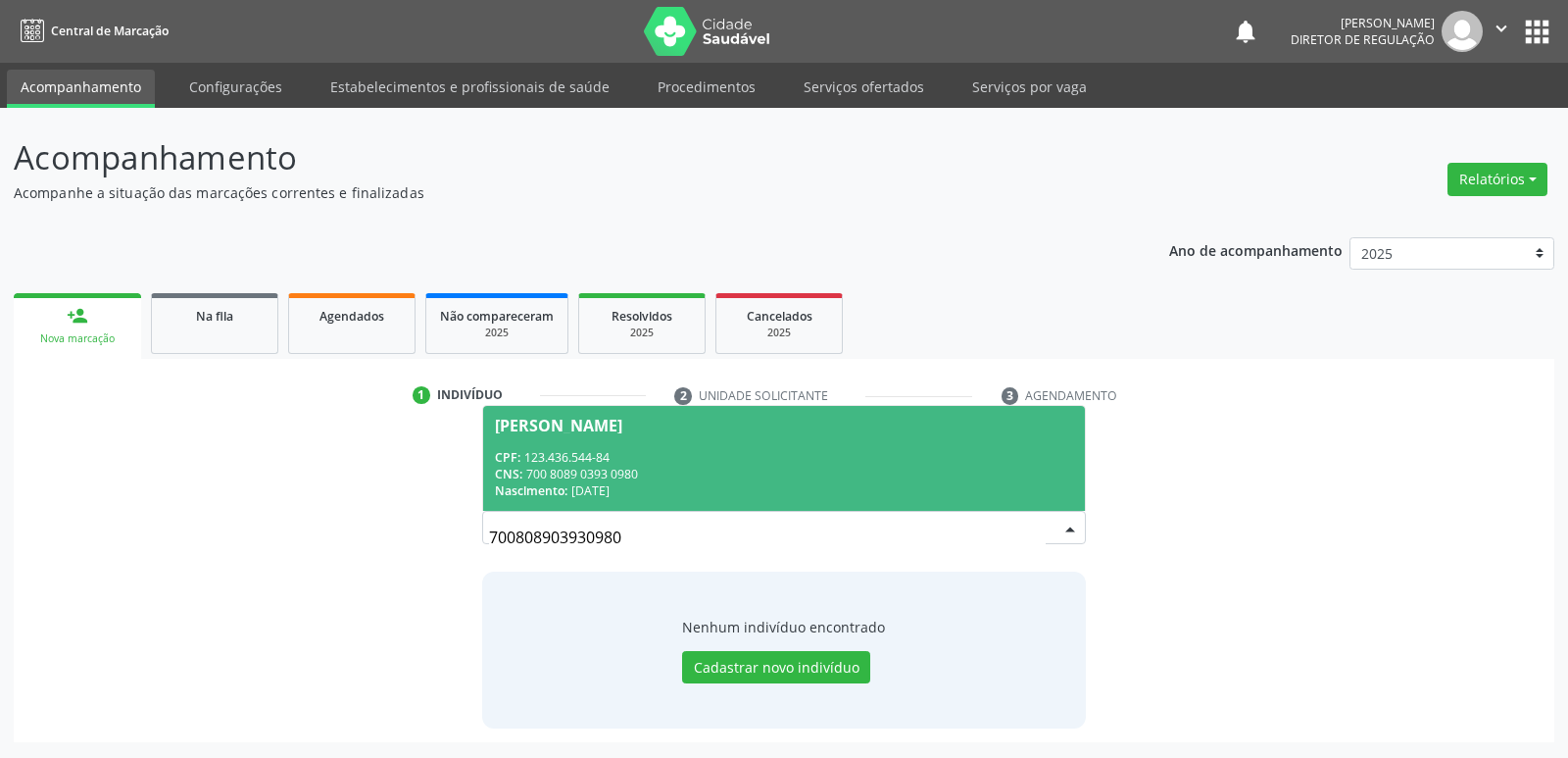
click at [769, 461] on div "CPF: 123.436.544-84" at bounding box center [784, 457] width 577 height 17
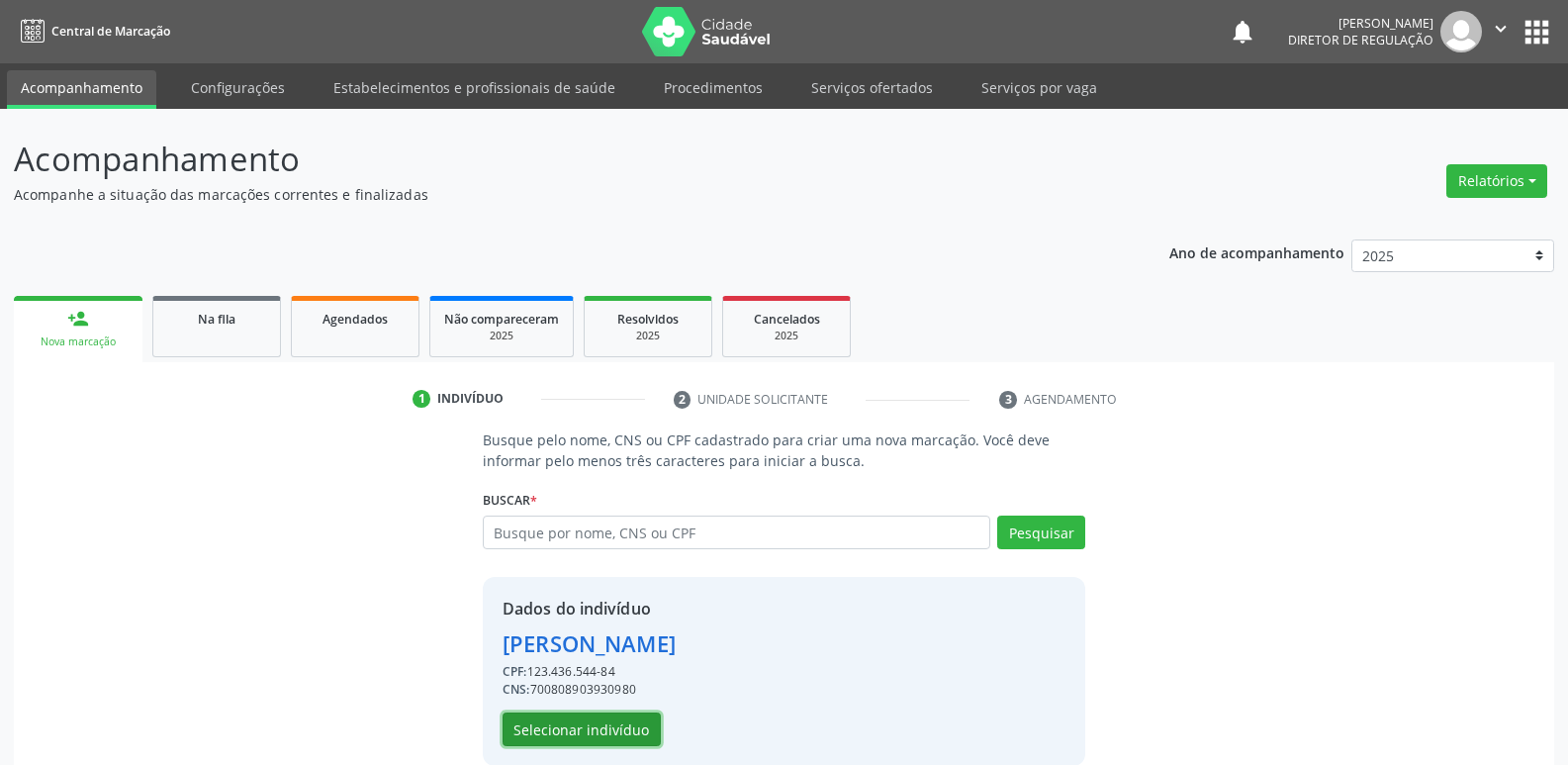
click at [557, 725] on button "Selecionar indivíduo" at bounding box center [582, 729] width 158 height 34
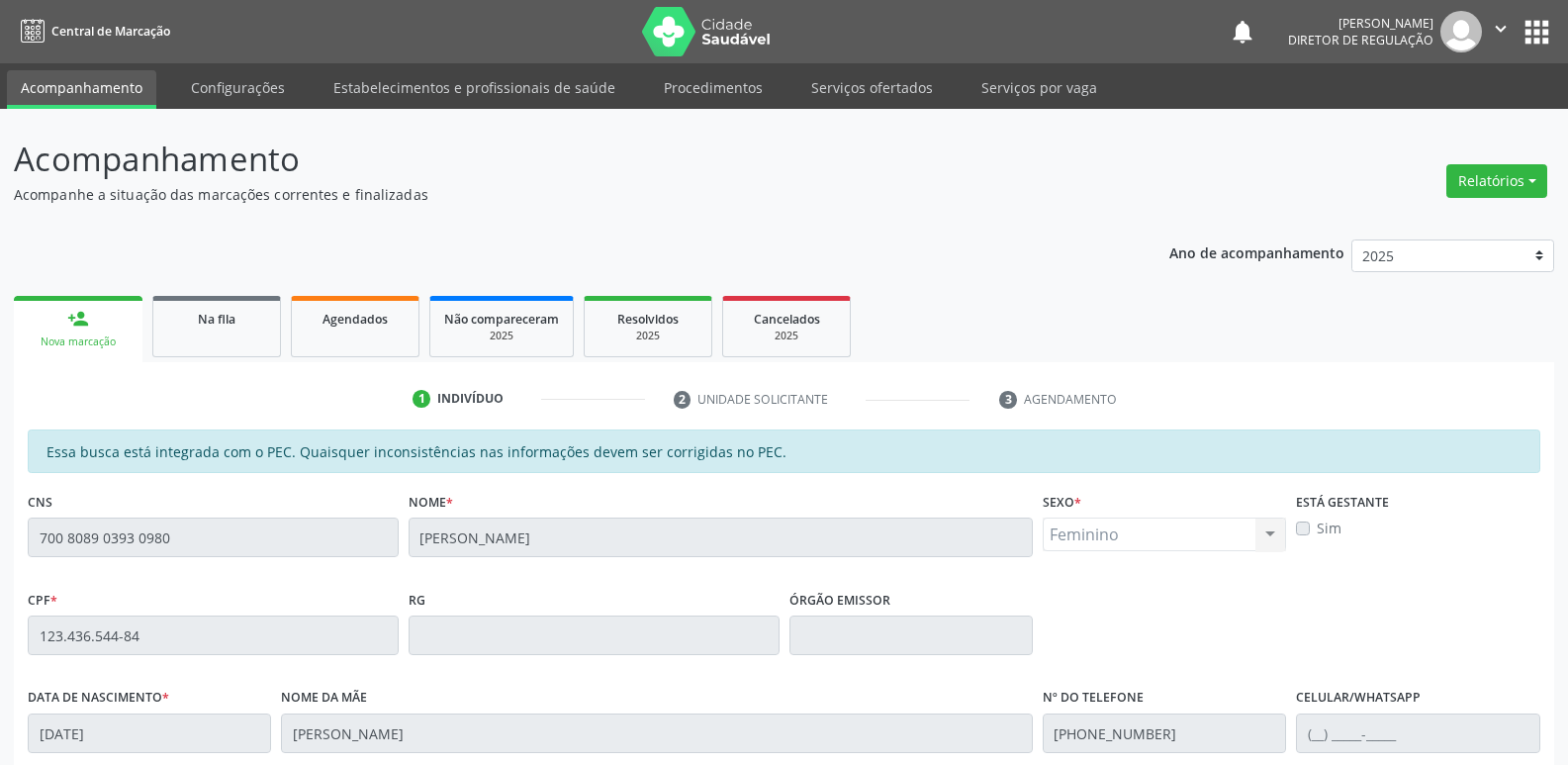
click at [0, 554] on div "Acompanhamento Acompanhe a situação das marcações correntes e finalizadas Relat…" at bounding box center [784, 619] width 1568 height 1021
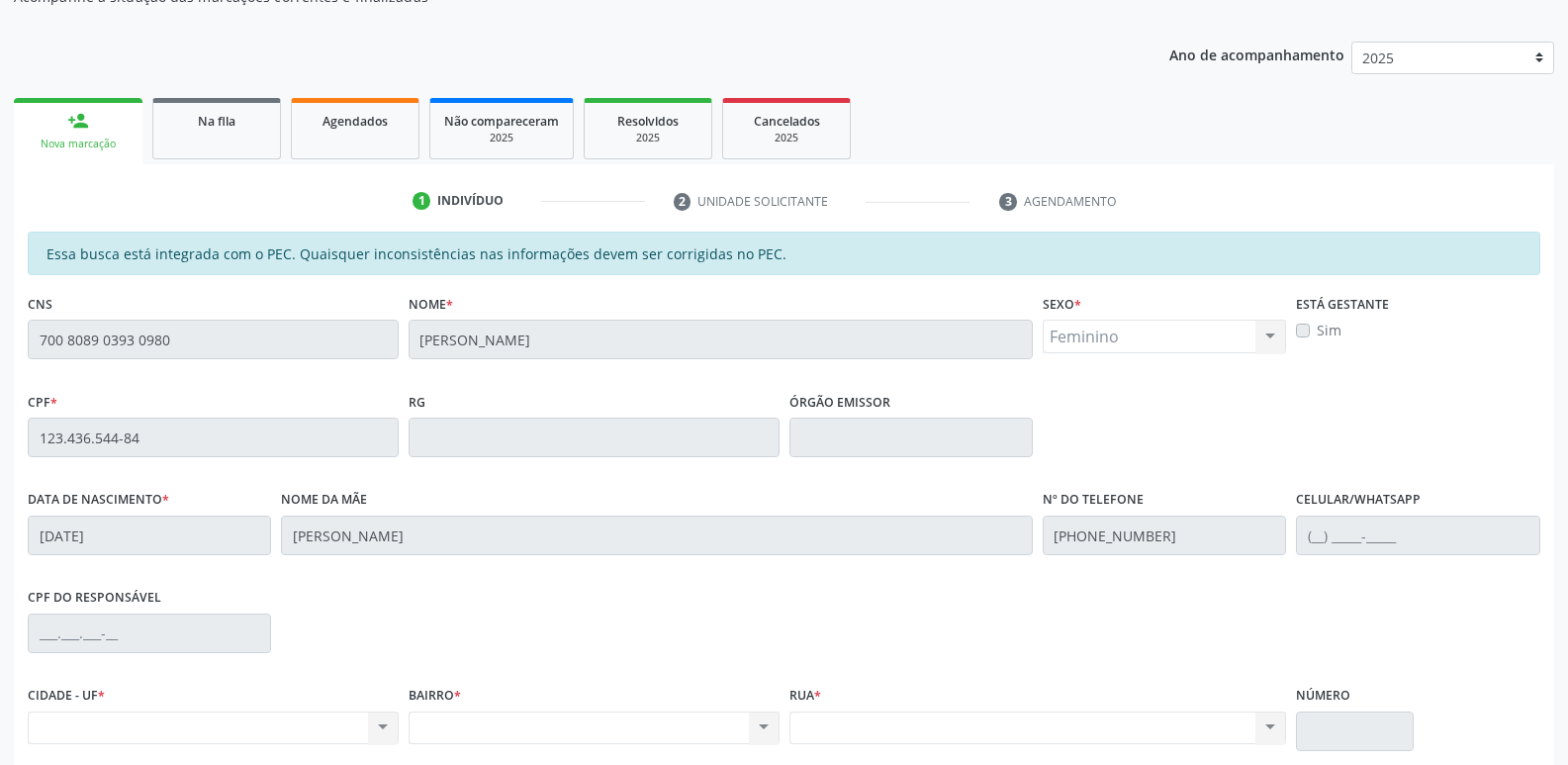
click at [16, 421] on div "Essa busca está integrada com o PEC. Quaisquer inconsistências nas informações …" at bounding box center [784, 575] width 1541 height 687
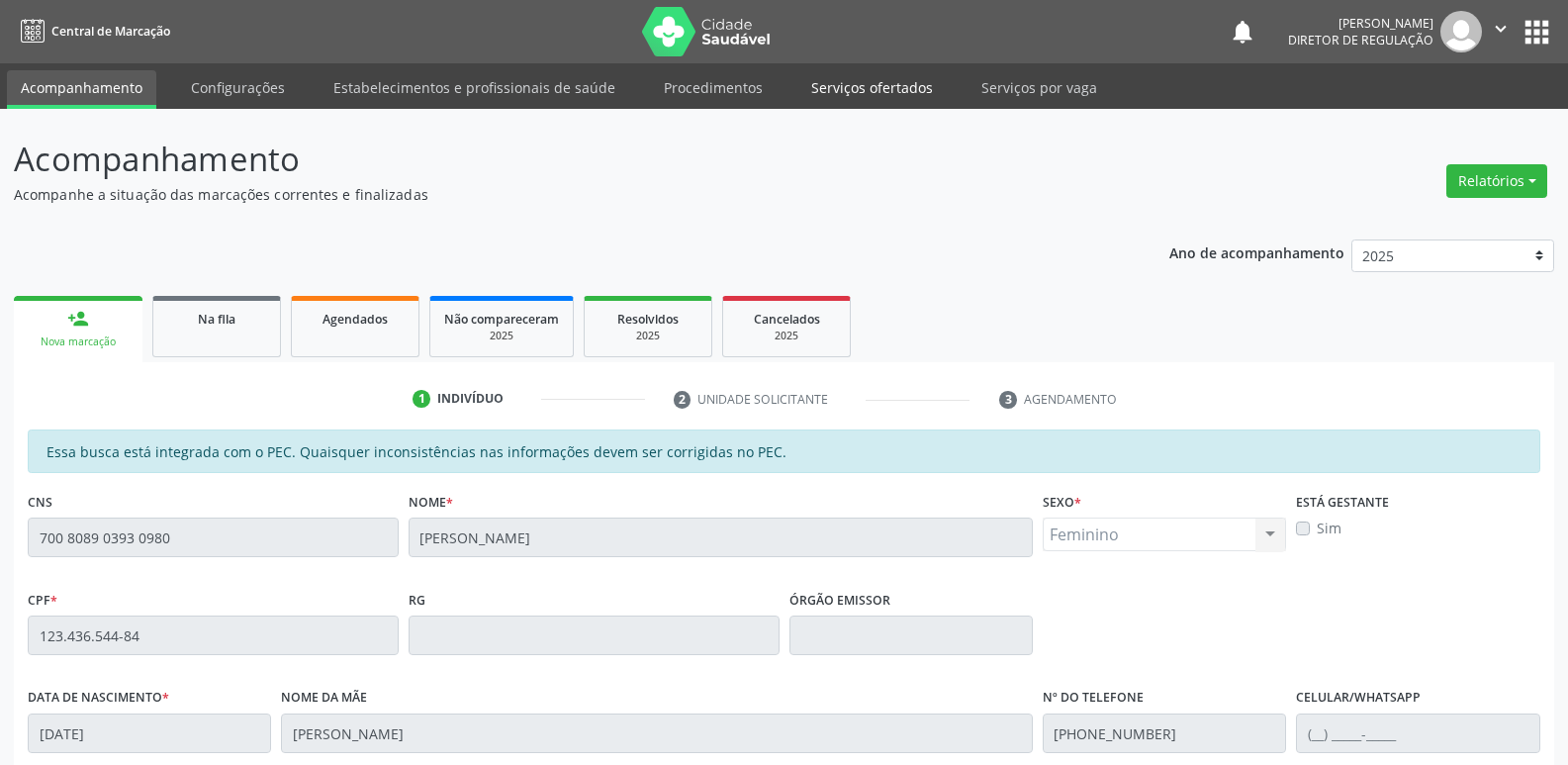
click at [863, 84] on link "Serviços ofertados" at bounding box center [872, 87] width 149 height 35
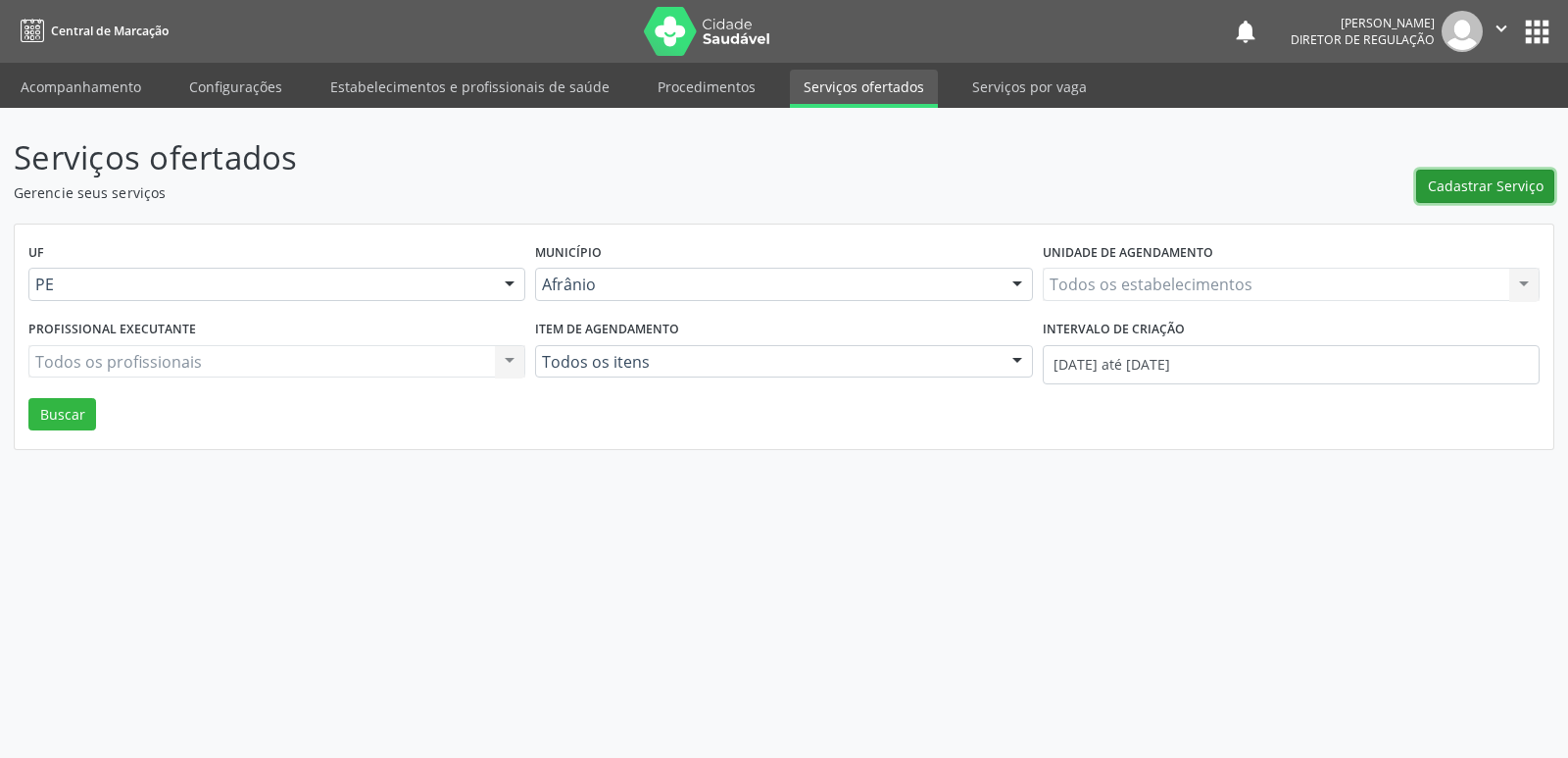
click at [1470, 192] on span "Cadastrar Serviço" at bounding box center [1486, 185] width 116 height 21
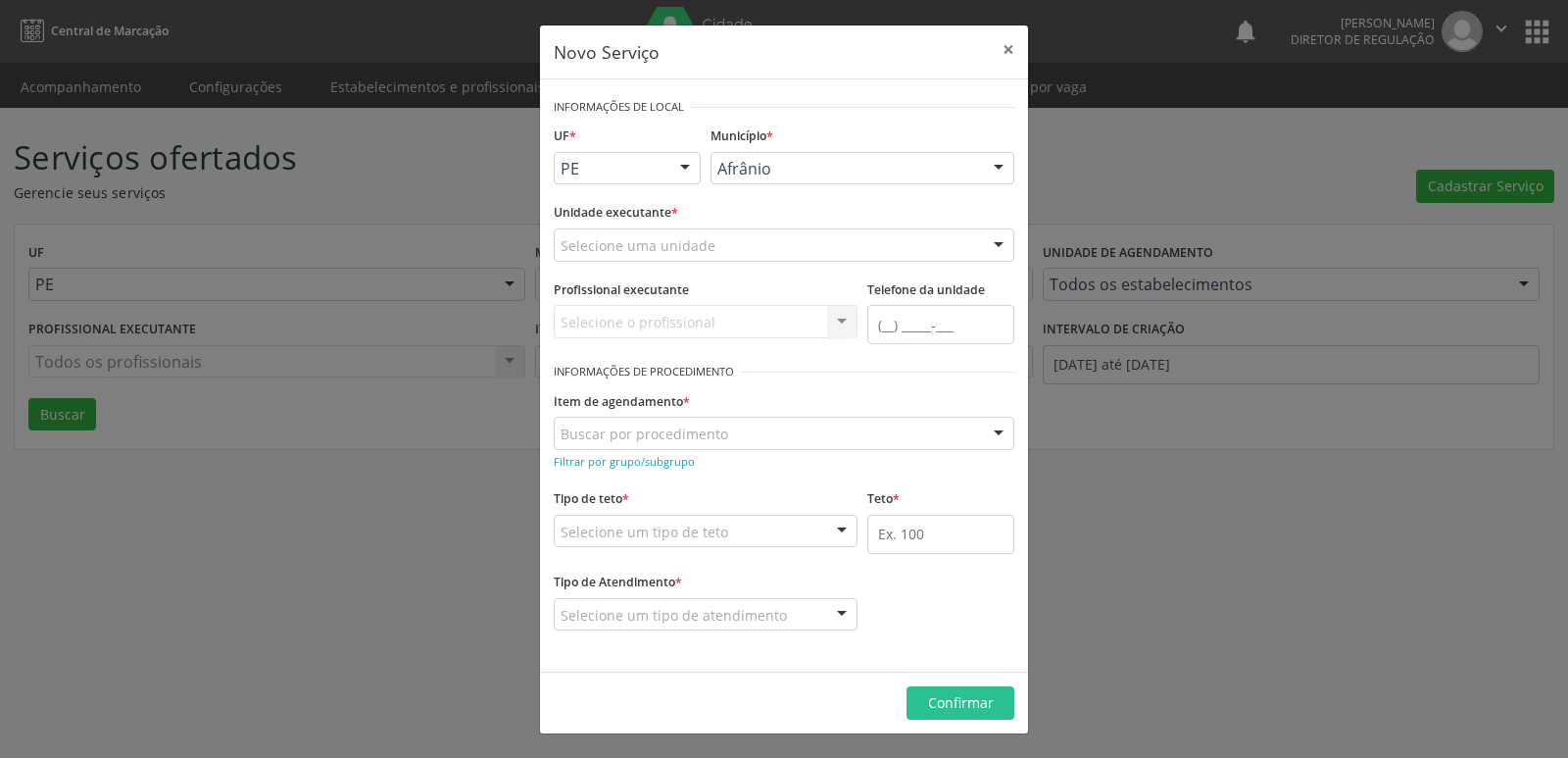
click at [674, 166] on div at bounding box center [685, 169] width 30 height 34
click at [672, 205] on span "BA" at bounding box center [627, 204] width 145 height 40
click at [818, 167] on div "Carregando... Juazeiro Nenhum resultado encontrado para: " " Não há nenhuma opç…" at bounding box center [862, 168] width 304 height 34
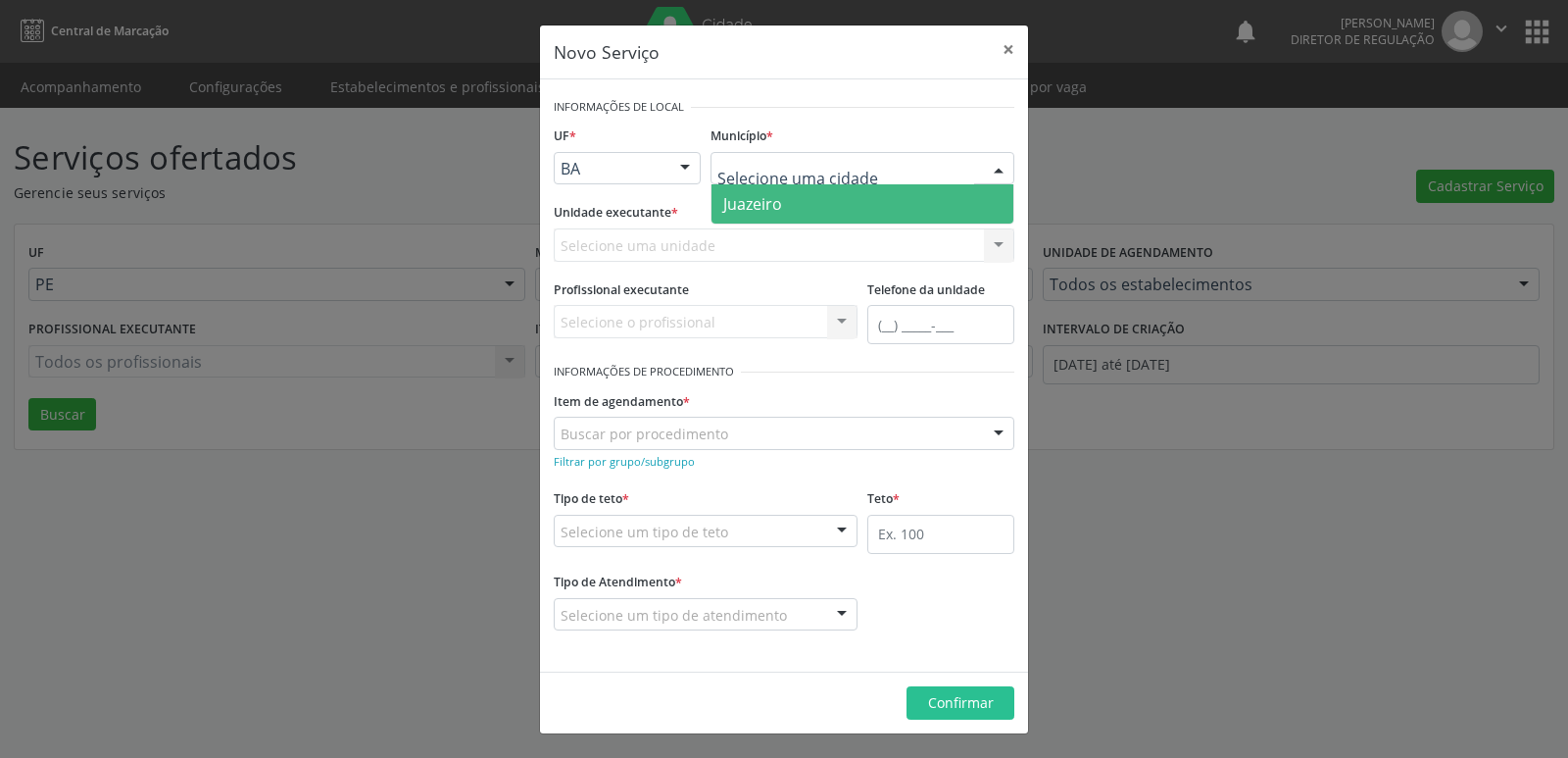
click at [824, 204] on span "Juazeiro" at bounding box center [862, 204] width 302 height 40
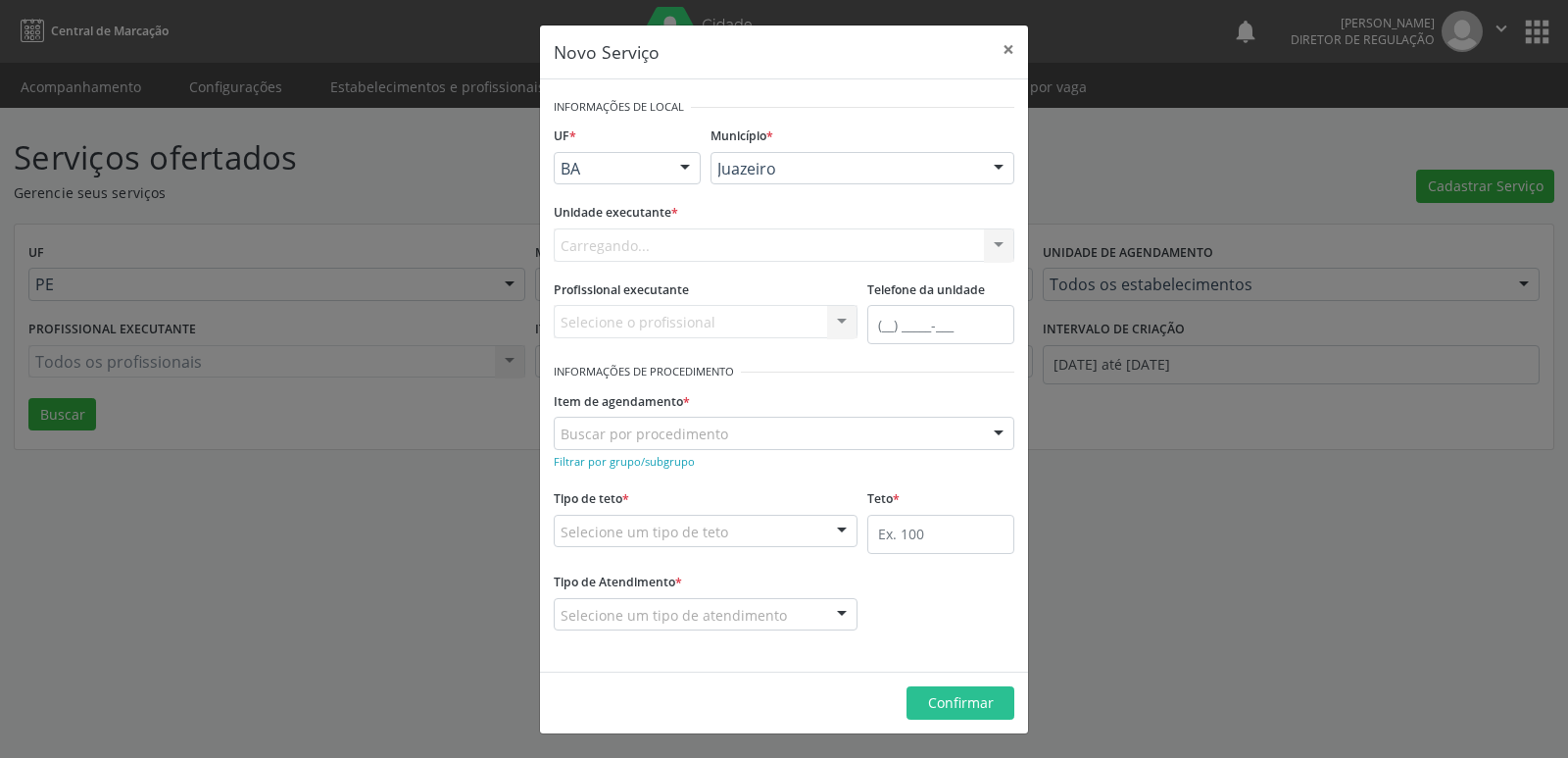
click at [734, 246] on div "Carregando..." at bounding box center [784, 246] width 461 height 34
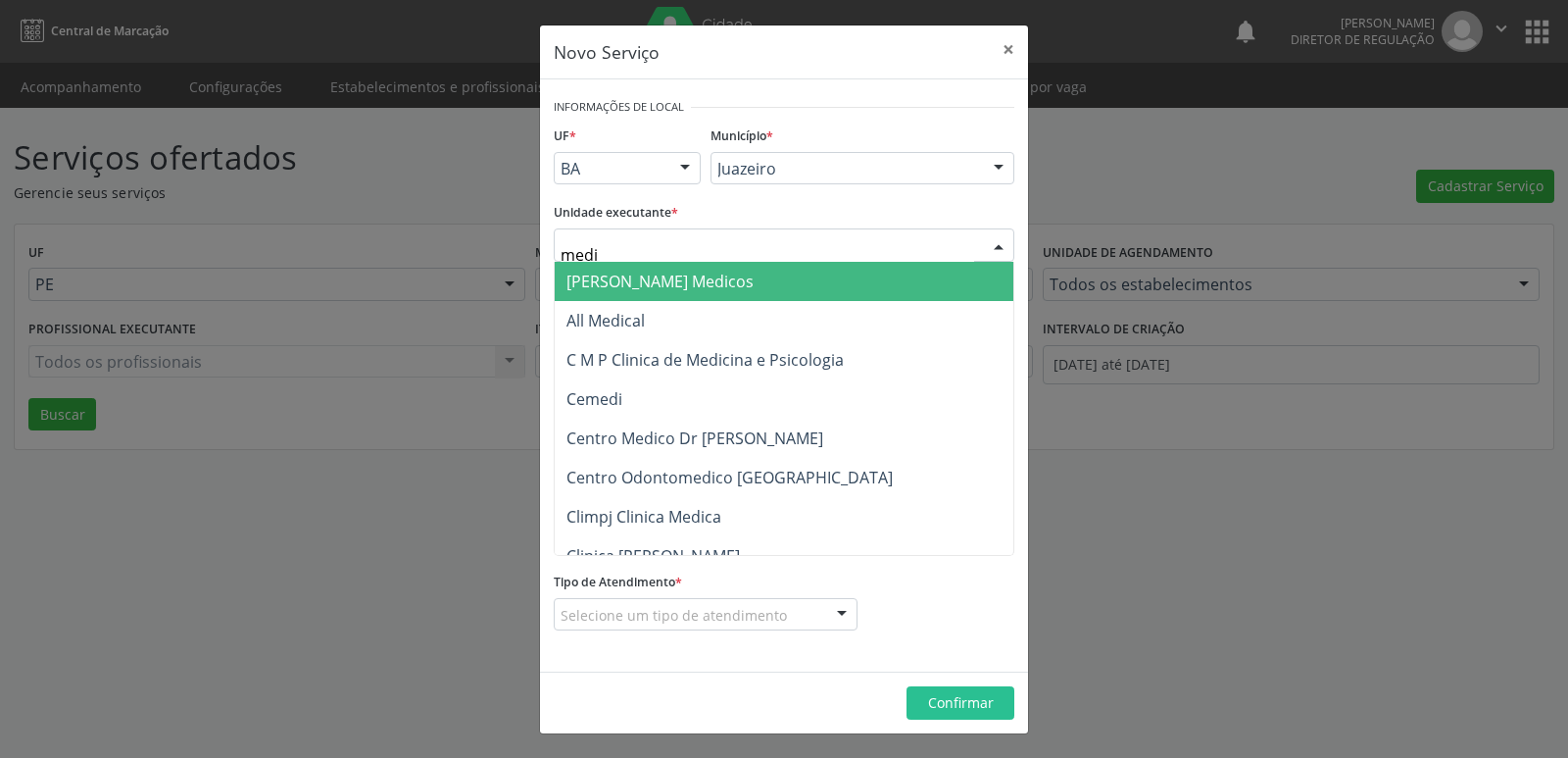
type input "mediv"
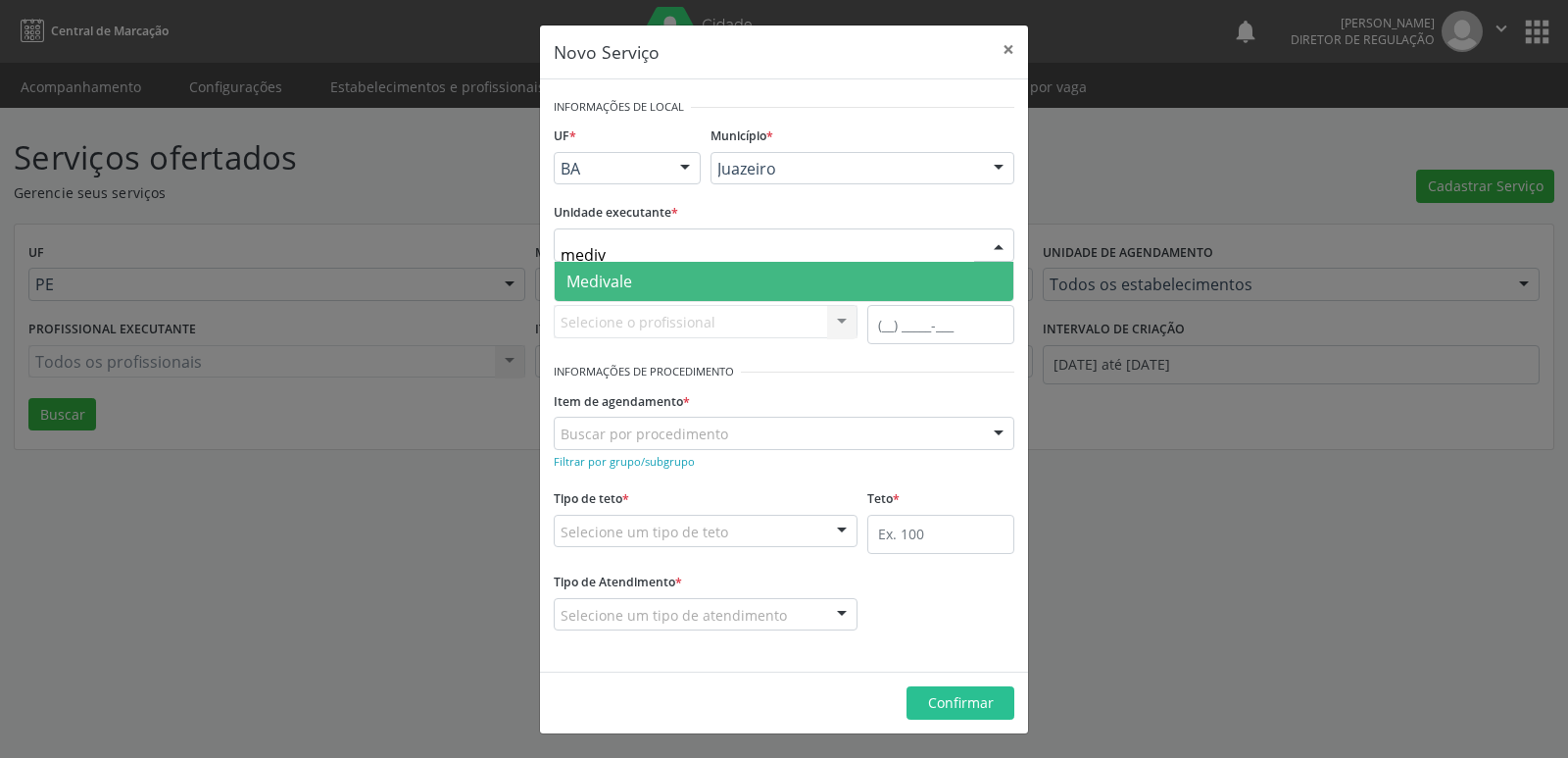
click at [769, 284] on span "Medivale" at bounding box center [784, 281] width 459 height 40
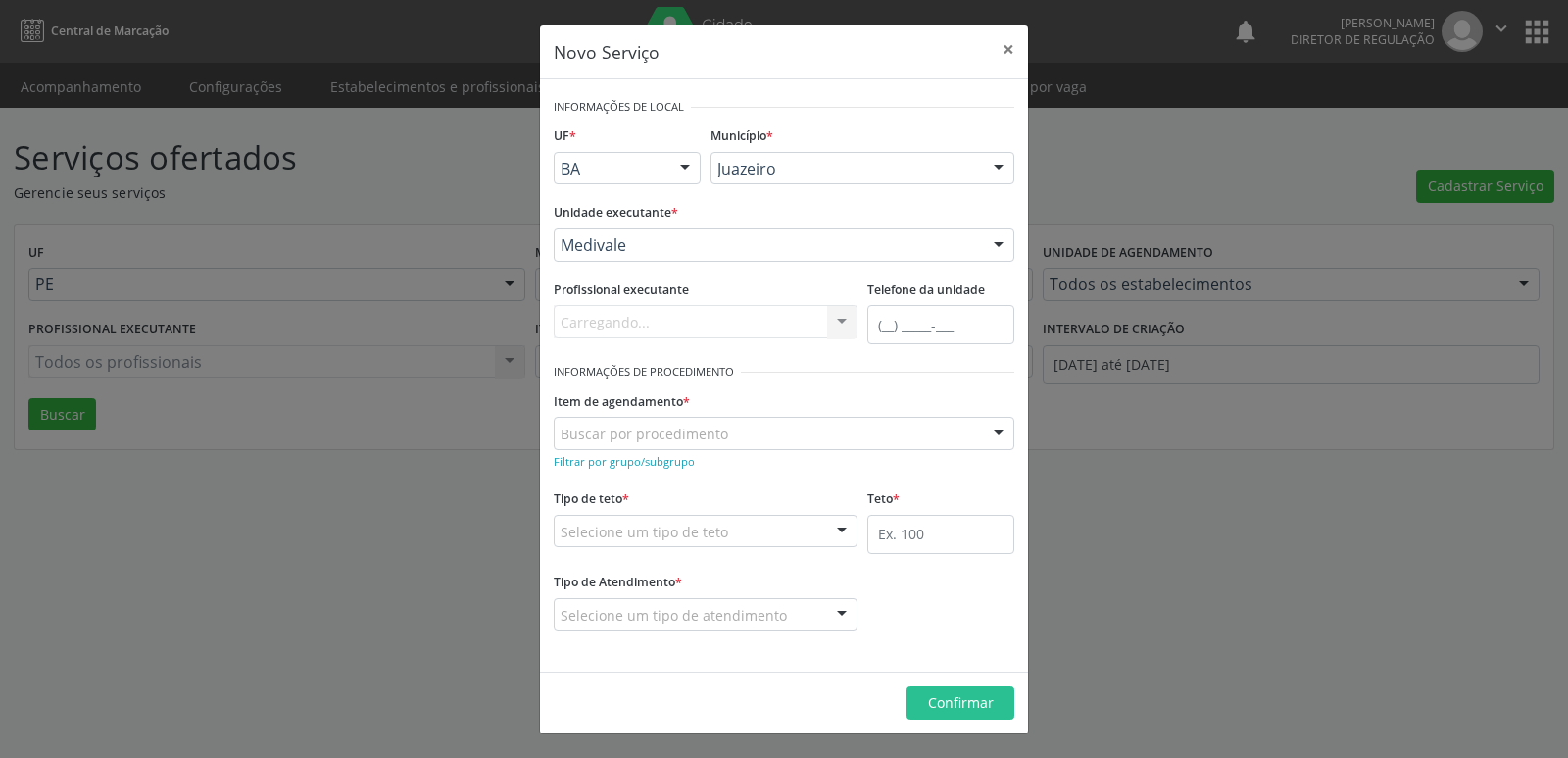
click at [766, 435] on div "Buscar por procedimento" at bounding box center [784, 434] width 461 height 34
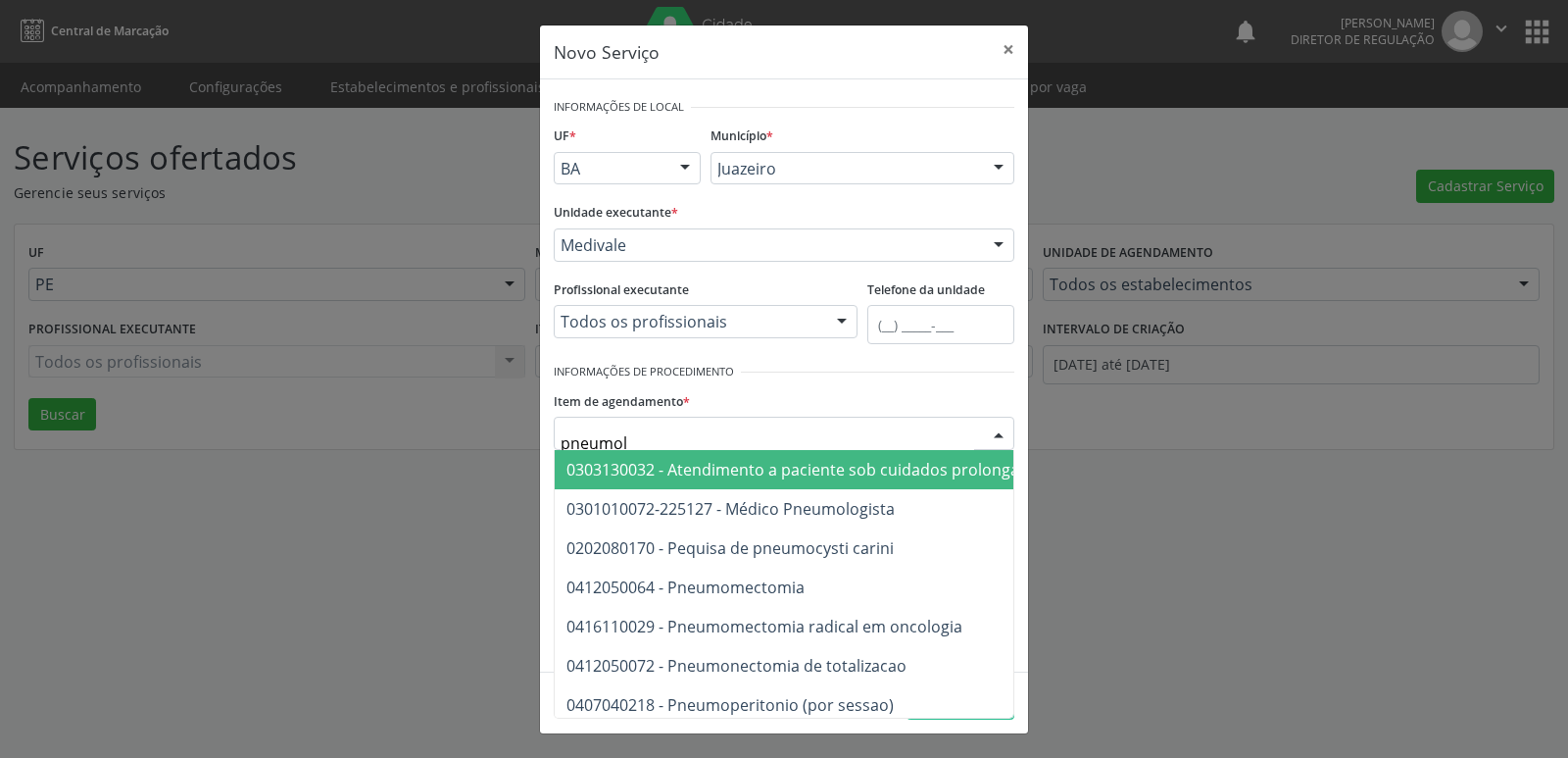
type input "pneumolo"
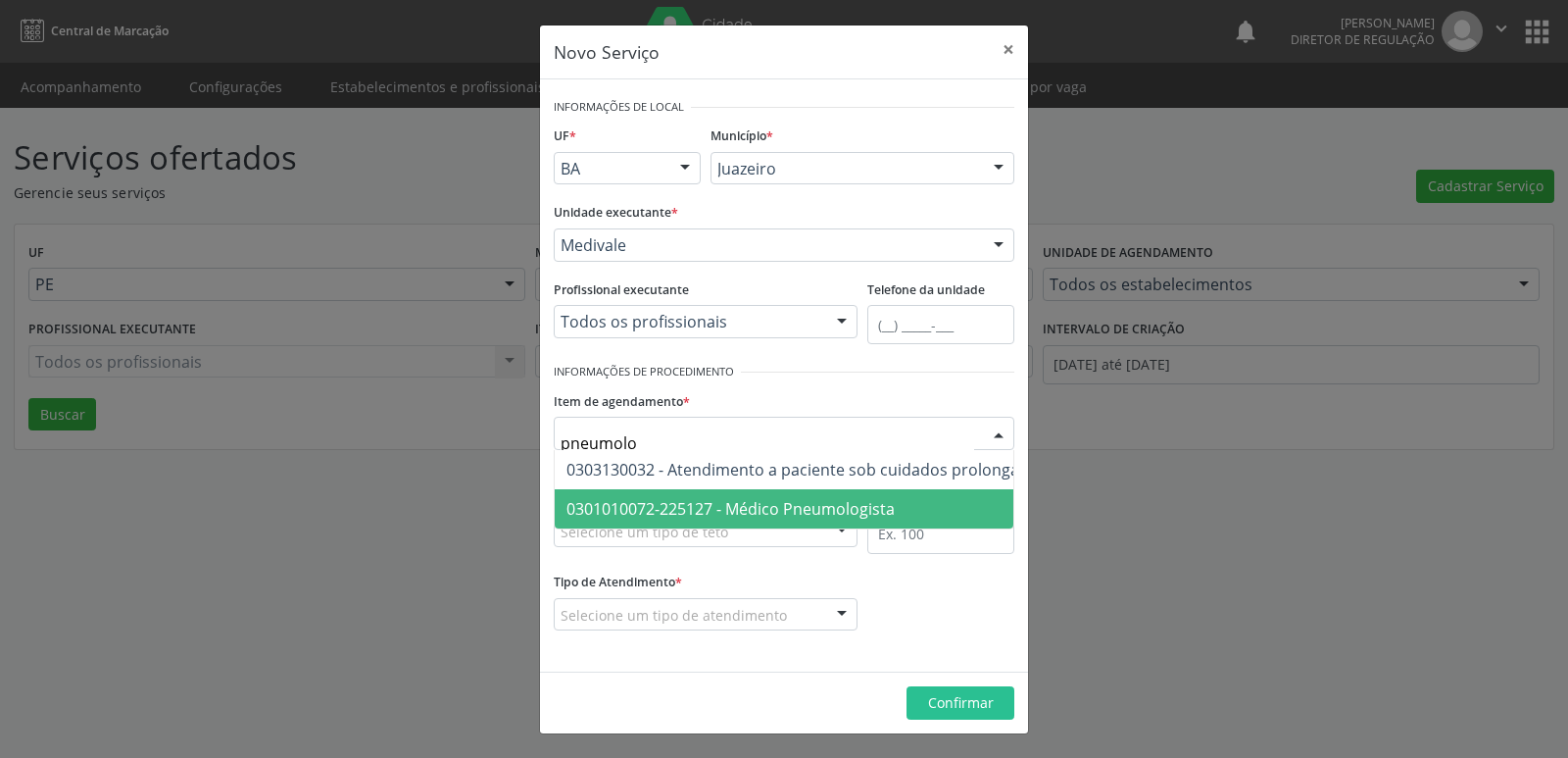
click at [770, 510] on span "0301010072-225127 - Médico Pneumologista" at bounding box center [730, 509] width 328 height 22
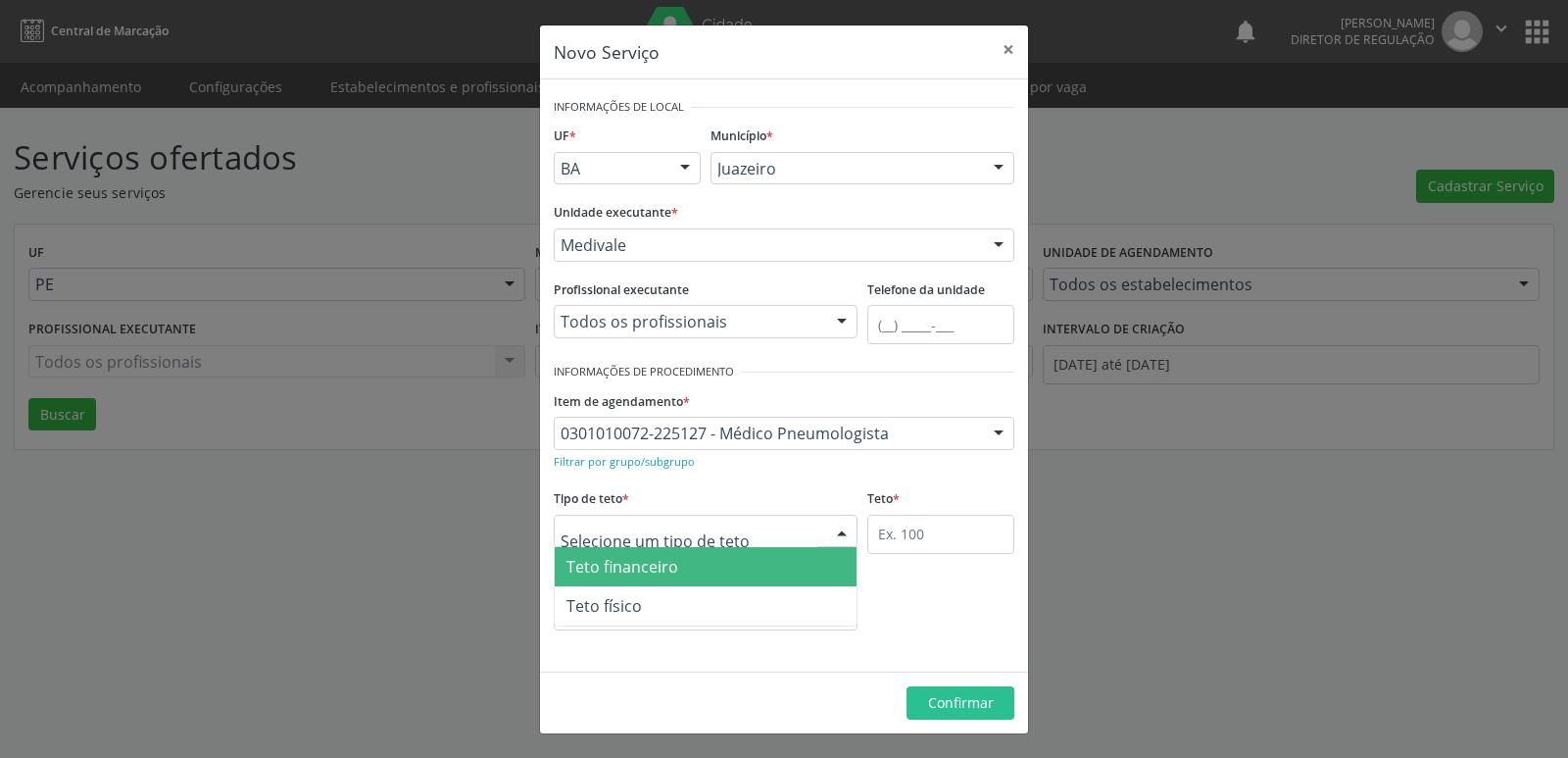
click at [746, 529] on div at bounding box center [705, 532] width 304 height 34
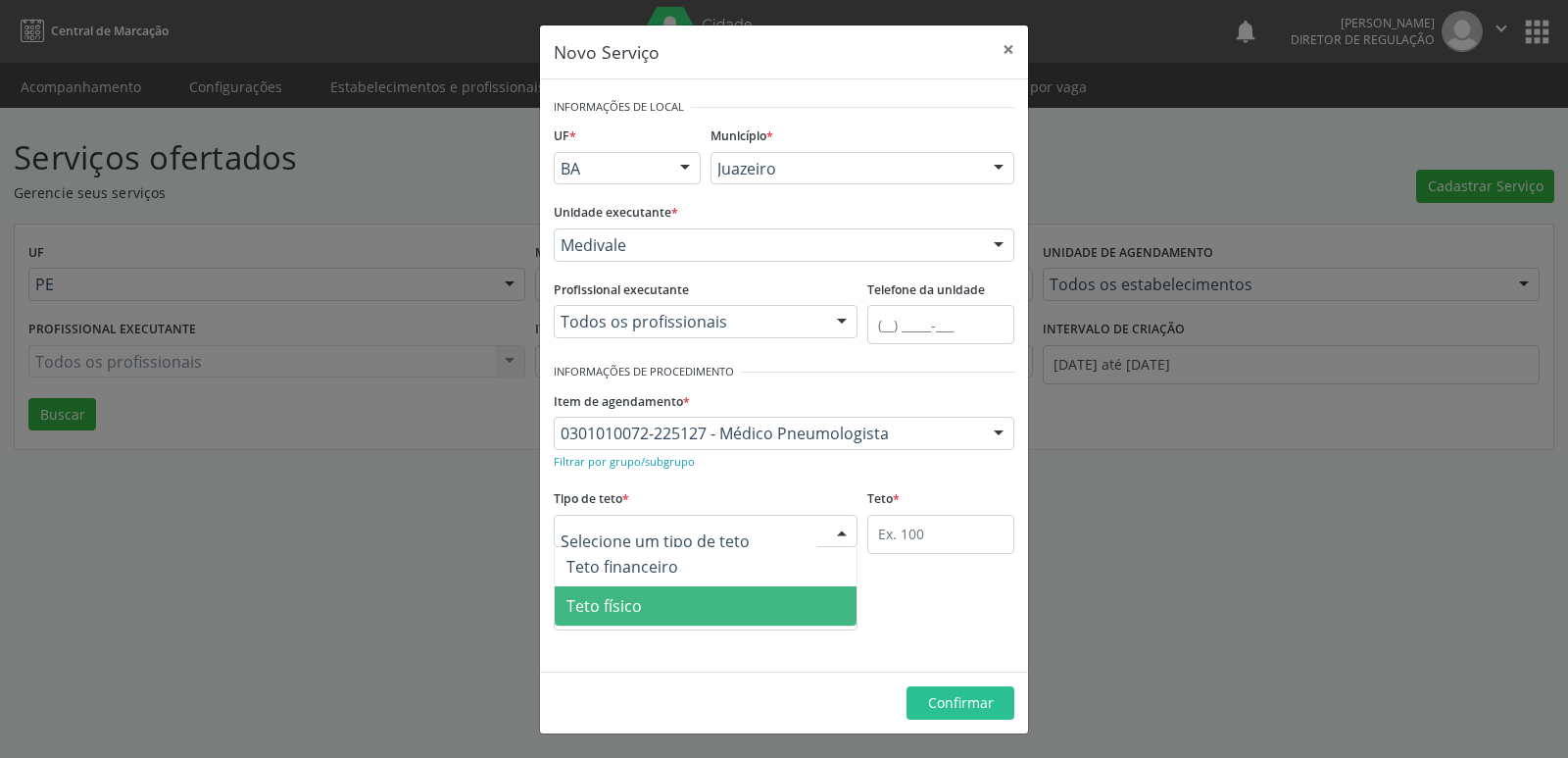
drag, startPoint x: 722, startPoint y: 602, endPoint x: 782, endPoint y: 572, distance: 67.1
click at [722, 603] on span "Teto físico" at bounding box center [705, 606] width 302 height 40
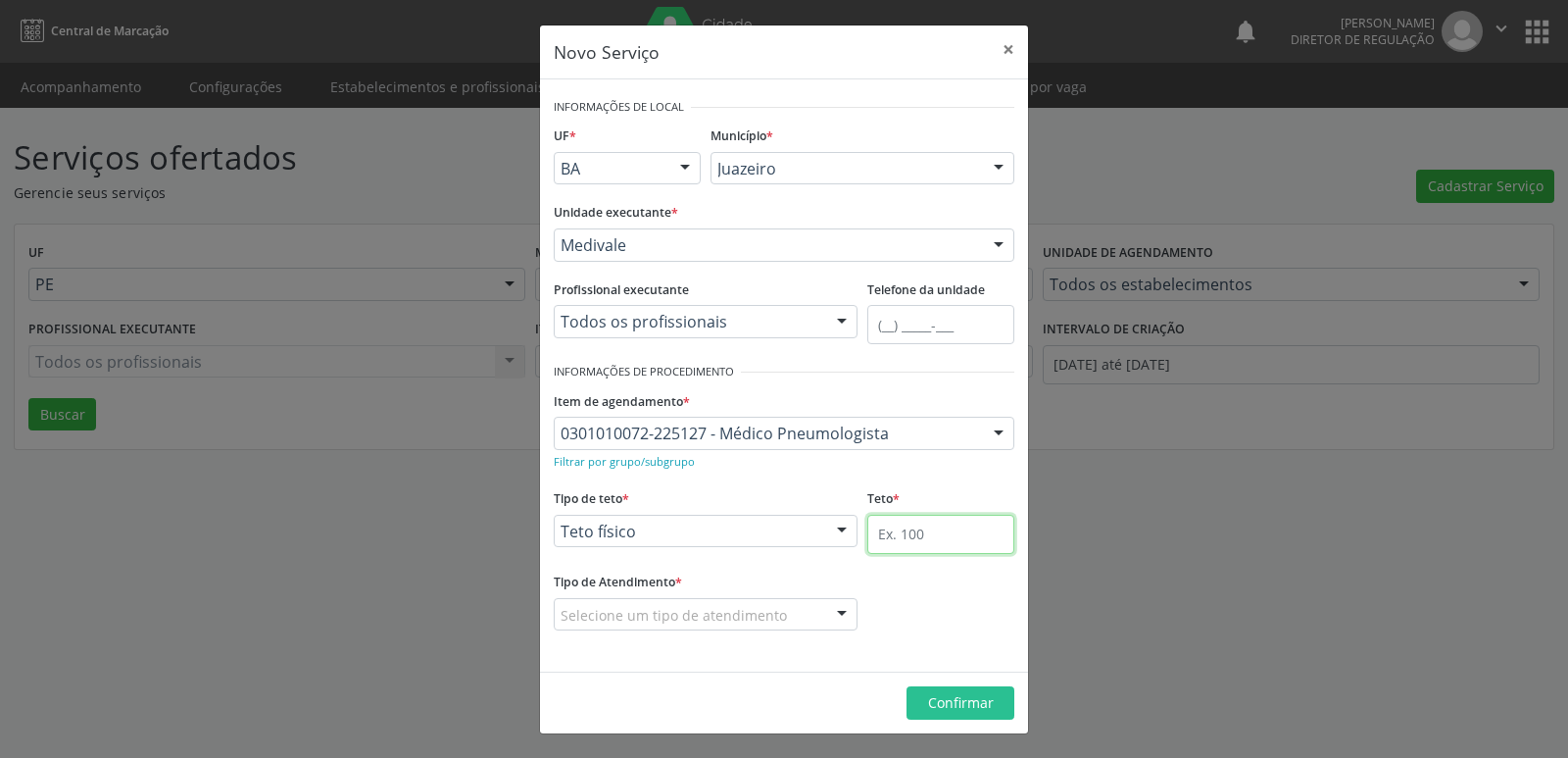
click at [891, 521] on input "text" at bounding box center [941, 535] width 147 height 40
type input "1"
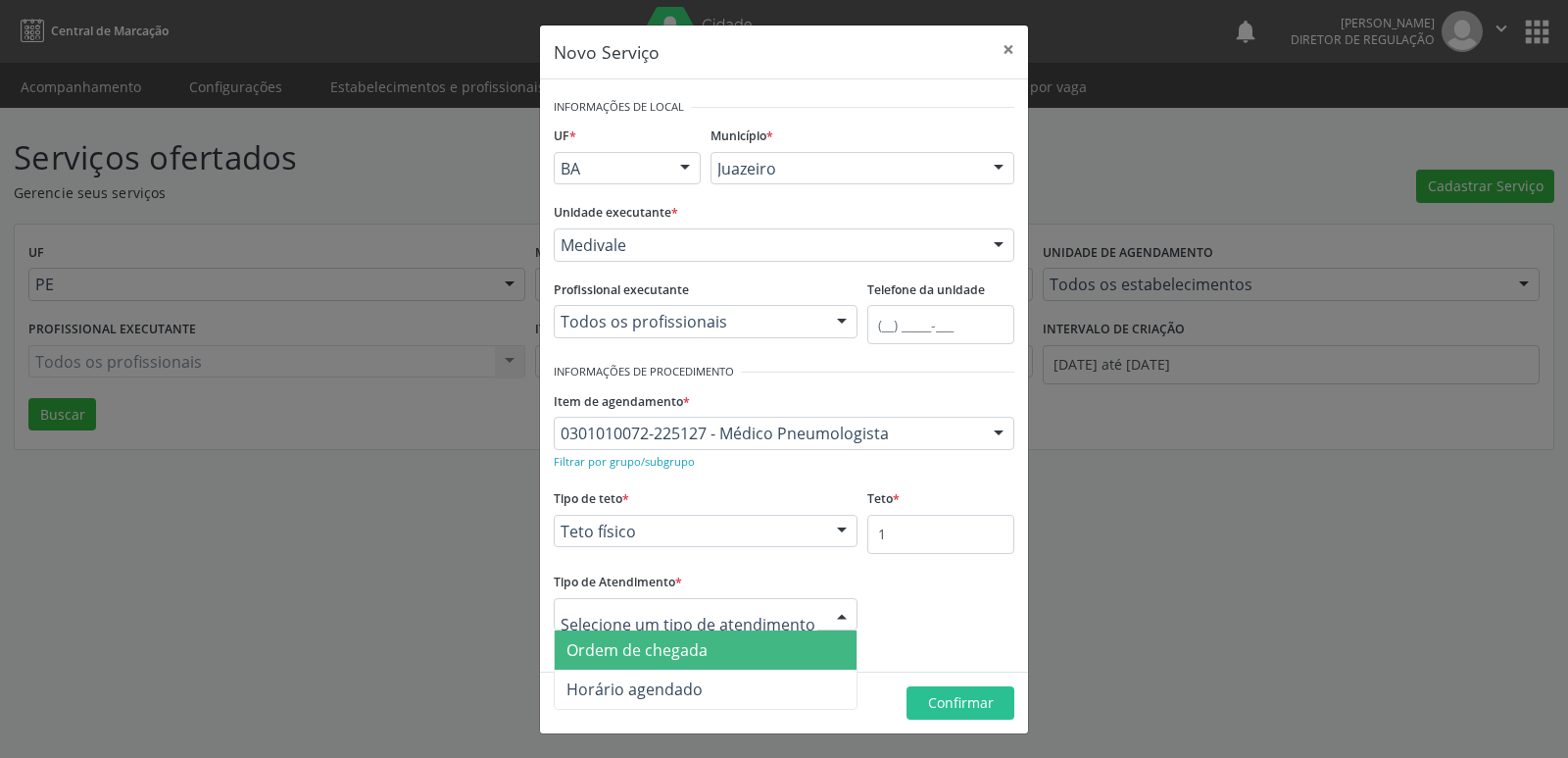
click at [746, 657] on span "Ordem de chegada" at bounding box center [705, 650] width 302 height 40
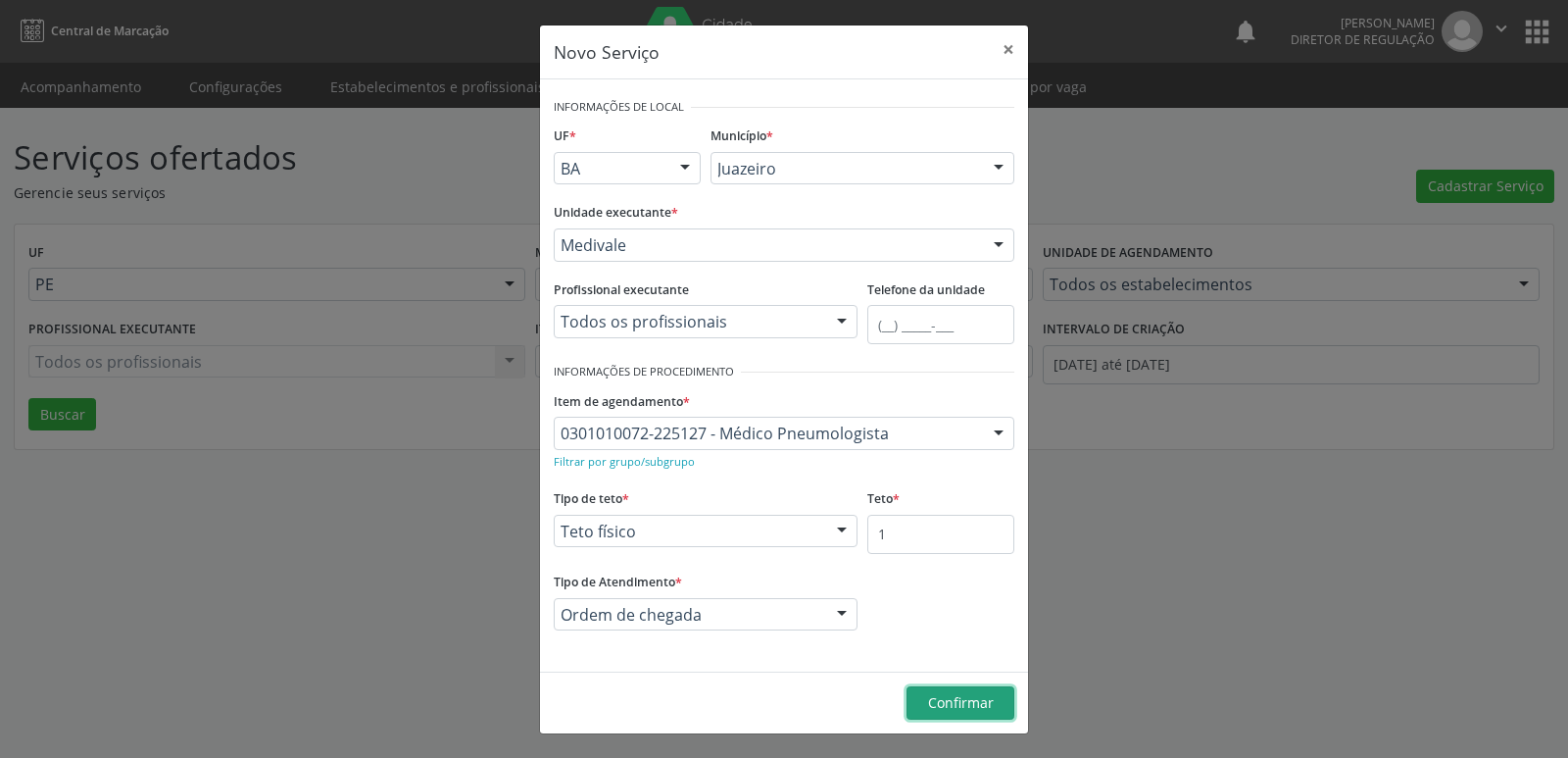
click at [943, 704] on span "Confirmar" at bounding box center [961, 703] width 65 height 19
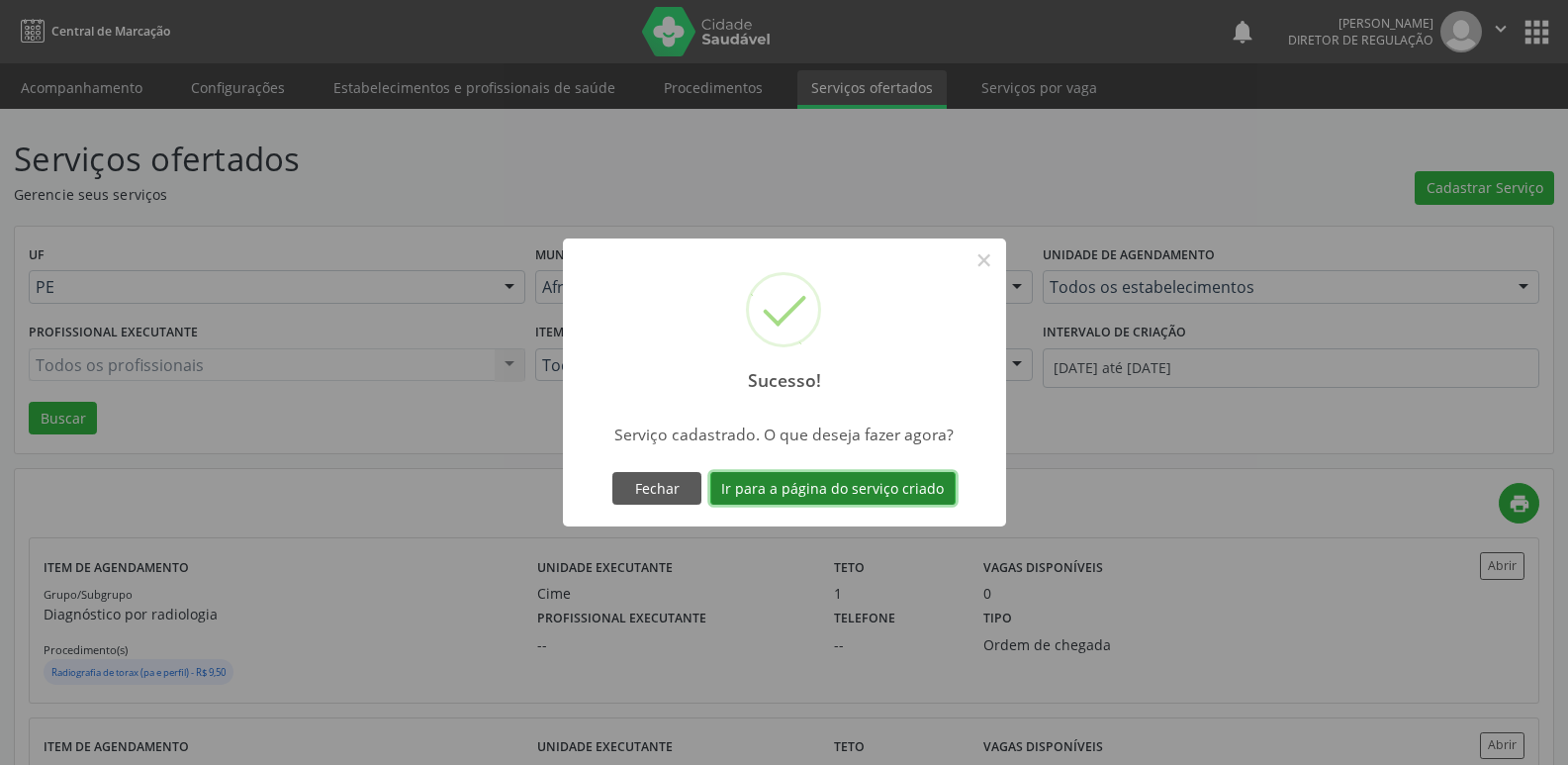
click at [914, 497] on button "Ir para a página do serviço criado" at bounding box center [832, 489] width 245 height 34
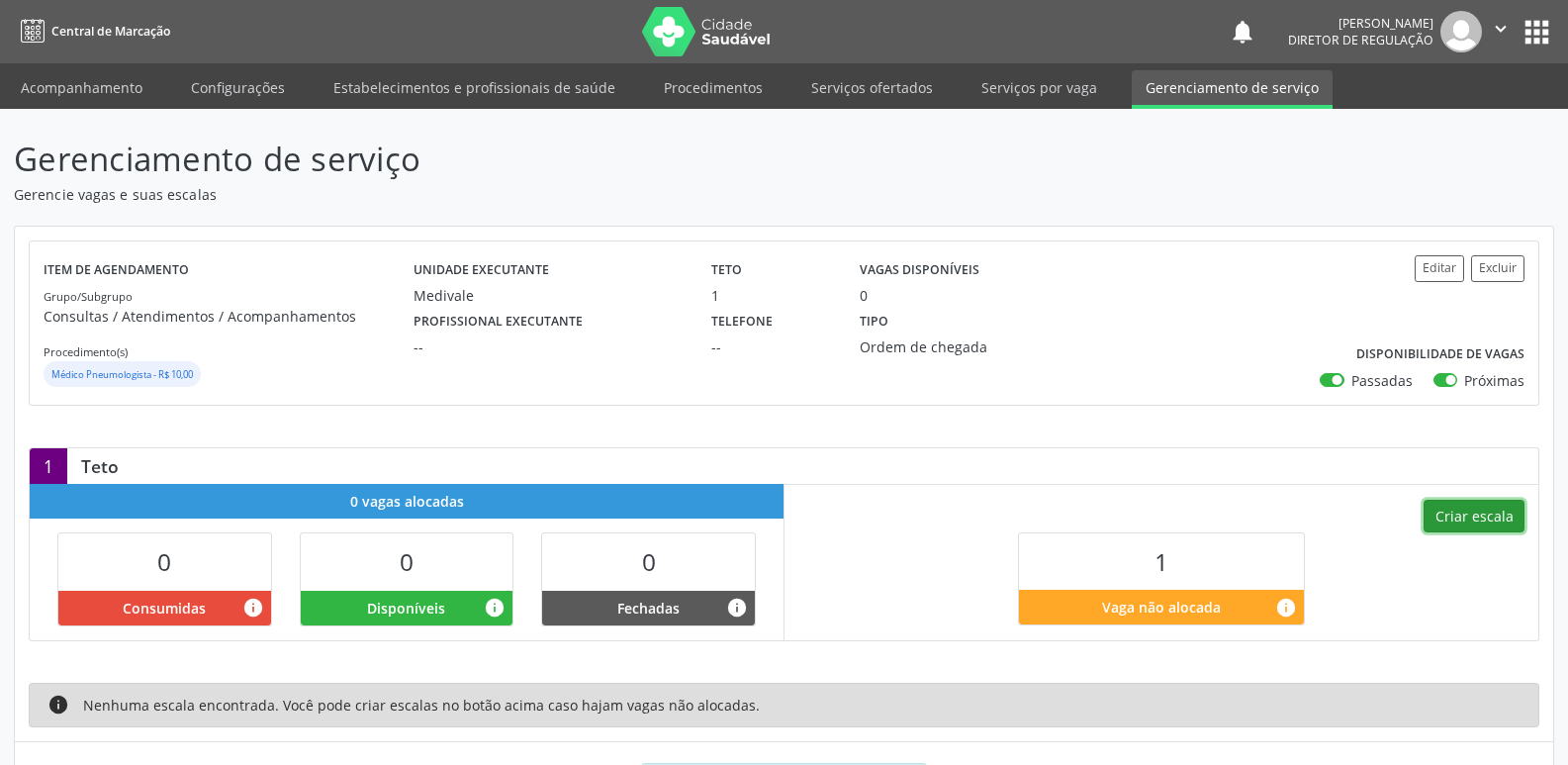
click at [1480, 519] on button "Criar escala" at bounding box center [1474, 517] width 101 height 34
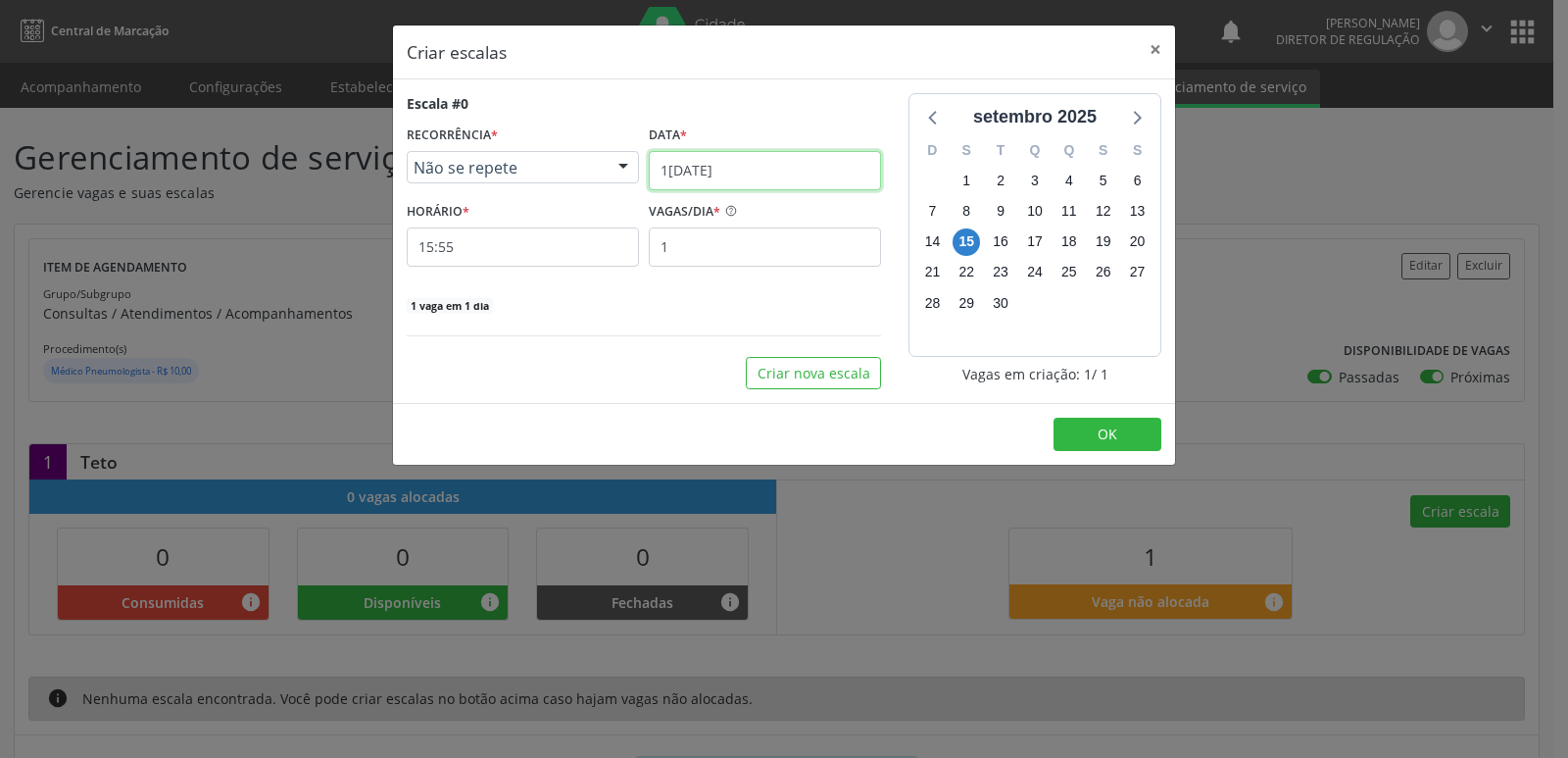
click at [808, 167] on input "1[DATE]" at bounding box center [765, 170] width 233 height 40
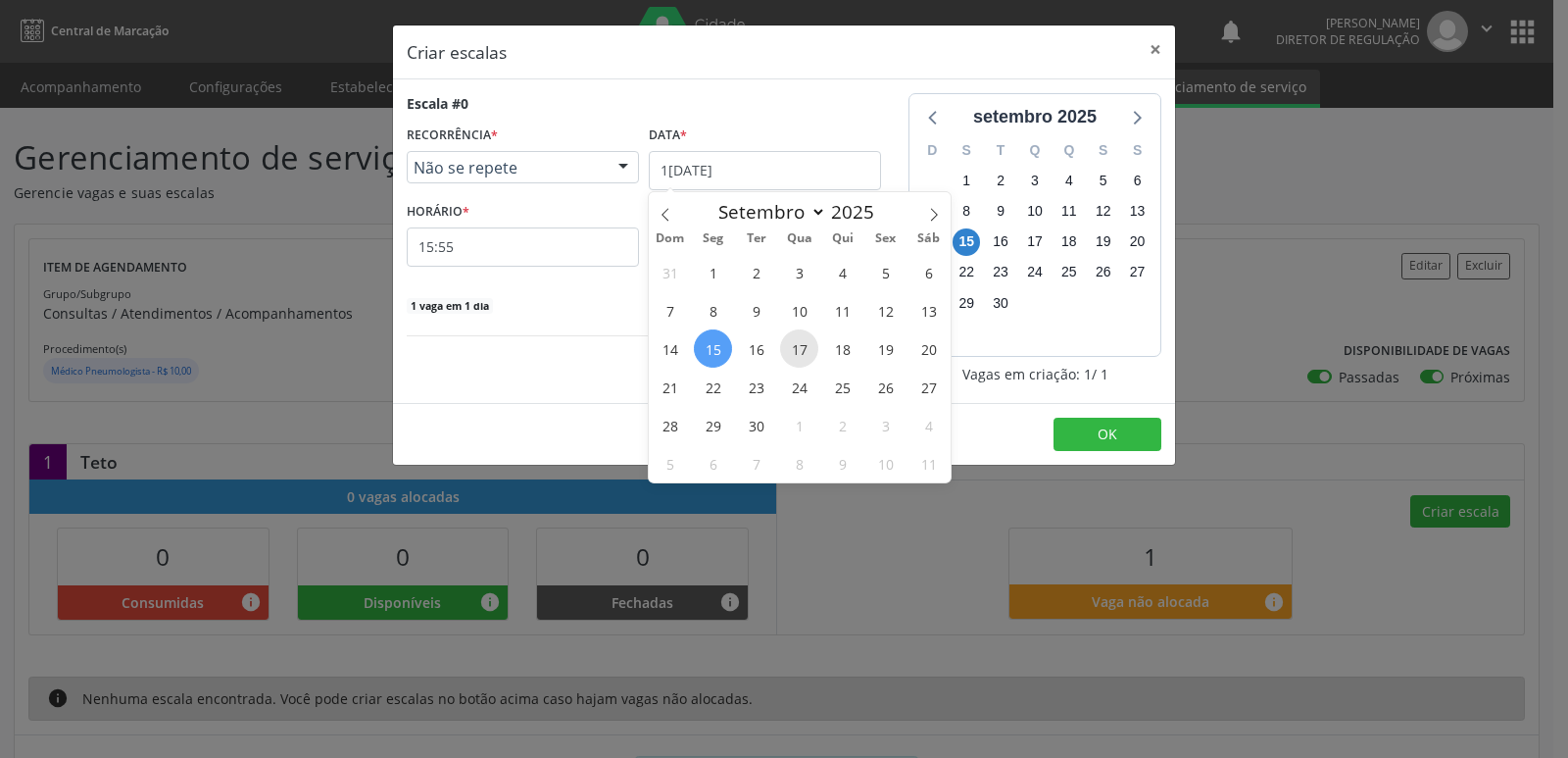
click at [799, 355] on span "17" at bounding box center [799, 348] width 39 height 39
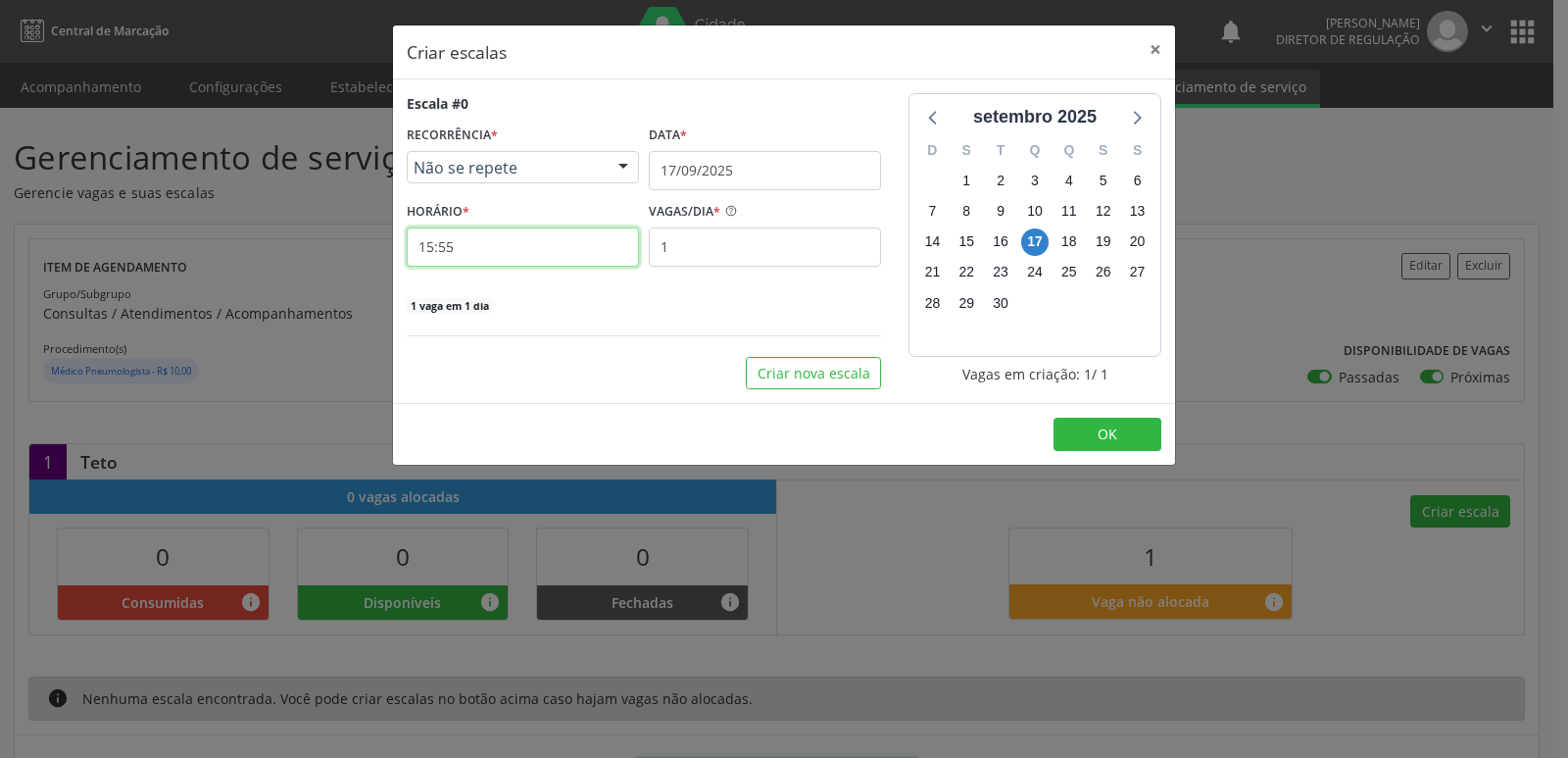
click at [466, 245] on input "15:55" at bounding box center [523, 248] width 233 height 40
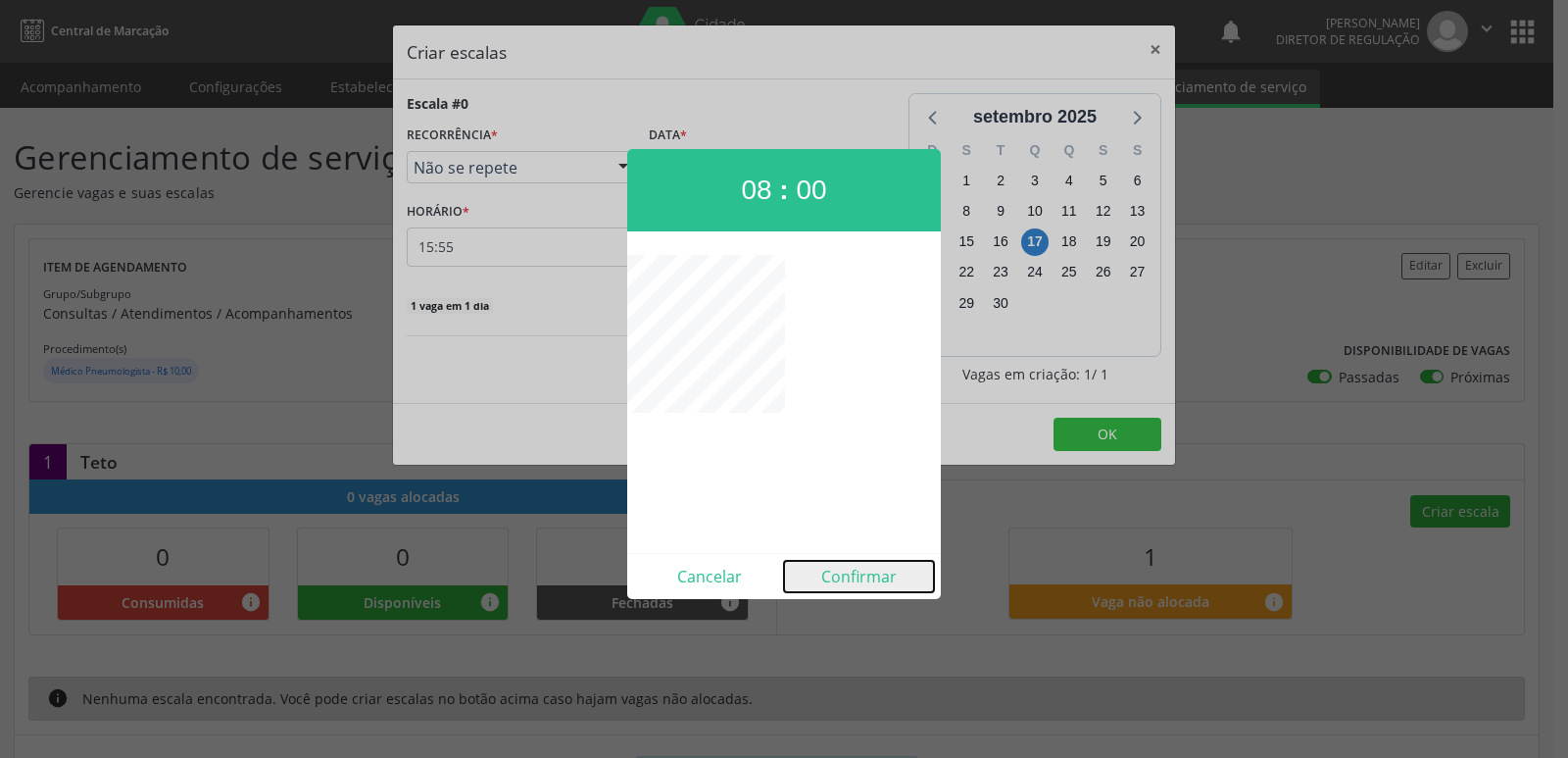
click at [860, 581] on button "Confirmar" at bounding box center [859, 577] width 150 height 32
type input "08:00"
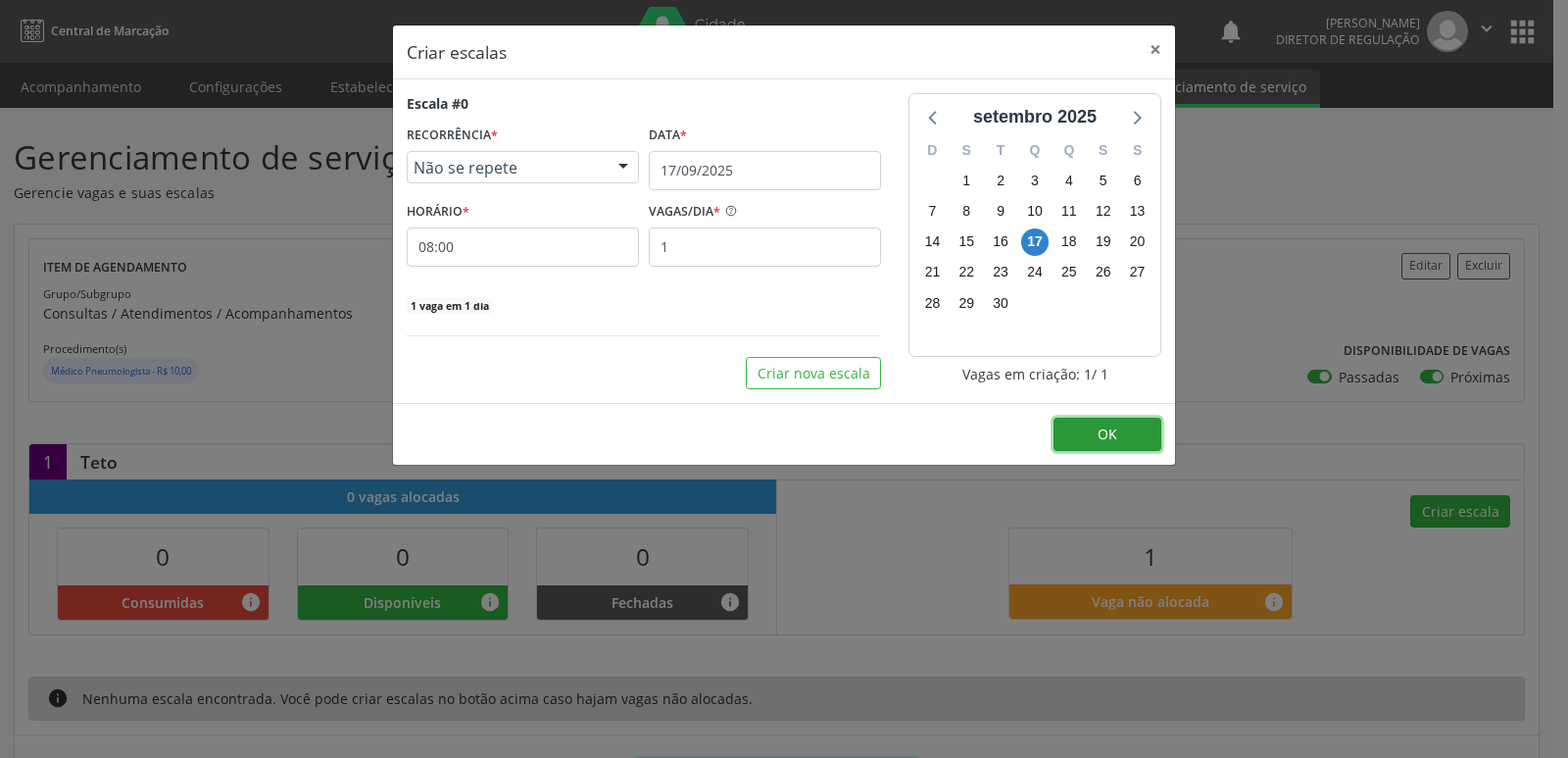
click at [1076, 430] on button "OK" at bounding box center [1107, 435] width 108 height 34
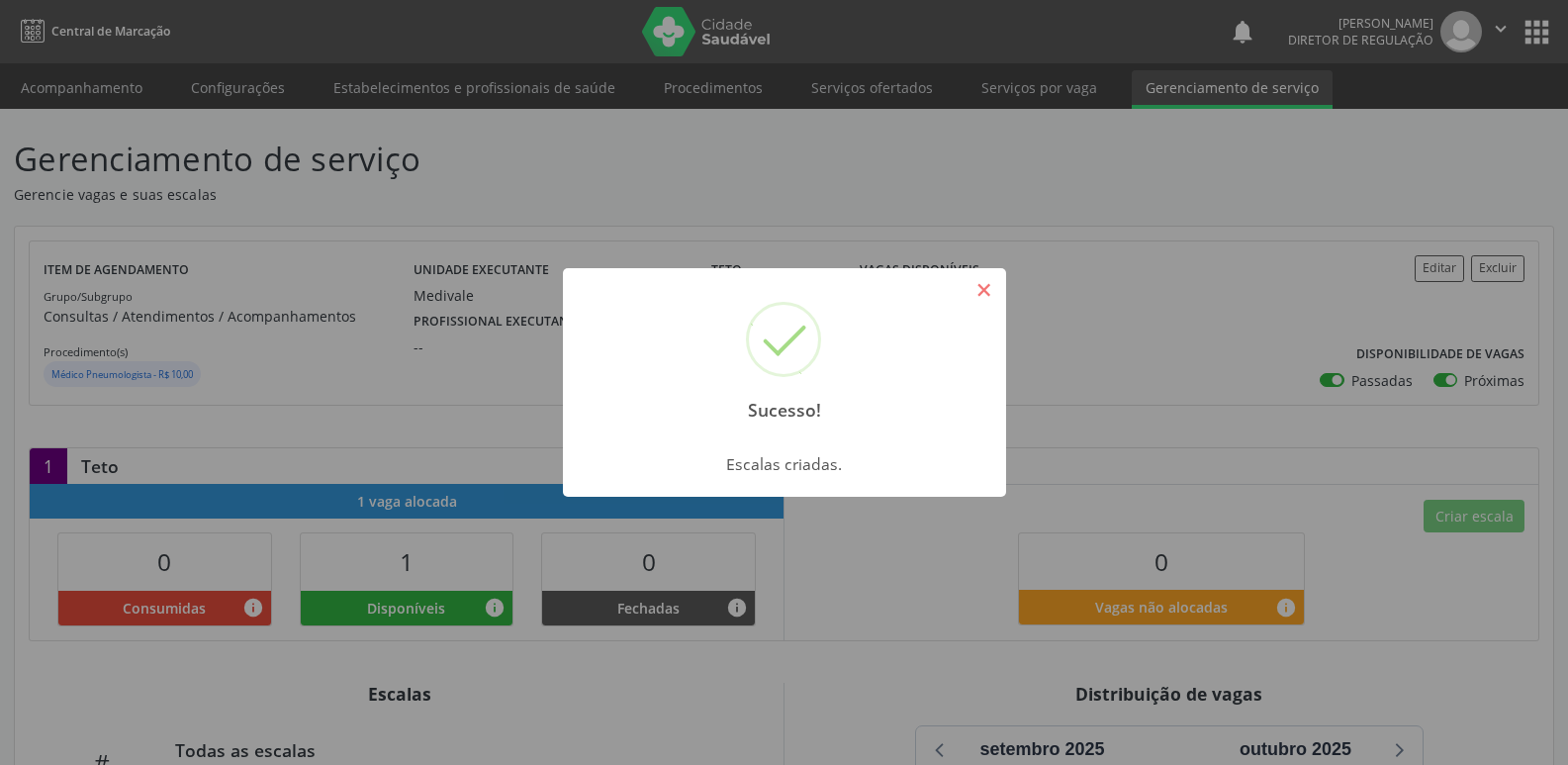
click at [977, 297] on button "×" at bounding box center [985, 290] width 34 height 34
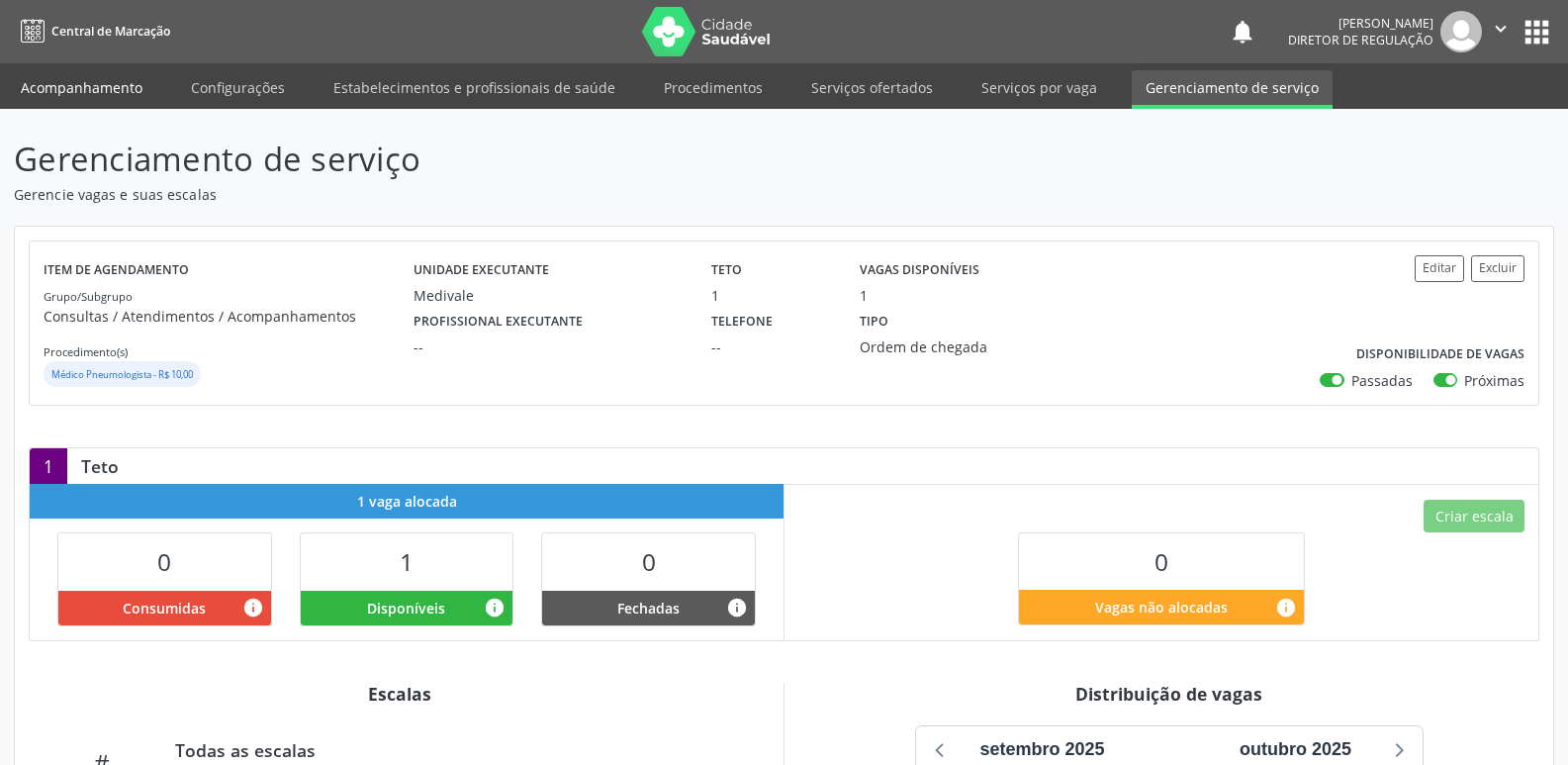
click at [117, 89] on link "Acompanhamento" at bounding box center [81, 87] width 149 height 35
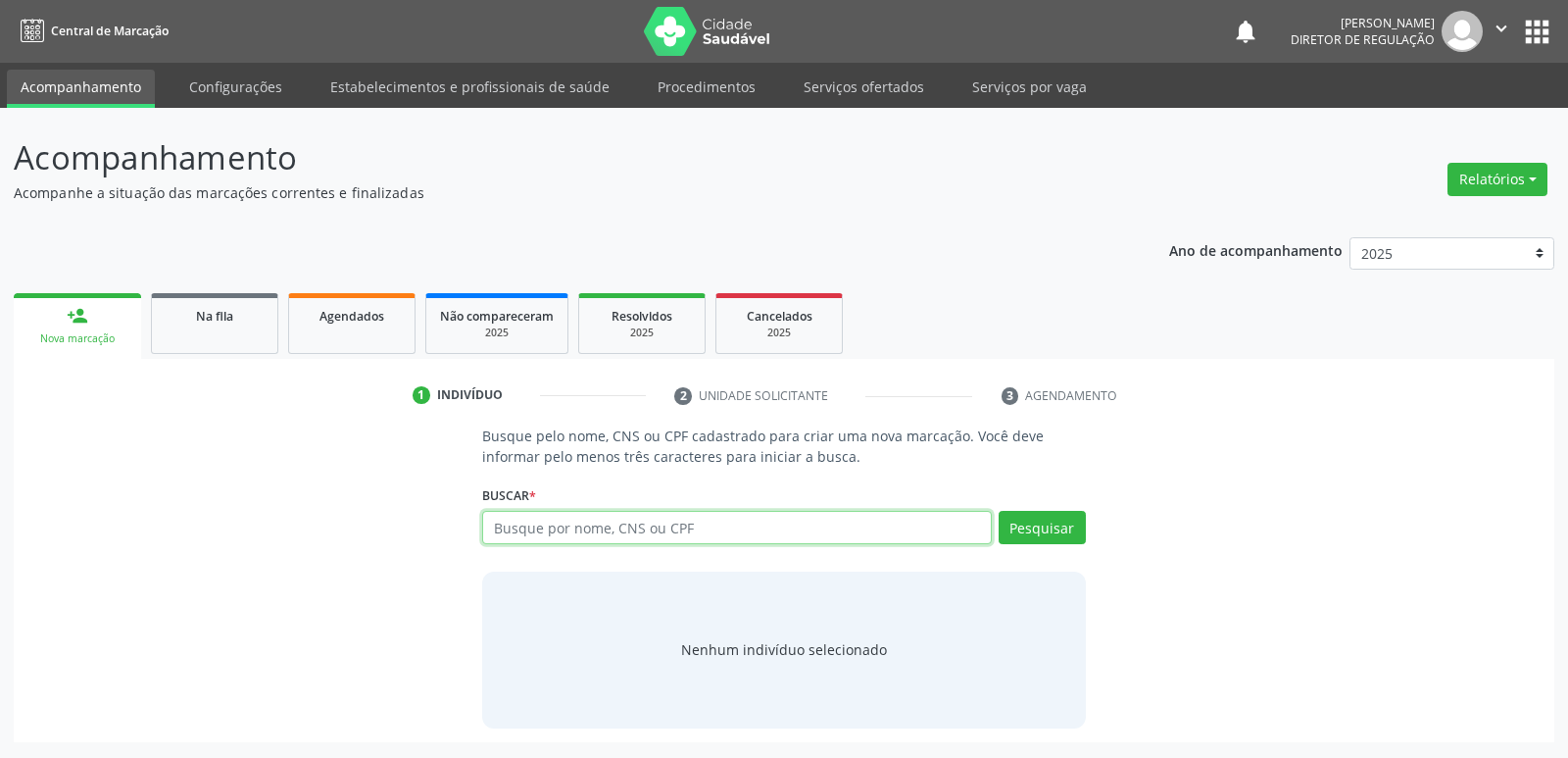
click at [763, 528] on input "text" at bounding box center [737, 528] width 509 height 34
click at [762, 528] on input "text" at bounding box center [737, 528] width 509 height 34
paste input "[PERSON_NAME]"
type input "[PERSON_NAME]"
click at [1048, 523] on button "Pesquisar" at bounding box center [1042, 528] width 87 height 34
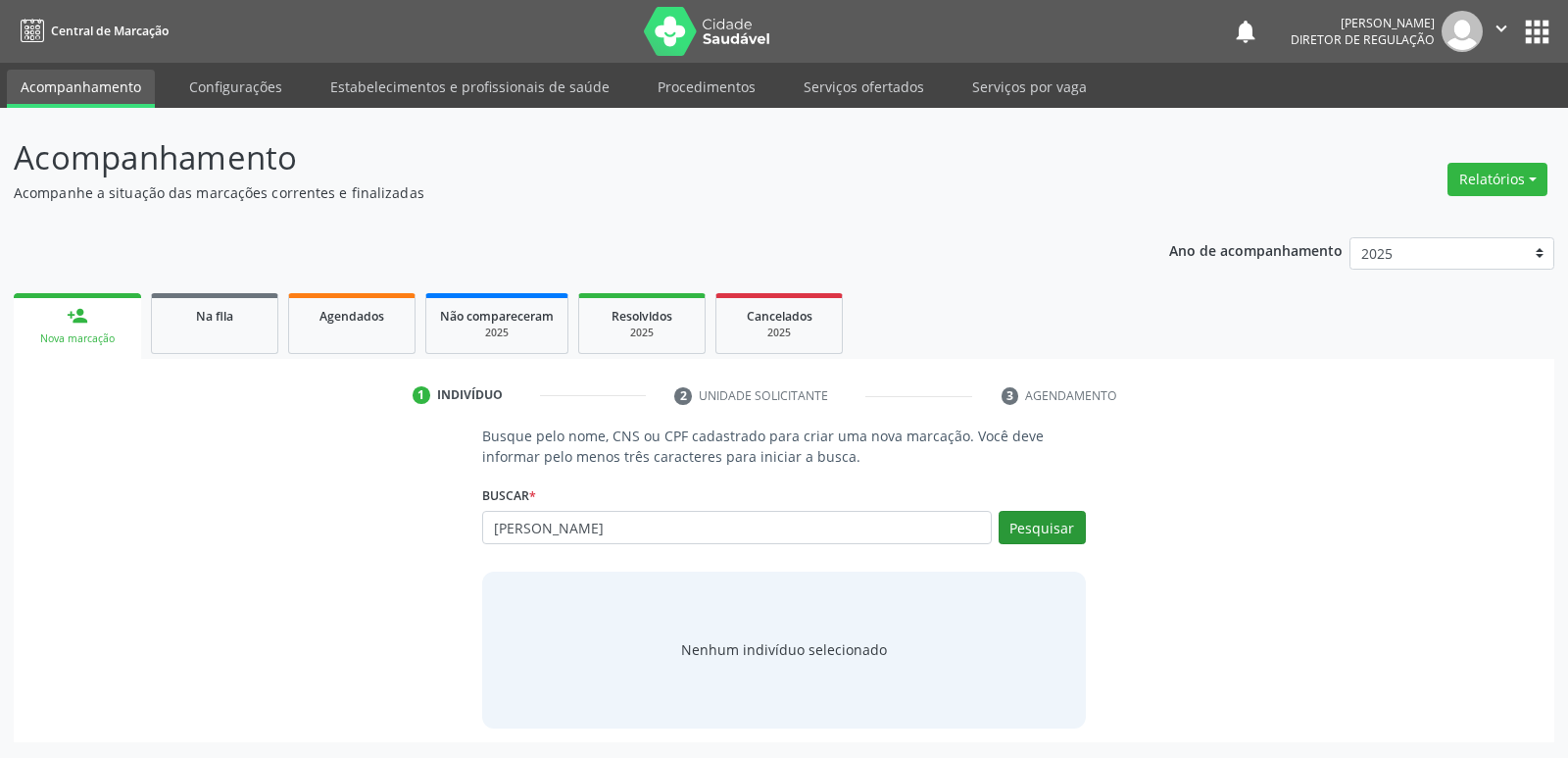
type input "[PERSON_NAME]"
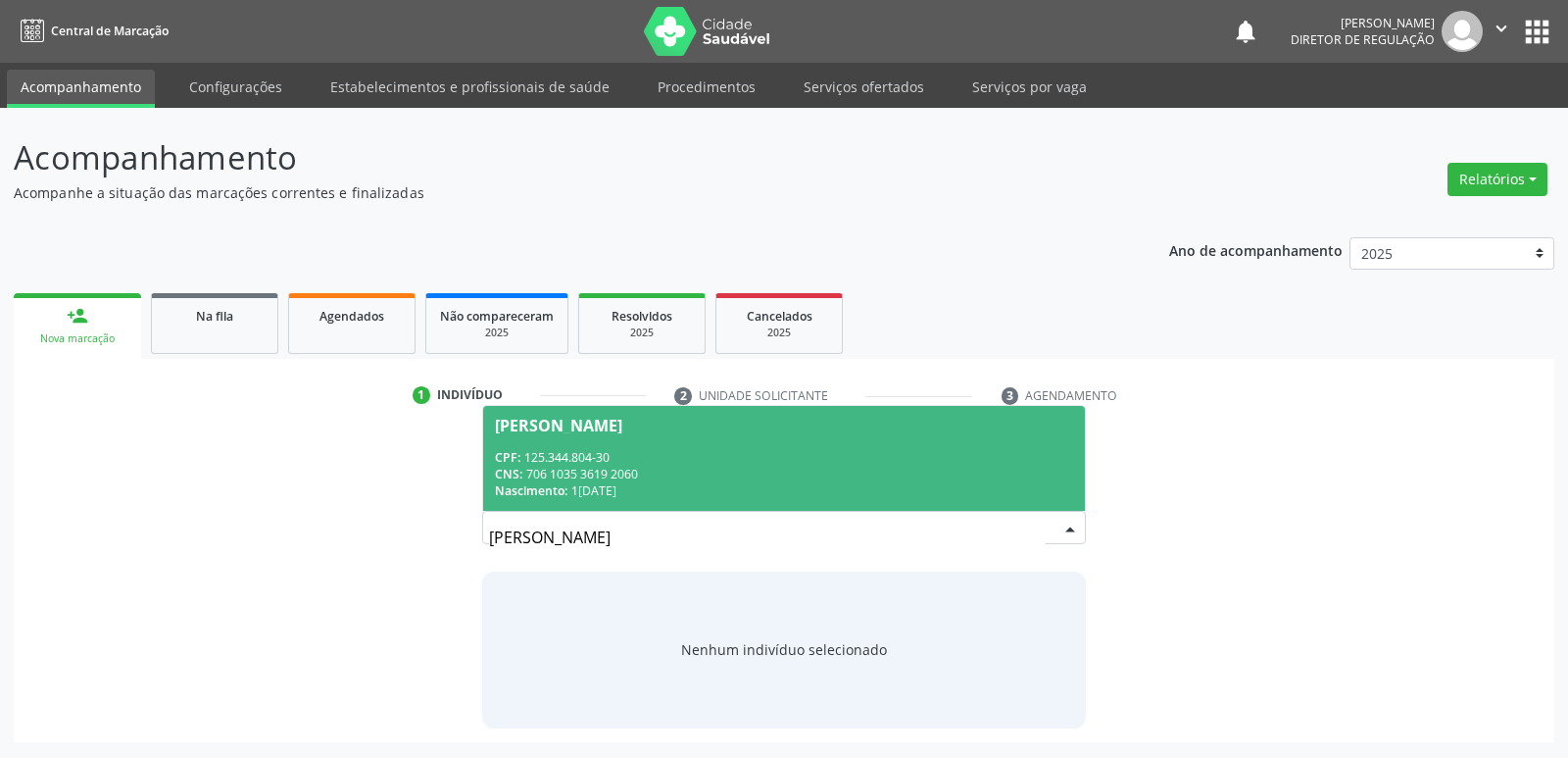
click at [742, 464] on div "CPF: 125.344.804-30" at bounding box center [784, 457] width 577 height 17
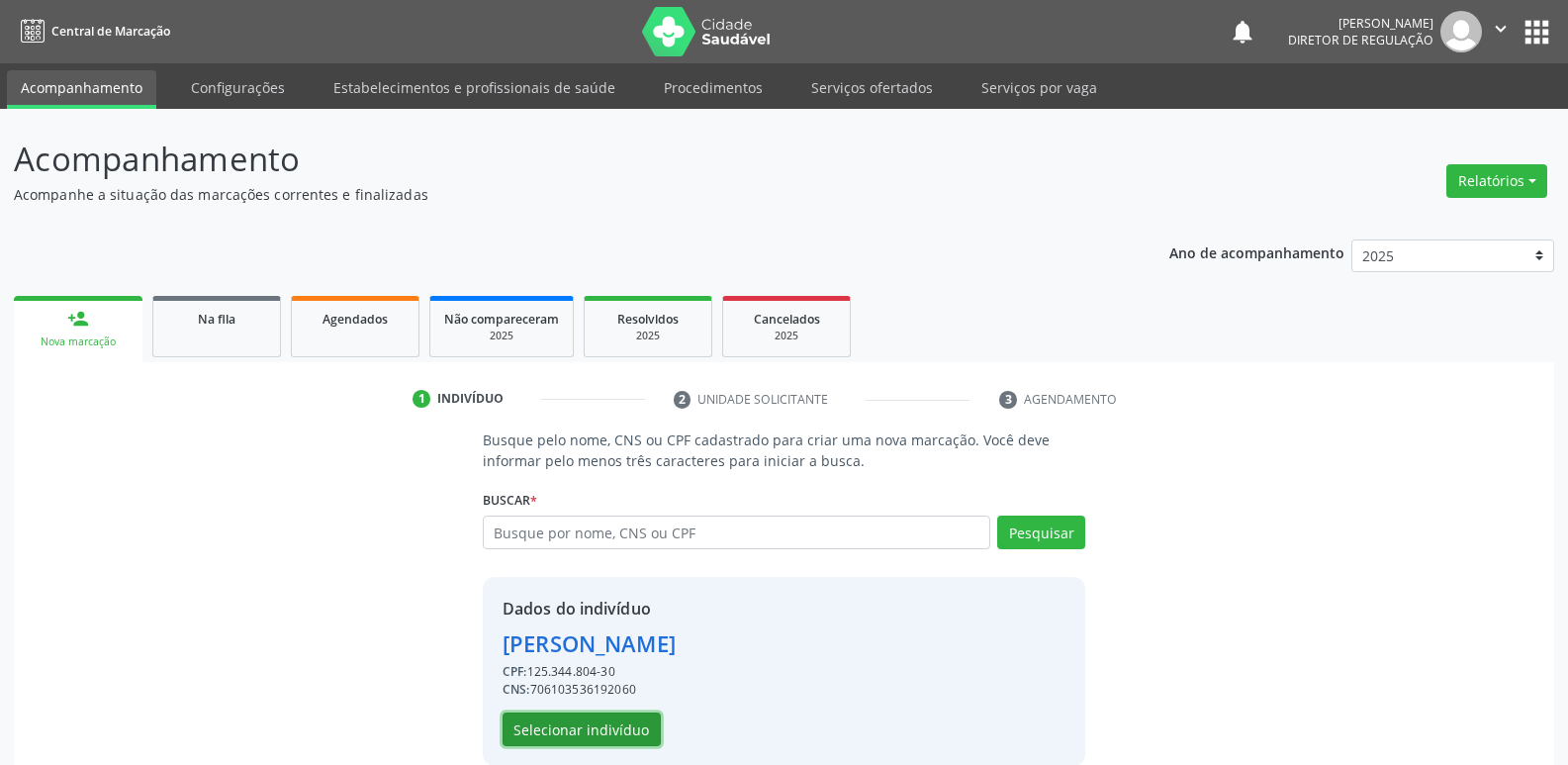
click at [626, 729] on button "Selecionar indivíduo" at bounding box center [582, 729] width 158 height 34
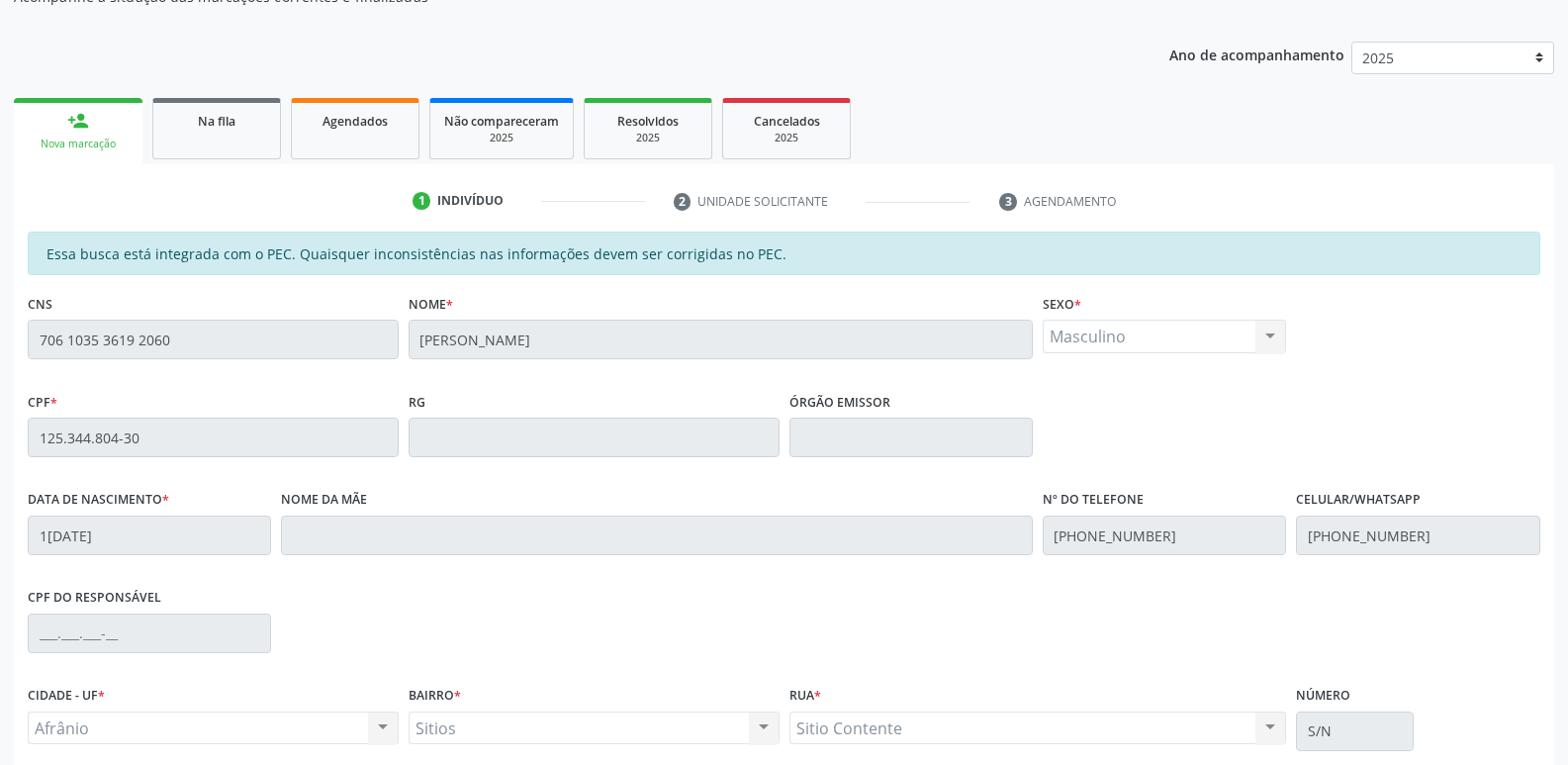
scroll to position [365, 0]
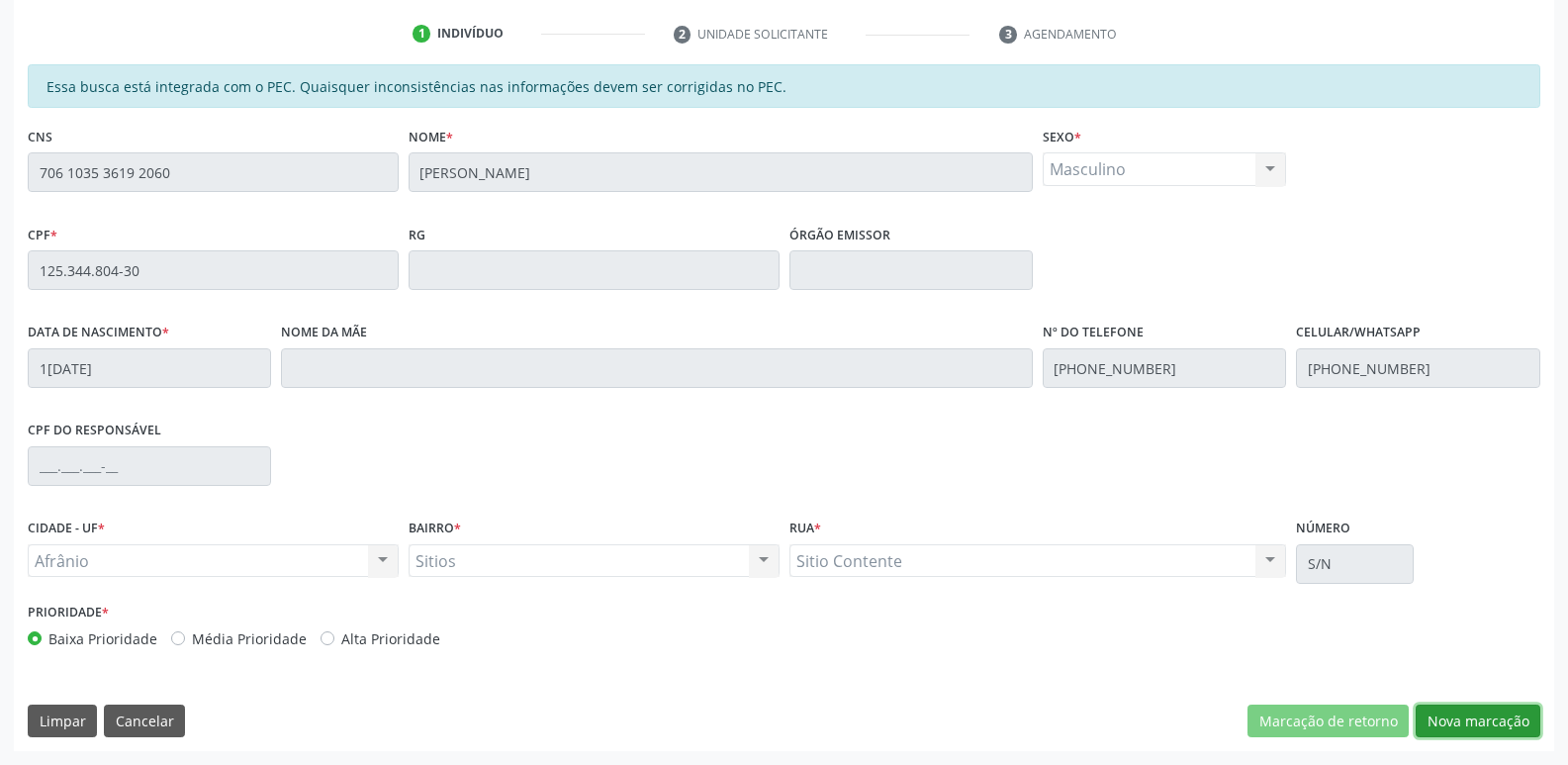
click at [1477, 724] on button "Nova marcação" at bounding box center [1478, 722] width 125 height 34
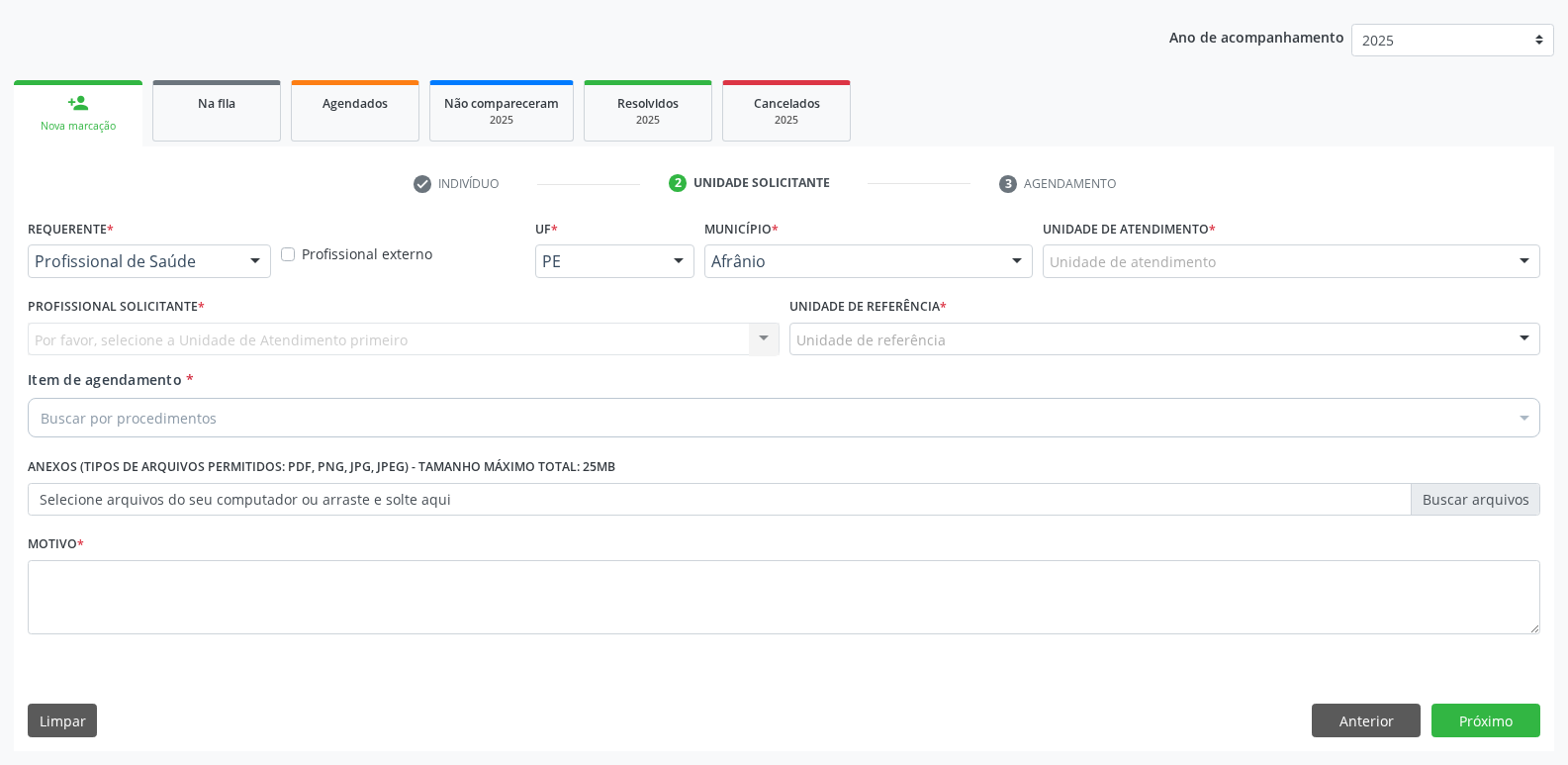
scroll to position [216, 0]
click at [1234, 264] on div "Unidade de atendimento" at bounding box center [1292, 261] width 498 height 34
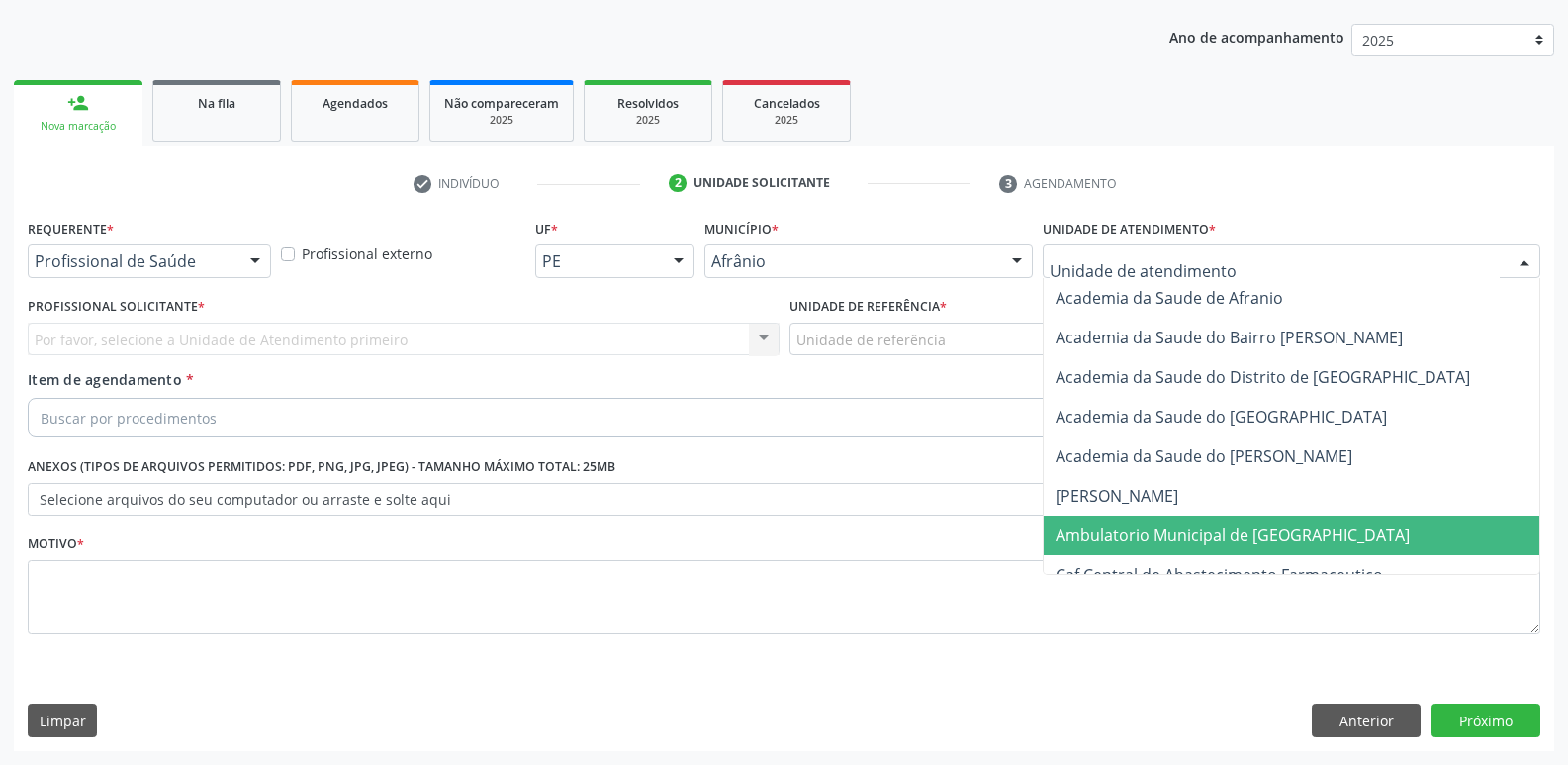
click at [1252, 549] on span "Ambulatorio Municipal de [GEOGRAPHIC_DATA]" at bounding box center [1292, 536] width 496 height 40
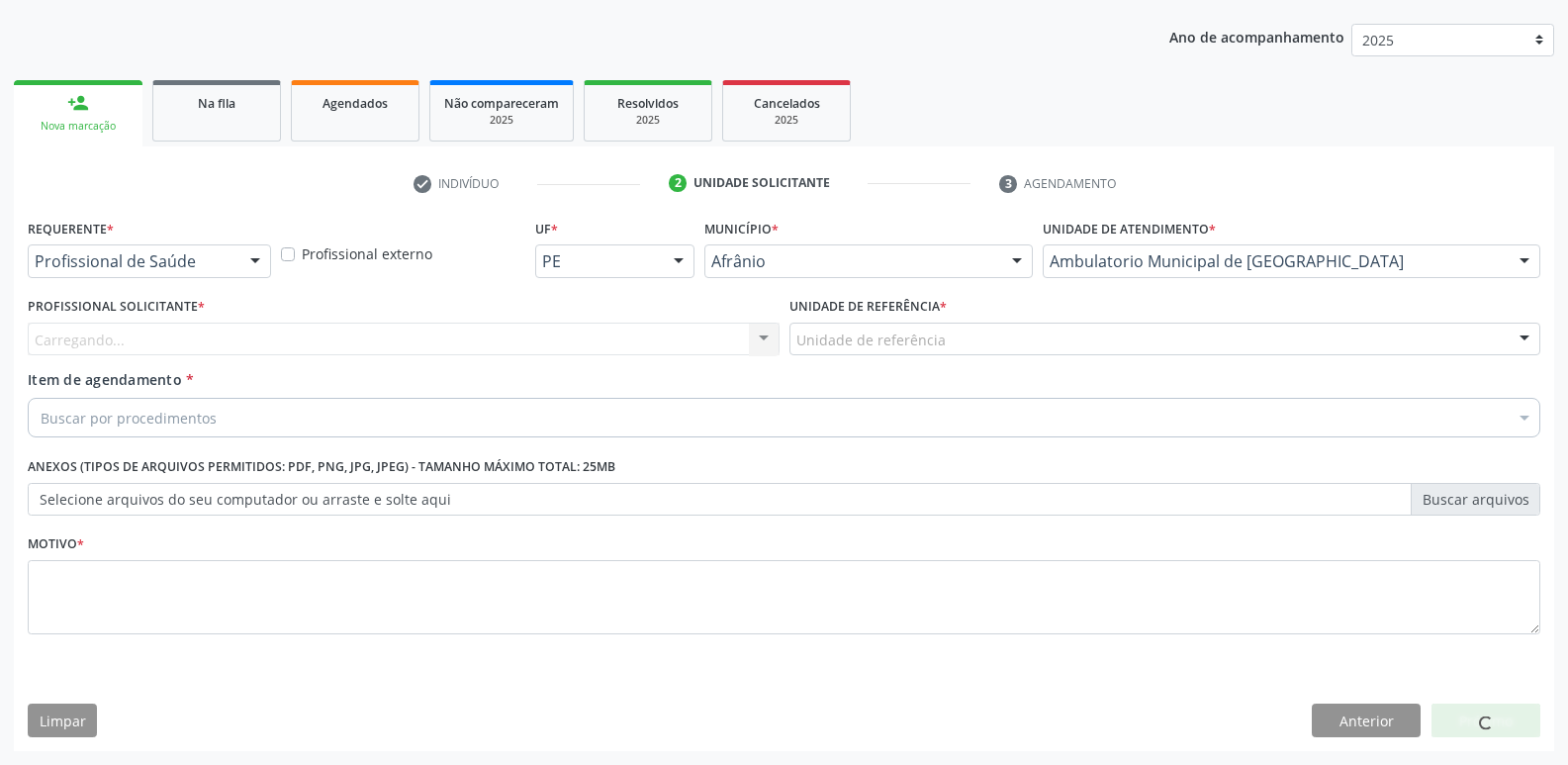
click at [1016, 333] on div "Unidade de referência" at bounding box center [1166, 340] width 752 height 34
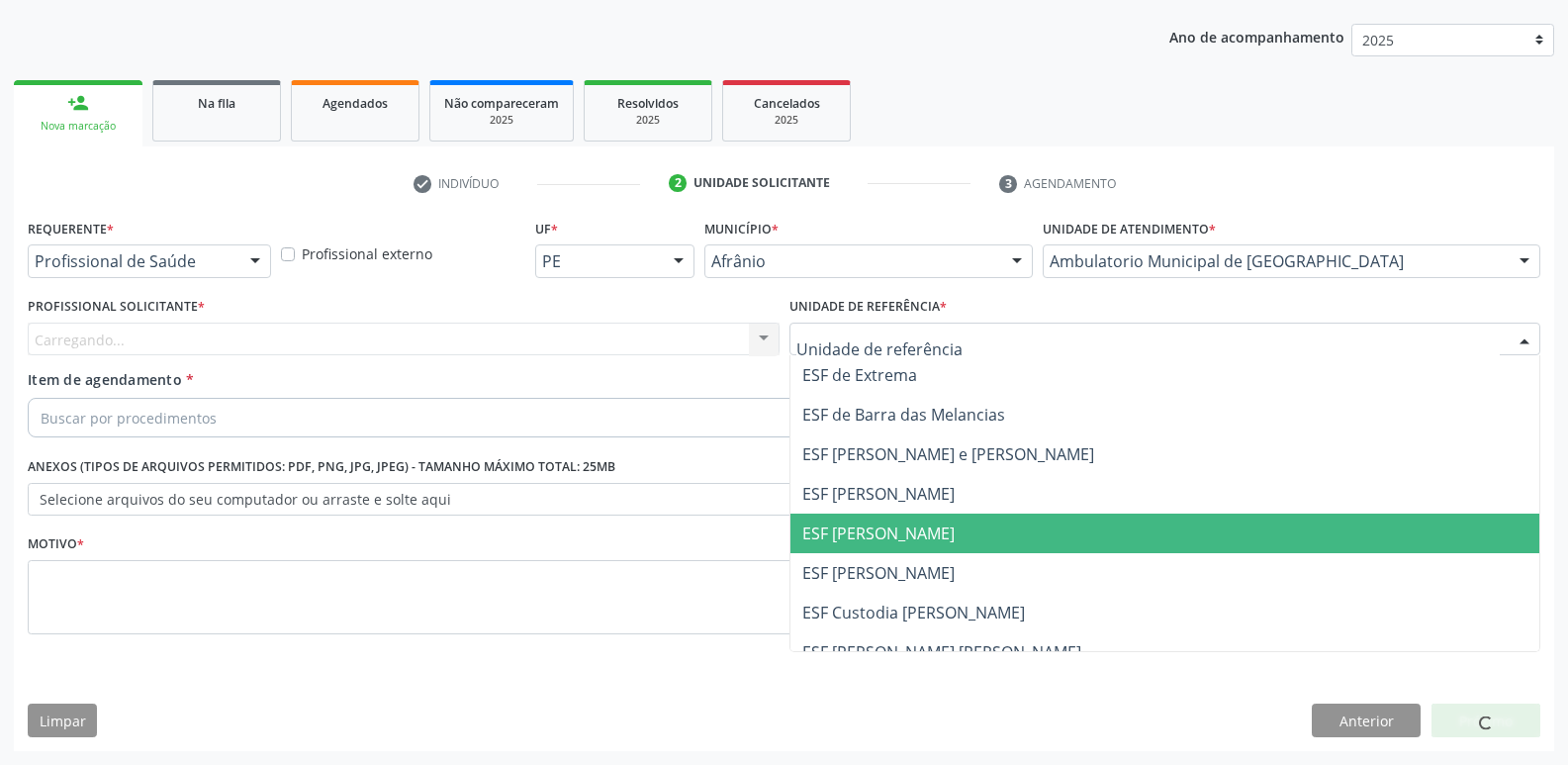
click at [973, 533] on span "ESF [PERSON_NAME]" at bounding box center [1166, 534] width 750 height 40
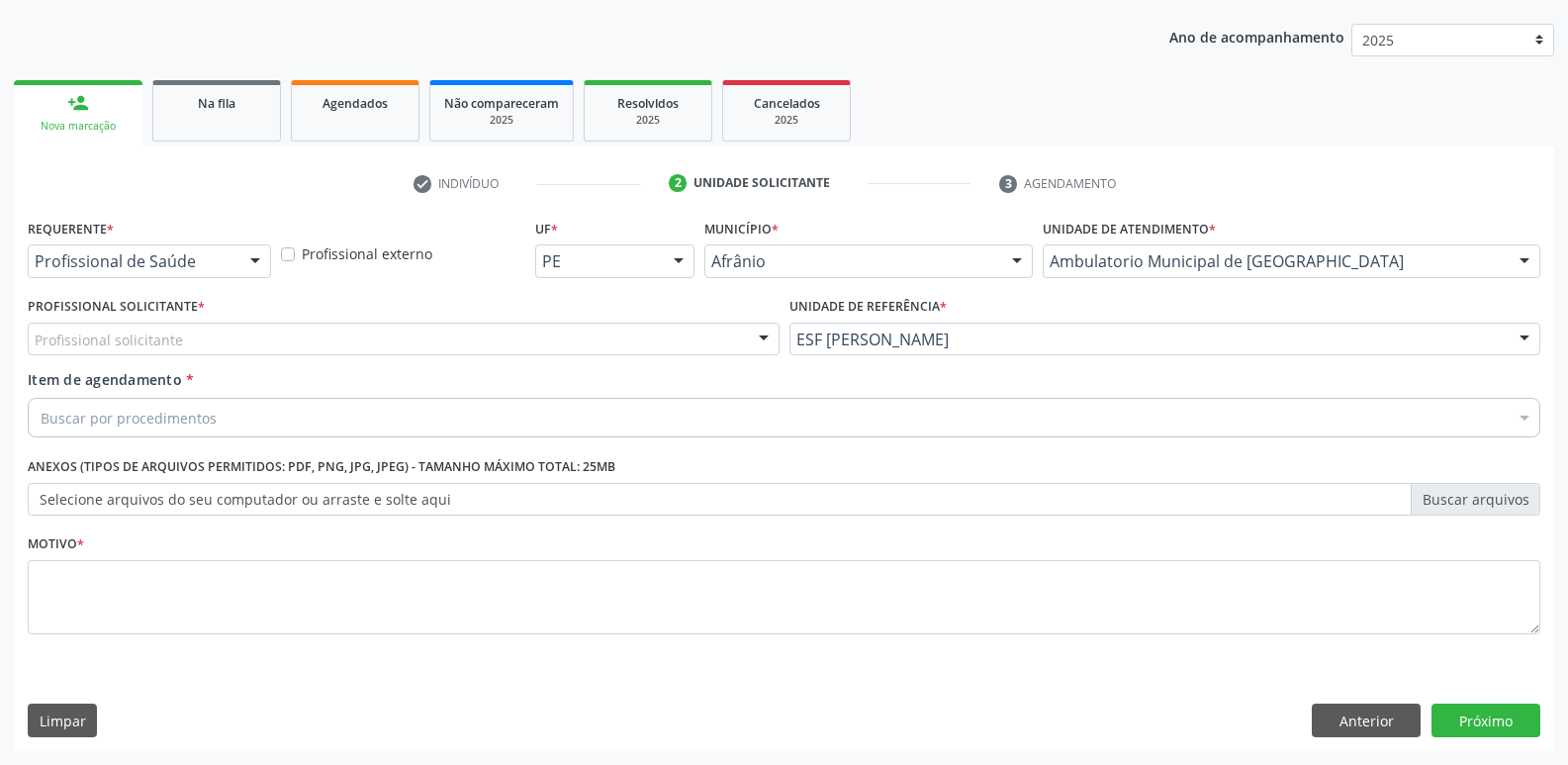
click at [438, 328] on div "Profissional solicitante" at bounding box center [404, 340] width 752 height 34
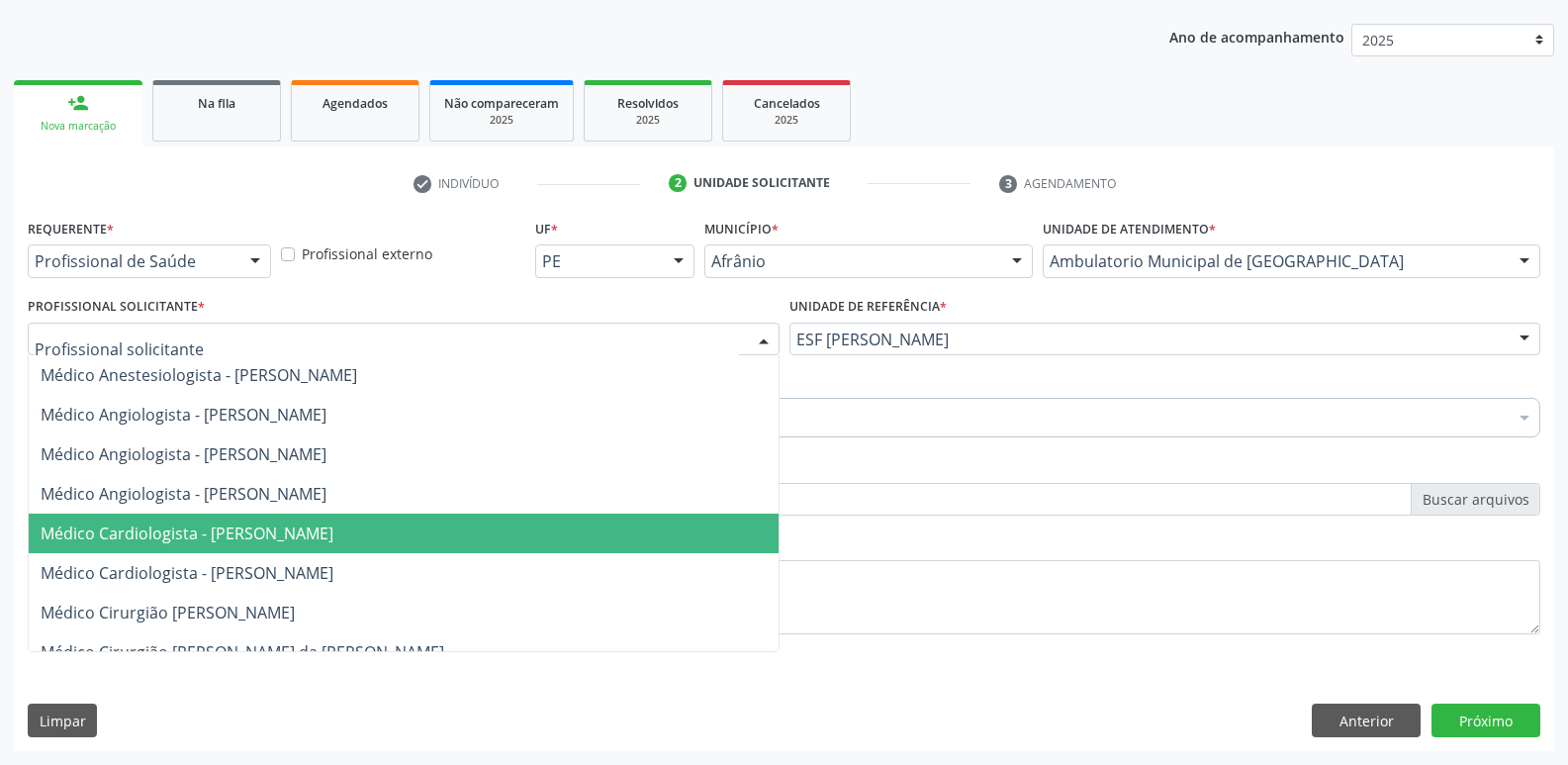
click at [333, 529] on span "Médico Cardiologista - [PERSON_NAME]" at bounding box center [187, 533] width 293 height 22
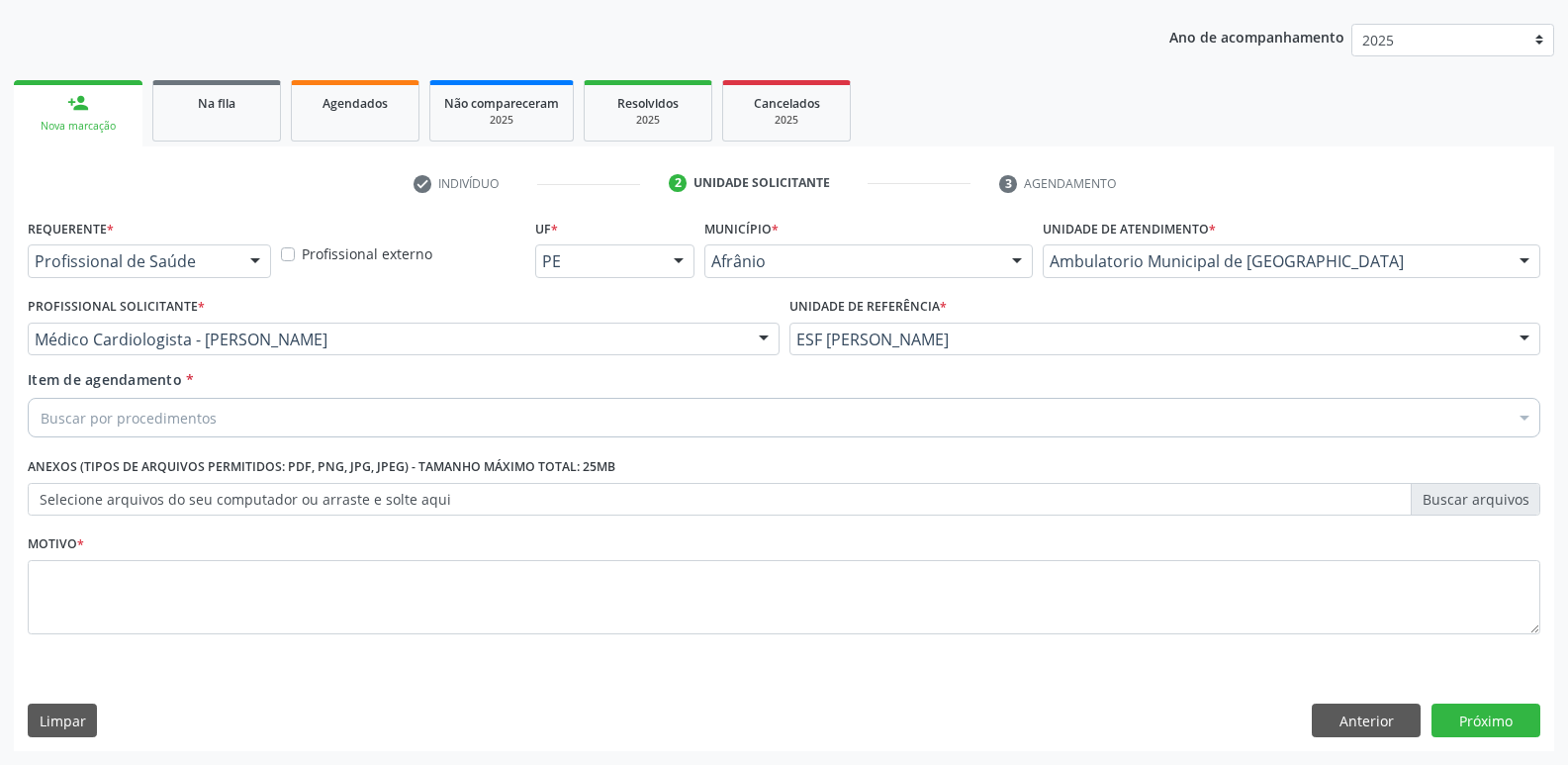
click at [346, 406] on div "Buscar por procedimentos" at bounding box center [784, 418] width 1513 height 40
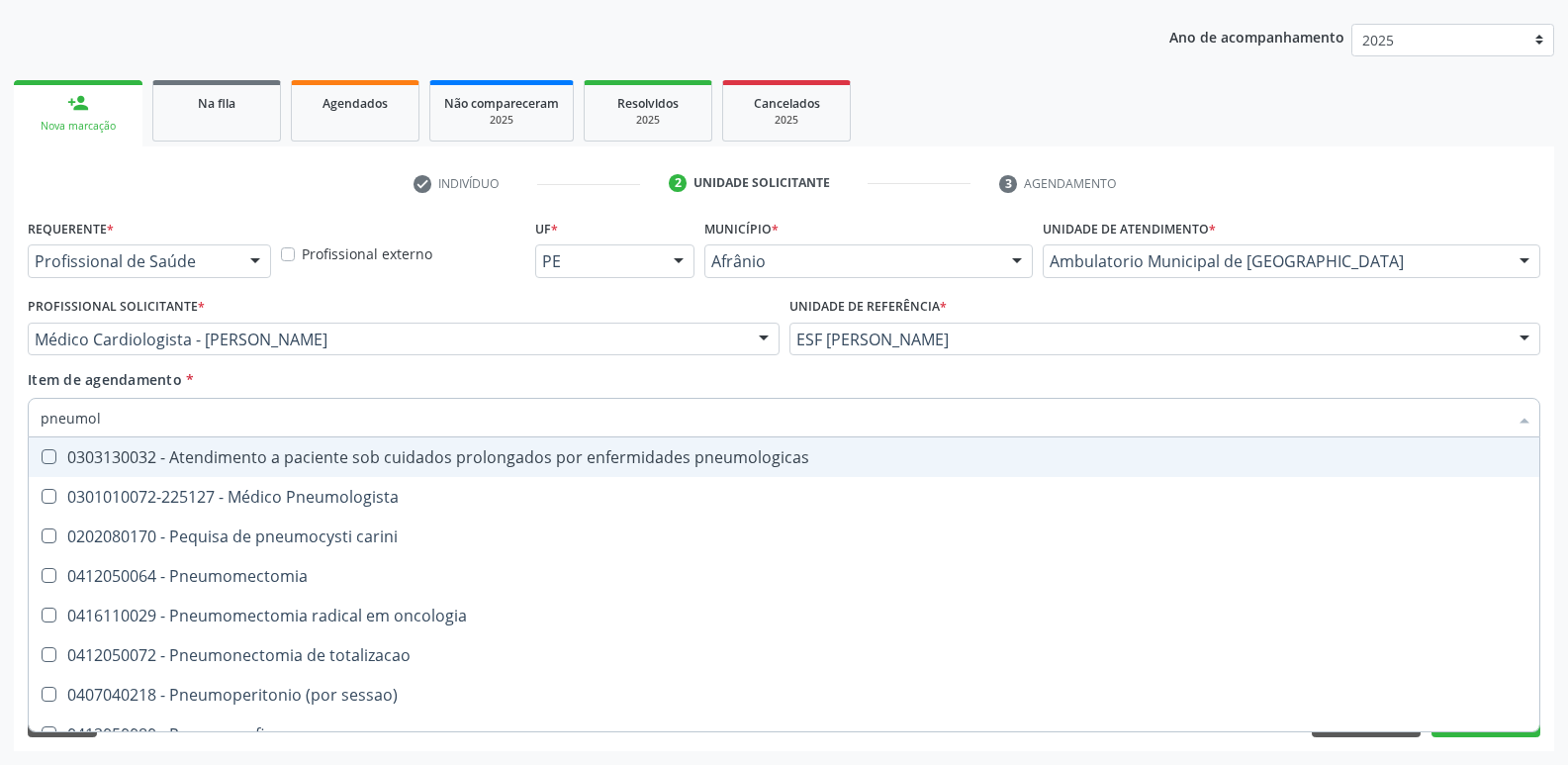
type input "pneumolo"
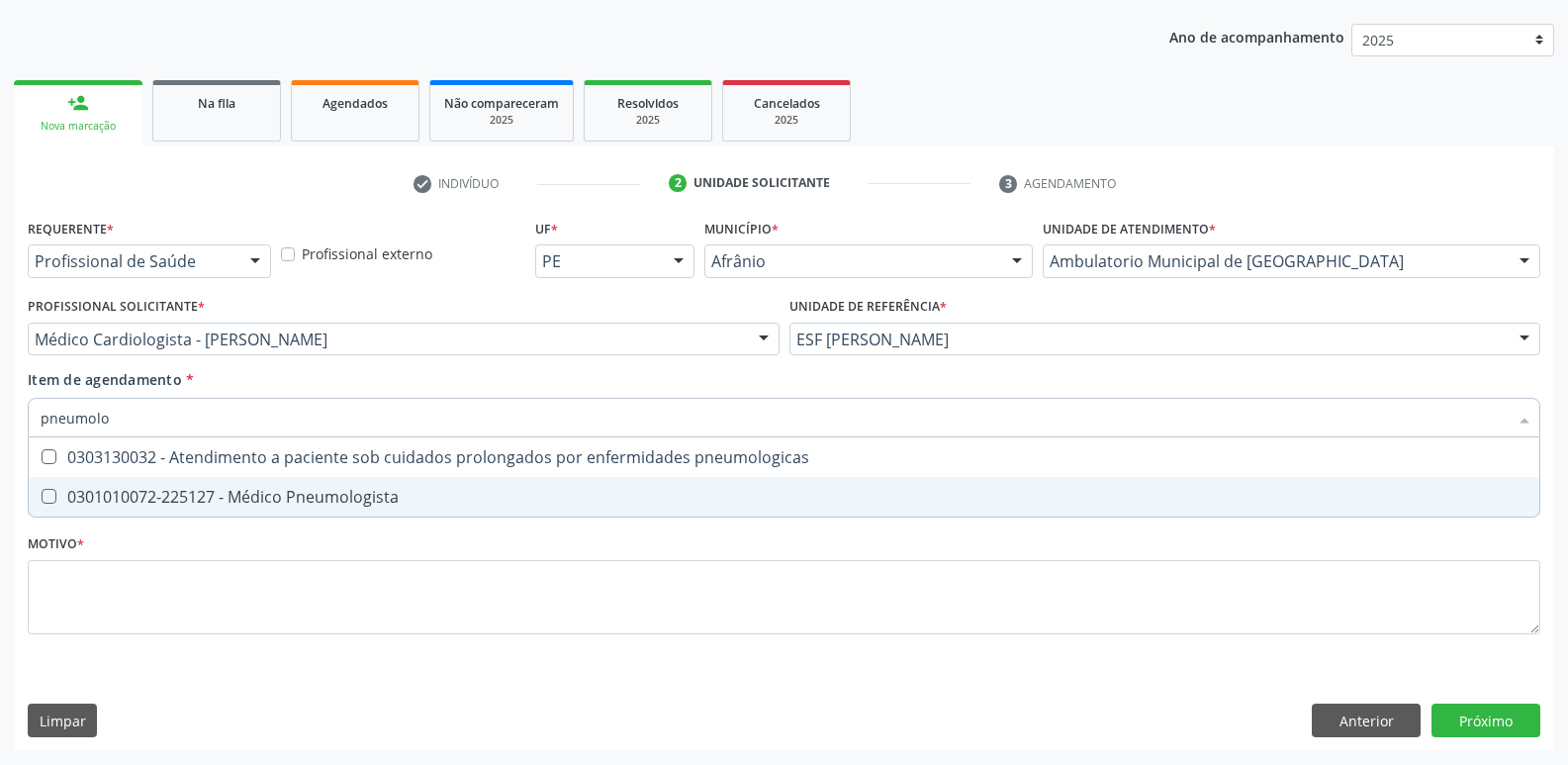
click at [333, 489] on div "0301010072-225127 - Médico Pneumologista" at bounding box center [784, 497] width 1487 height 16
checkbox Pneumologista "true"
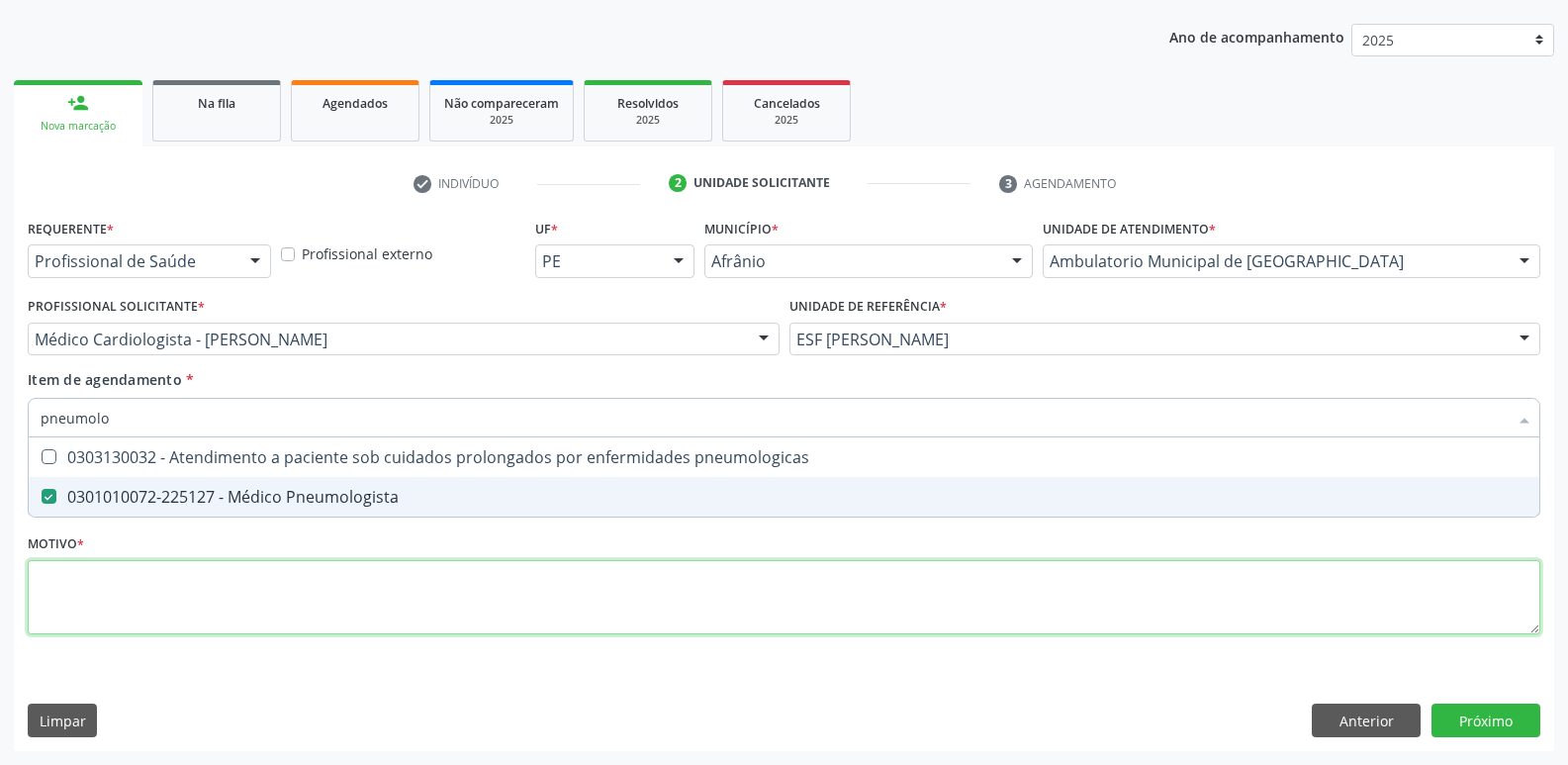
click at [344, 579] on div "Requerente * Profissional de Saúde Profissional de Saúde Paciente Nenhum result…" at bounding box center [784, 438] width 1513 height 448
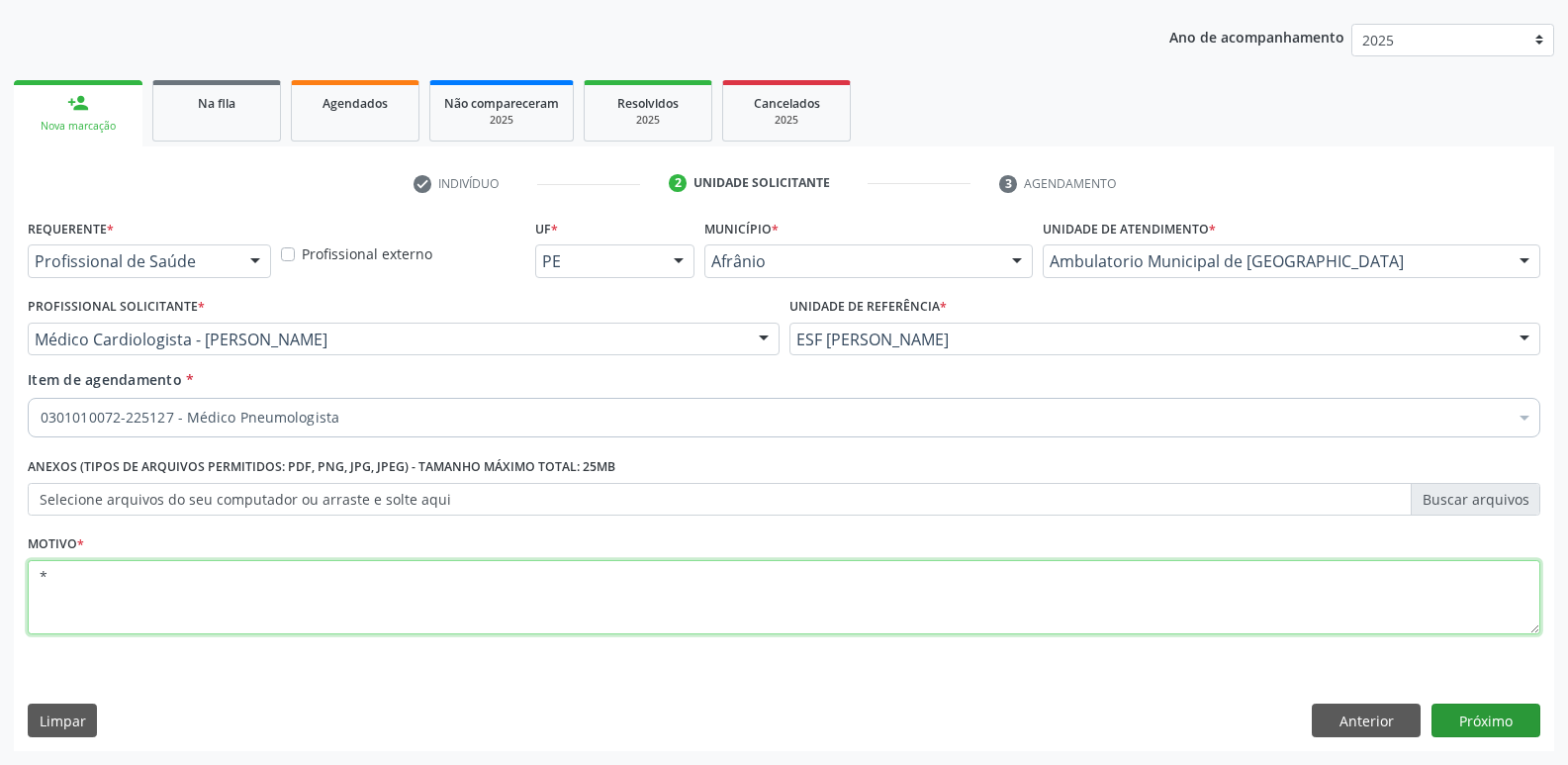
type textarea "*"
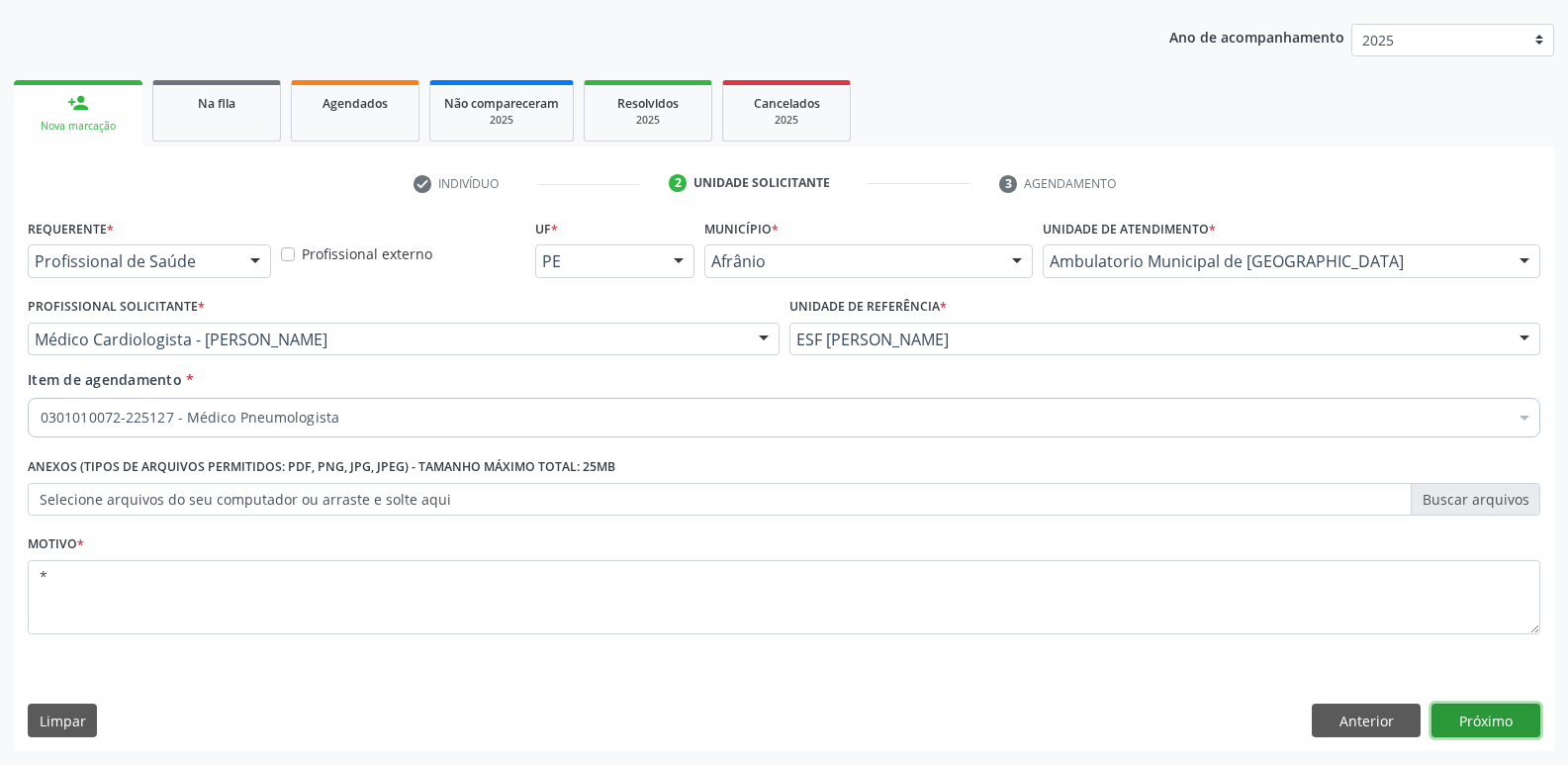
click at [1463, 718] on button "Próximo" at bounding box center [1486, 721] width 109 height 34
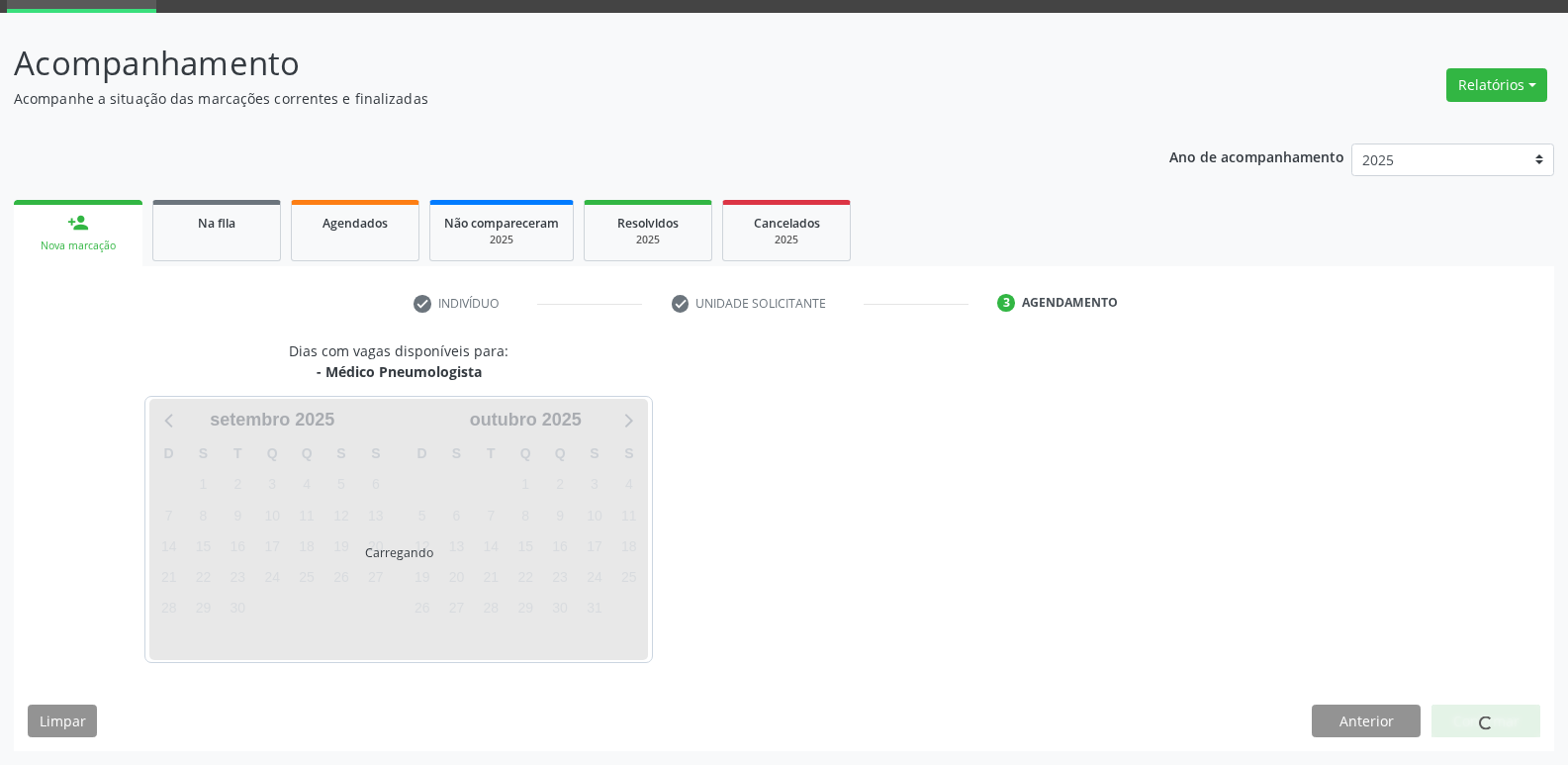
scroll to position [96, 0]
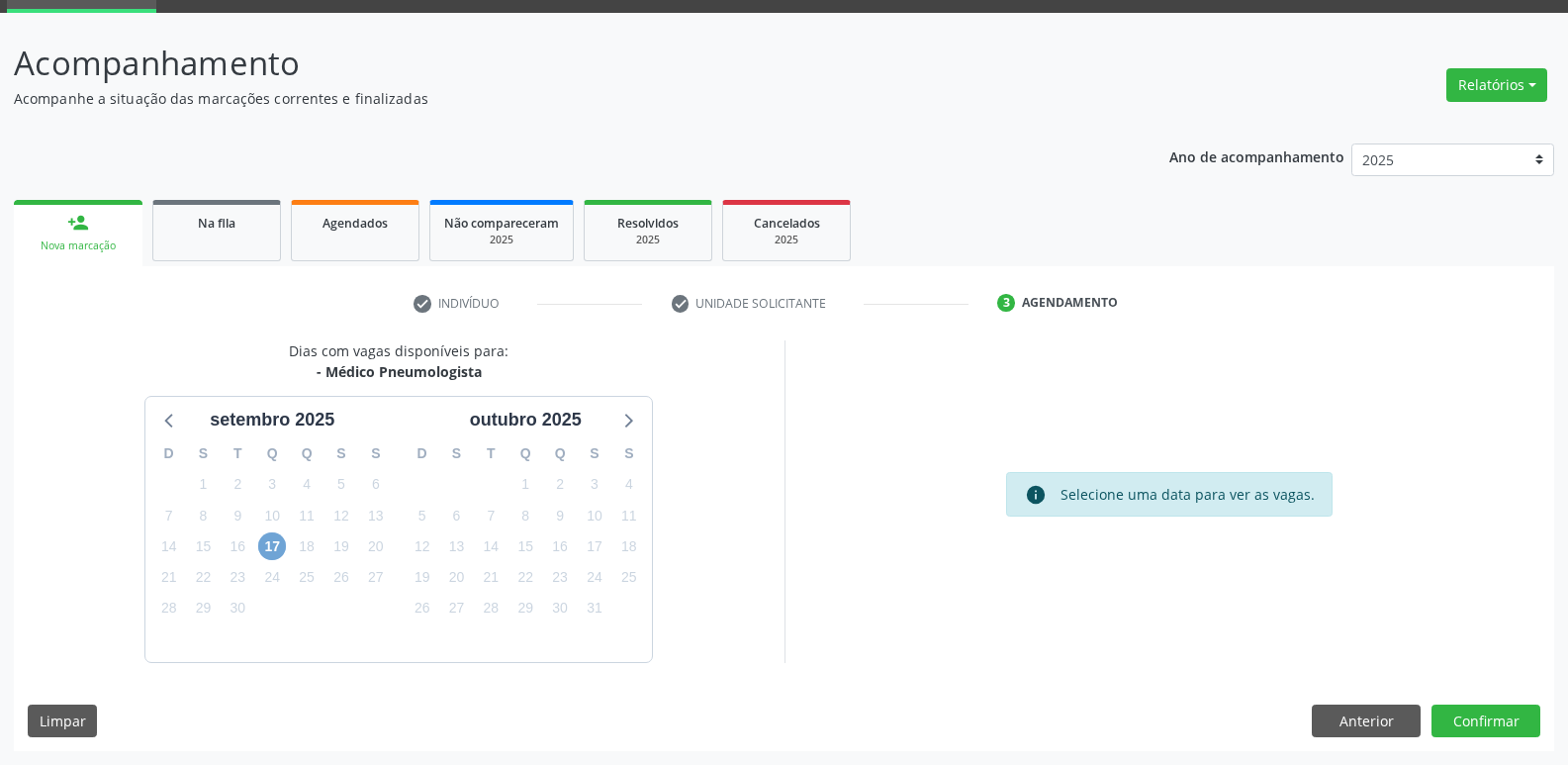
click at [277, 544] on span "17" at bounding box center [272, 546] width 28 height 28
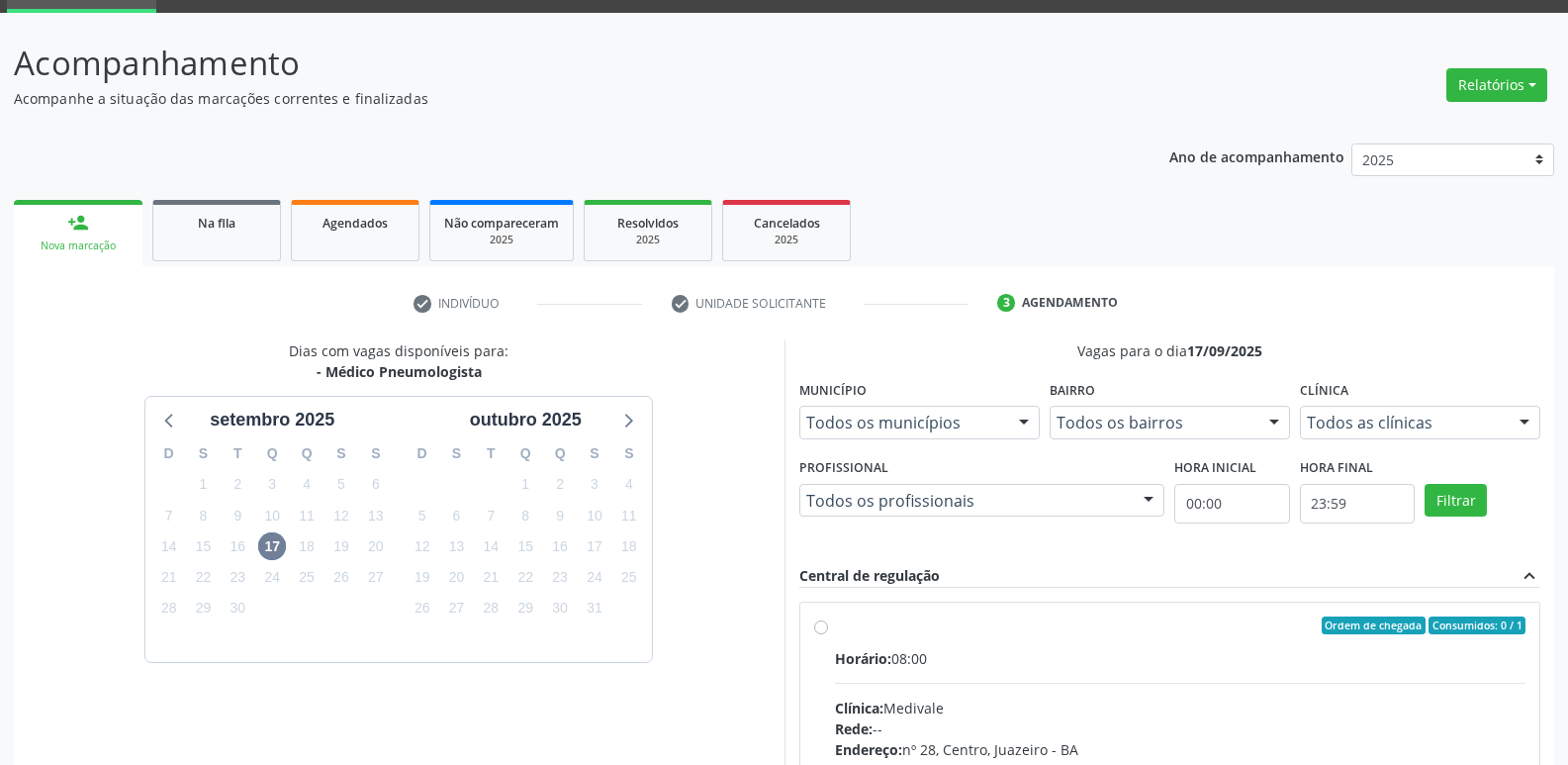
click at [915, 611] on div "Ordem de chegada Consumidos: 0 / 1 Horário: 08:00 Clínica: Medivale Rede: -- En…" at bounding box center [1171, 768] width 740 height 331
radio input "true"
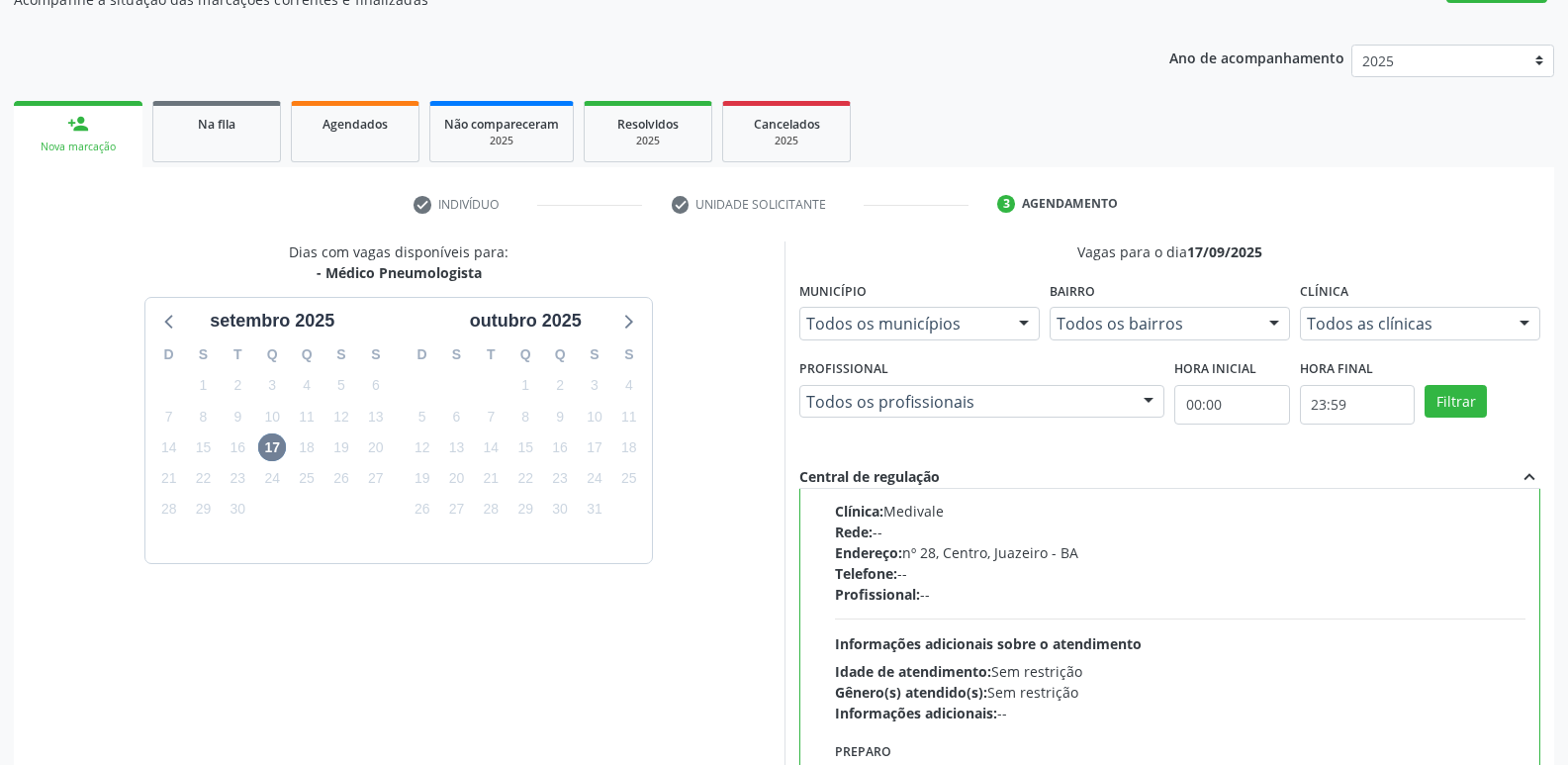
scroll to position [418, 0]
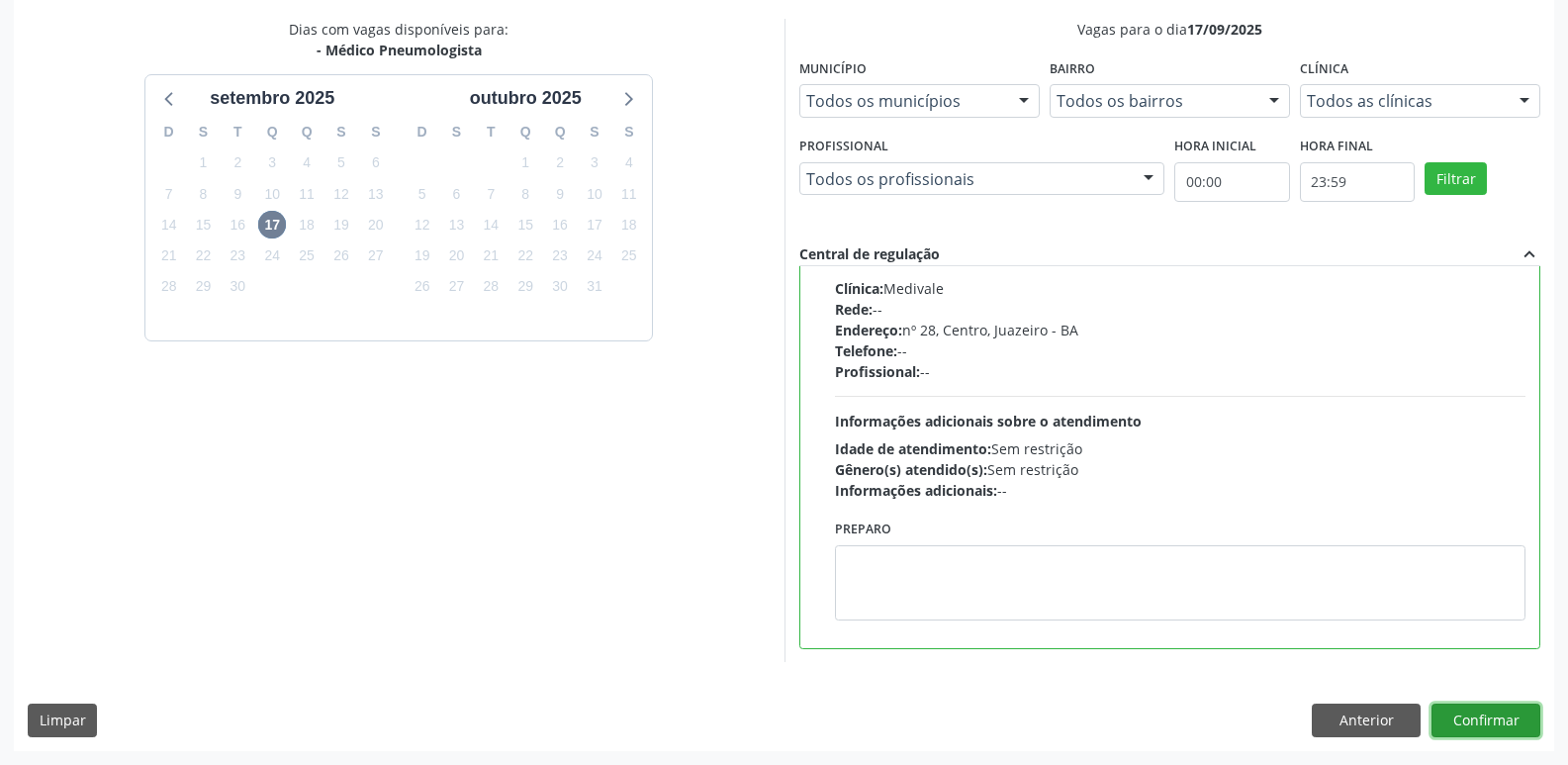
click at [1460, 720] on button "Confirmar" at bounding box center [1486, 721] width 109 height 34
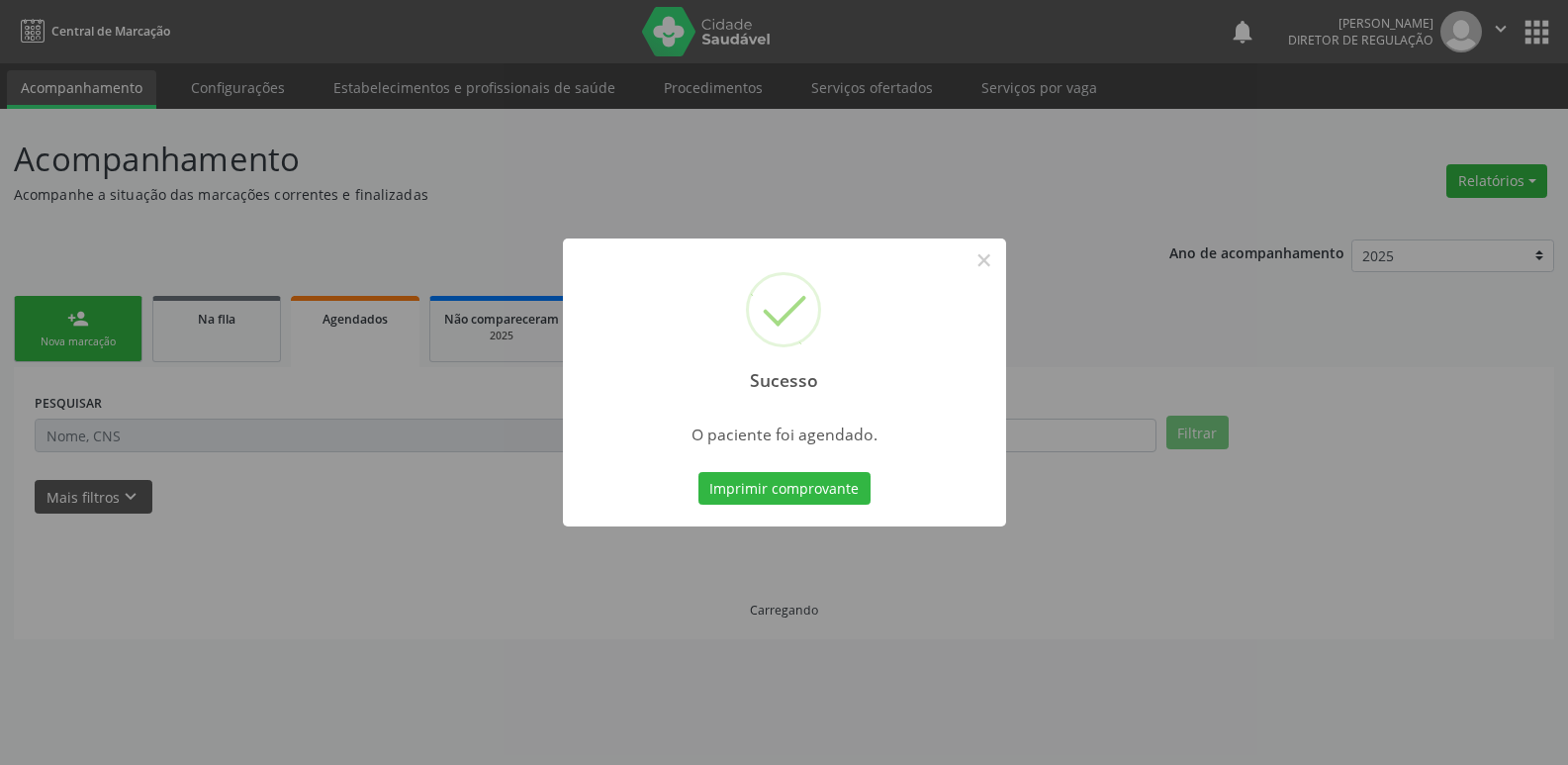
scroll to position [0, 0]
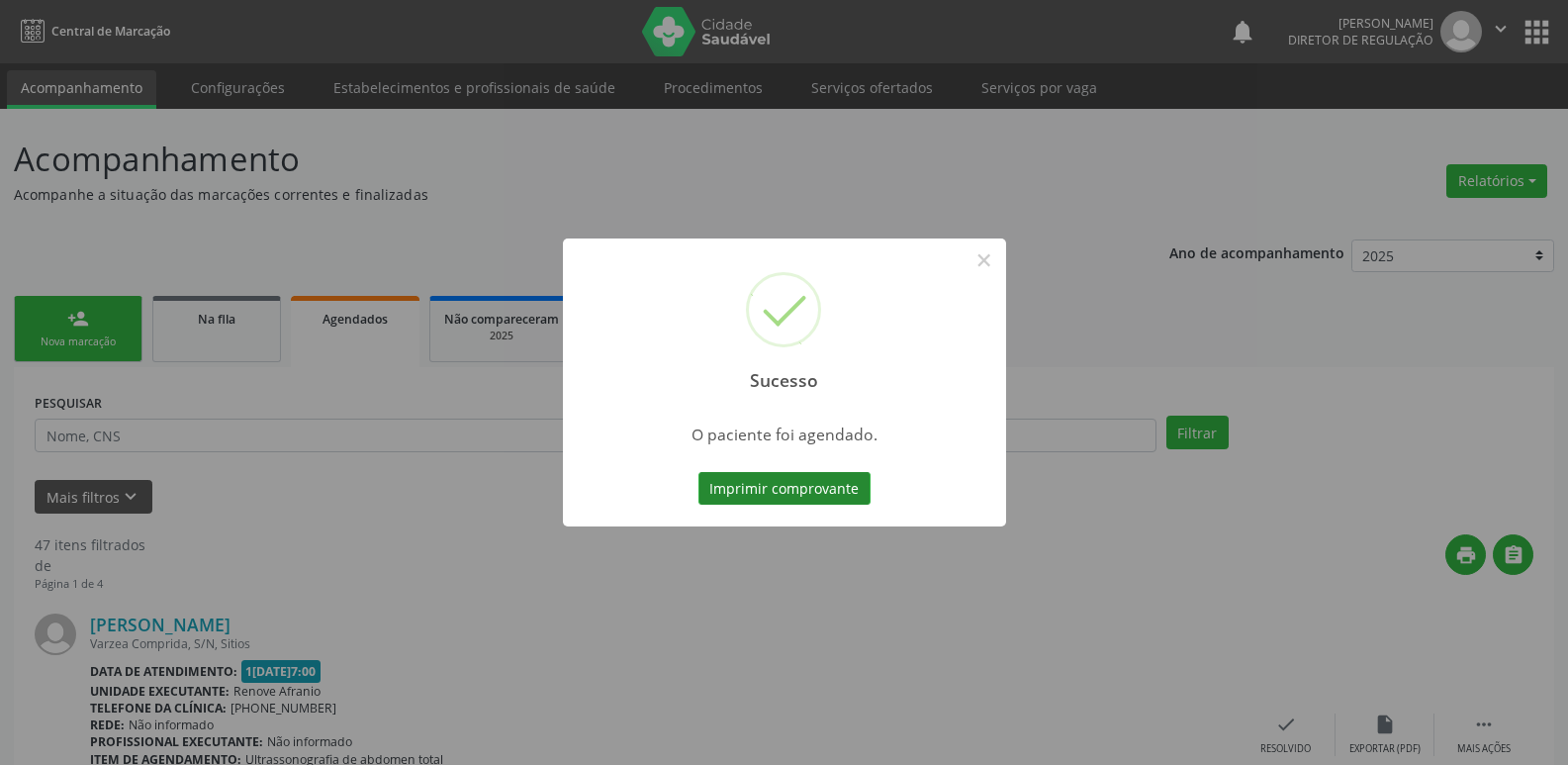
click at [856, 493] on button "Imprimir comprovante" at bounding box center [785, 489] width 172 height 34
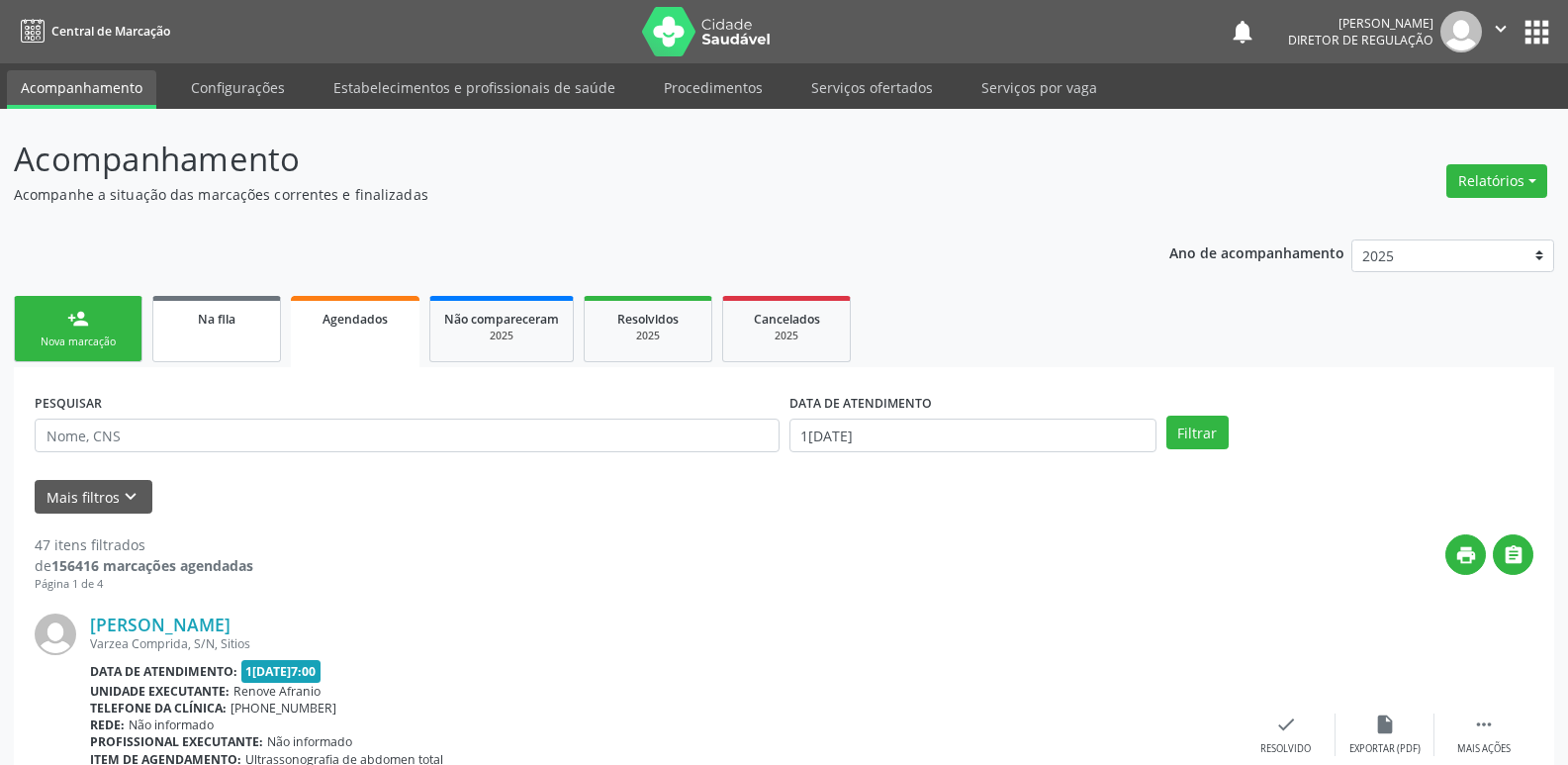
click at [187, 315] on div "Na fila" at bounding box center [216, 318] width 99 height 21
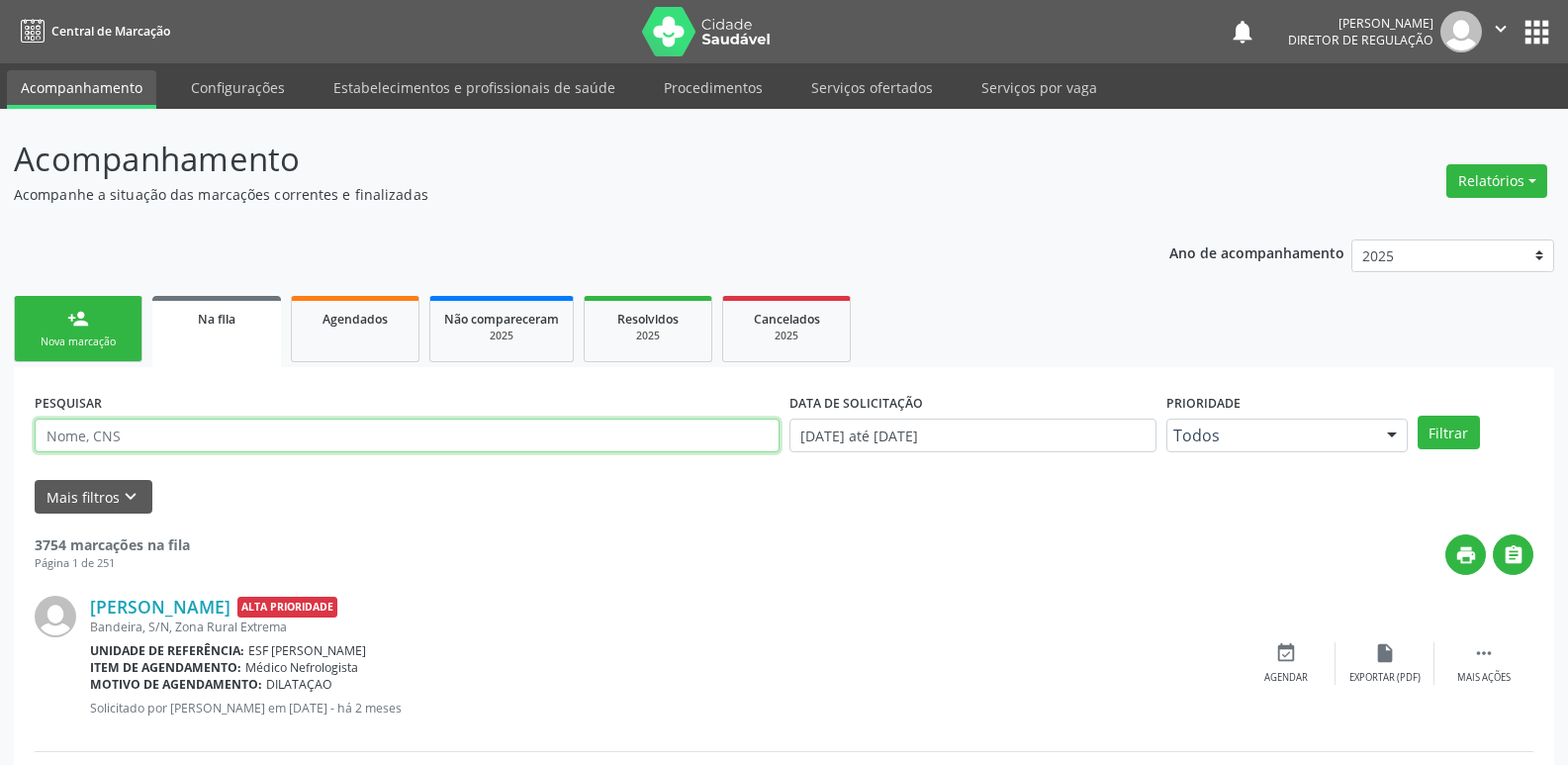
click at [197, 433] on input "text" at bounding box center [407, 436] width 745 height 34
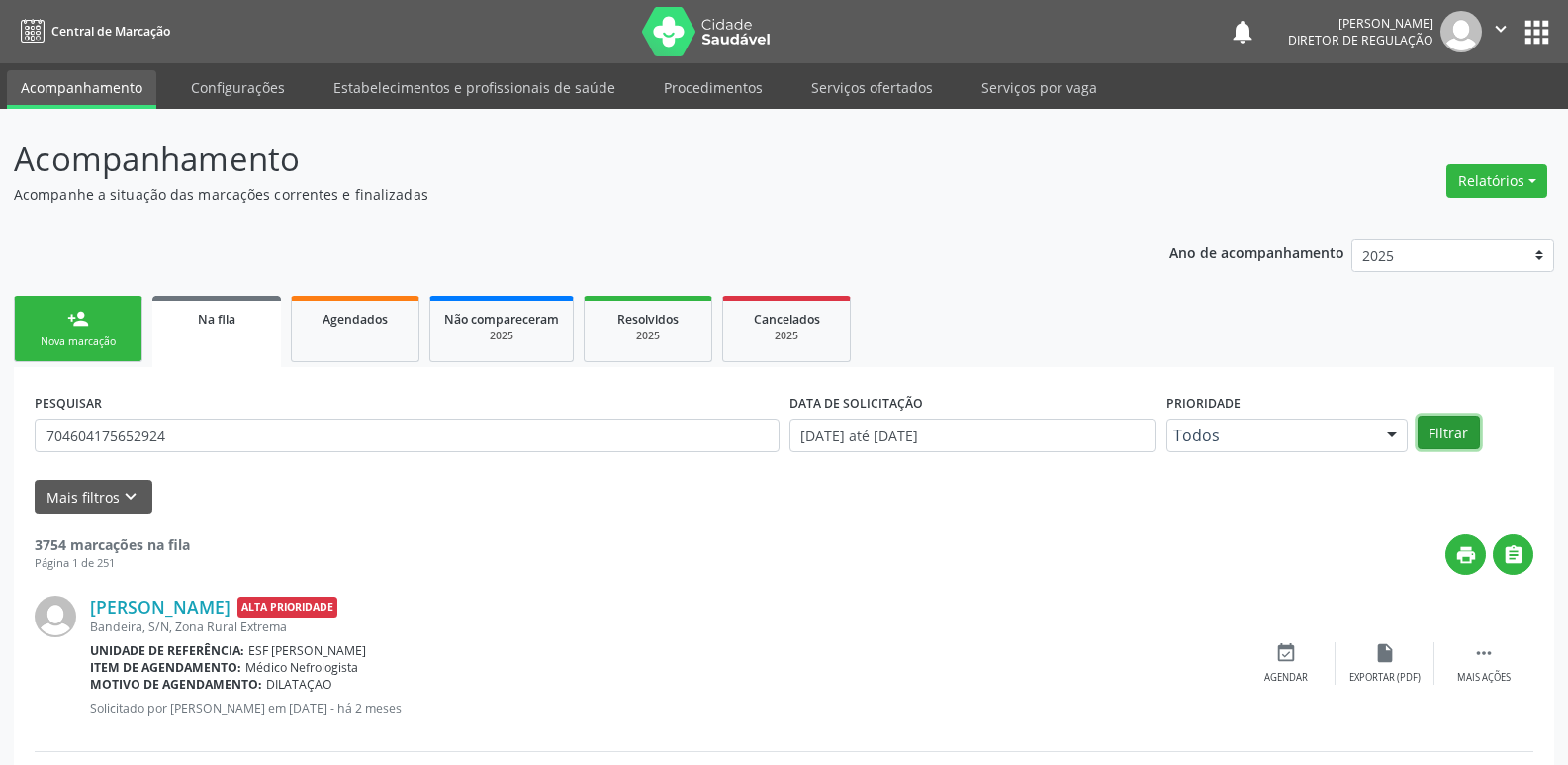
click at [1441, 428] on button "Filtrar" at bounding box center [1449, 433] width 62 height 34
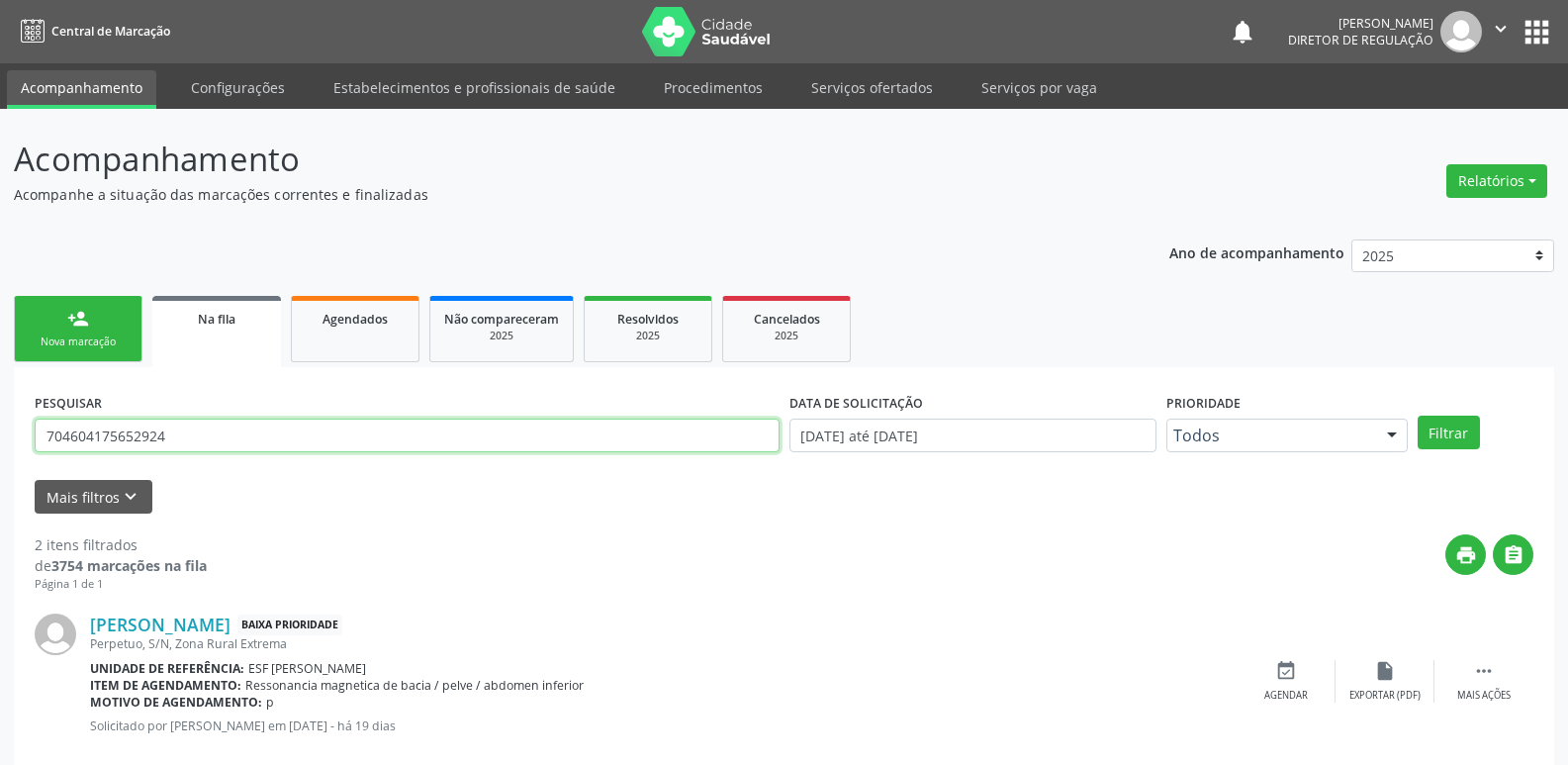
click at [216, 440] on input "704604175652924" at bounding box center [407, 436] width 745 height 34
type input "7"
